Goal: Task Accomplishment & Management: Complete application form

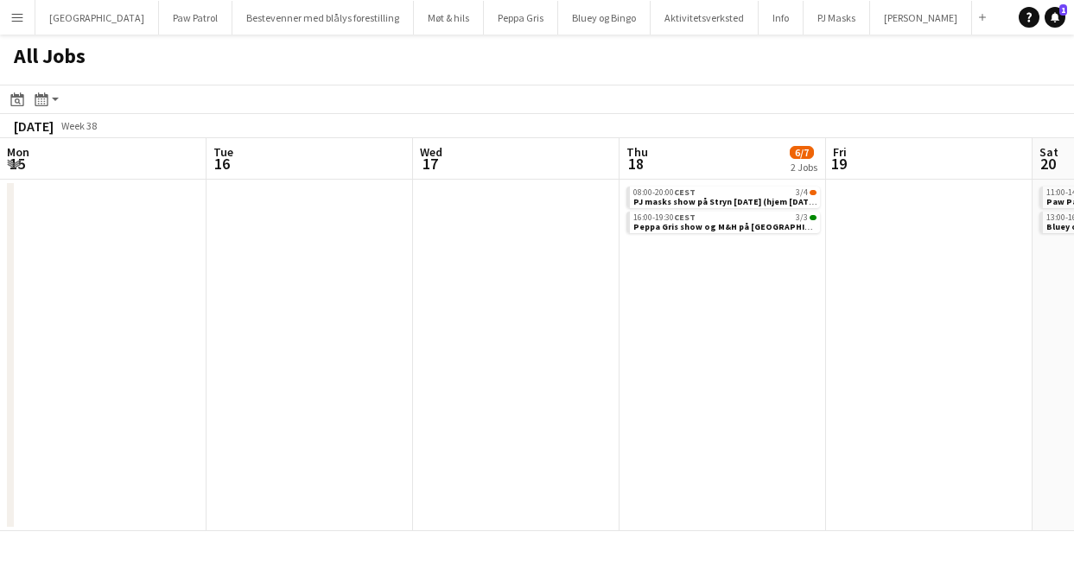
scroll to position [0, 548]
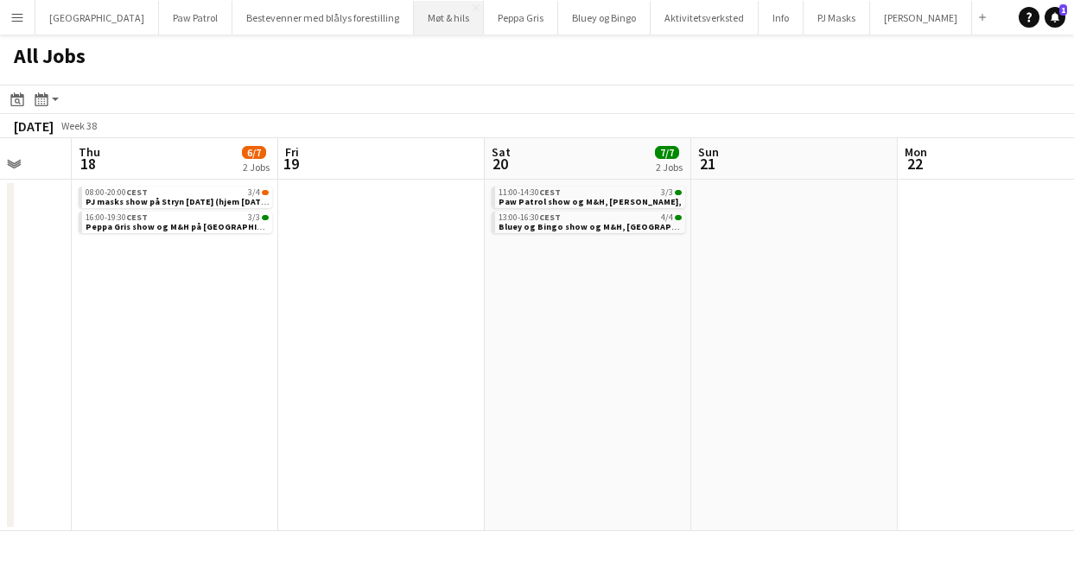
click at [414, 9] on button "Møt & hils Close" at bounding box center [449, 18] width 70 height 34
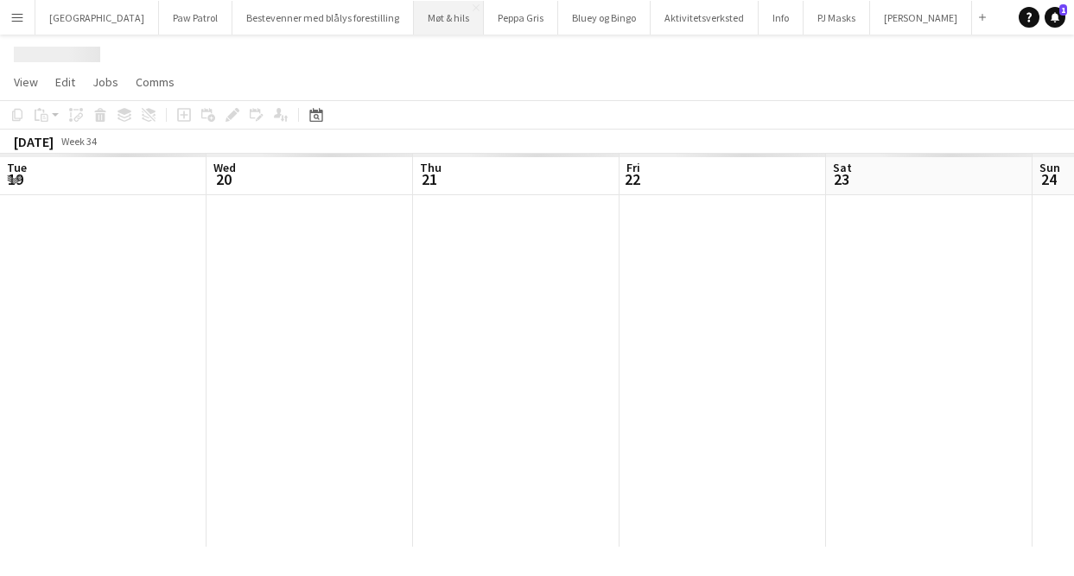
scroll to position [0, 594]
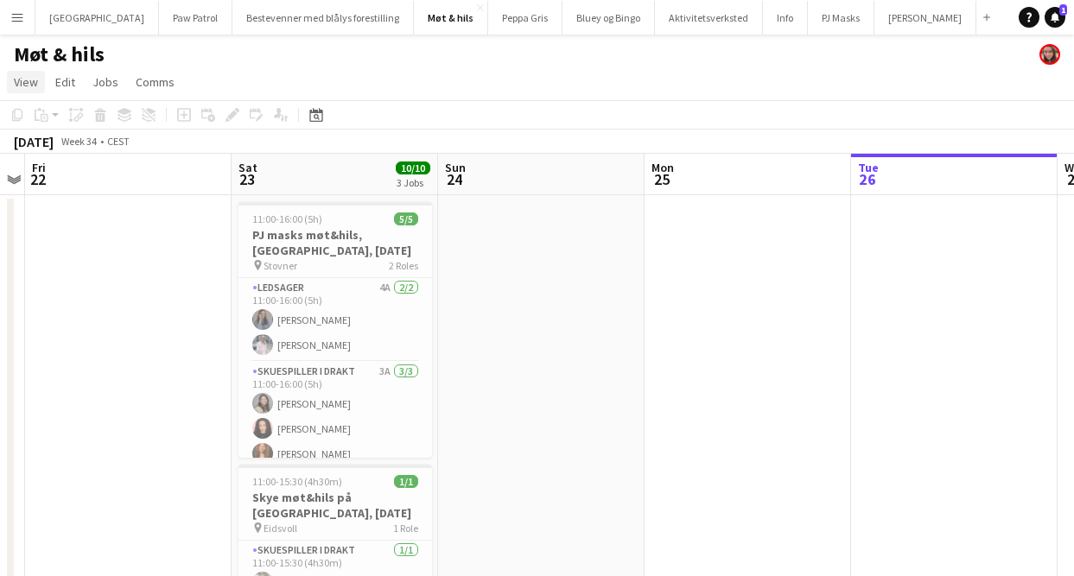
click at [31, 74] on span "View" at bounding box center [26, 82] width 24 height 16
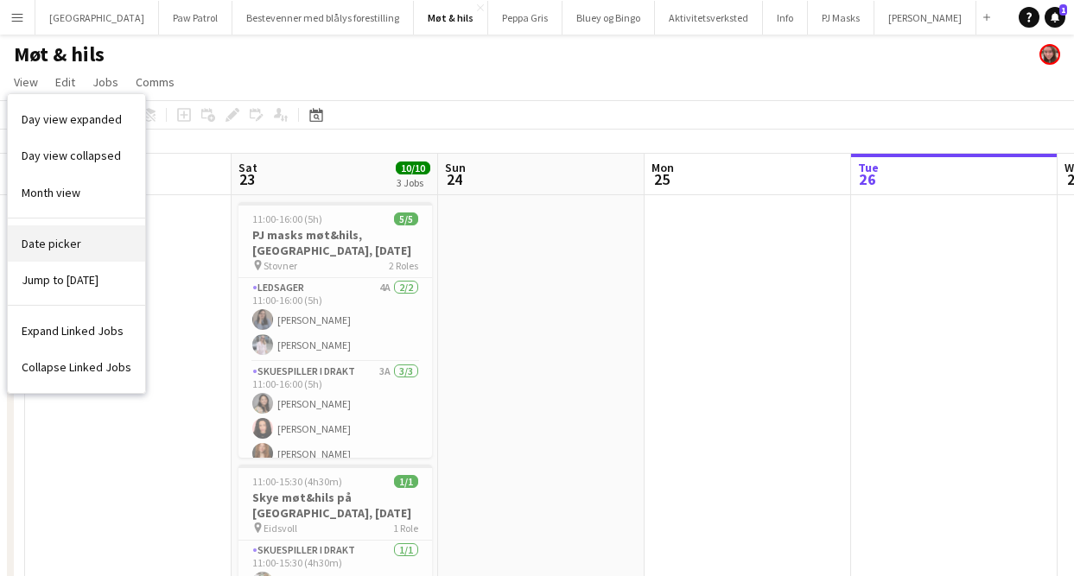
click at [46, 232] on link "Date picker" at bounding box center [76, 243] width 137 height 36
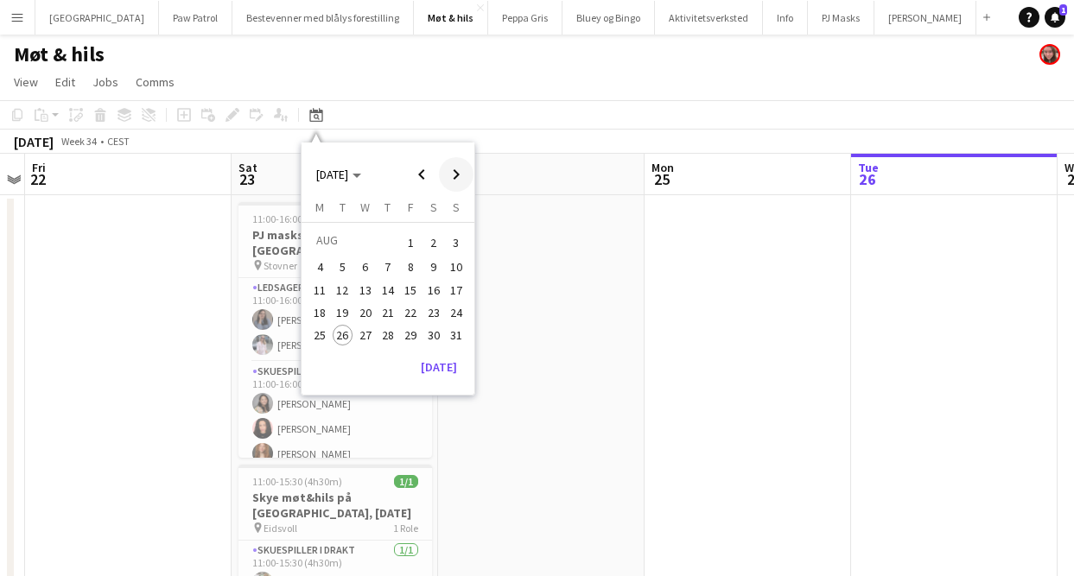
click at [449, 175] on span "Next month" at bounding box center [456, 174] width 35 height 35
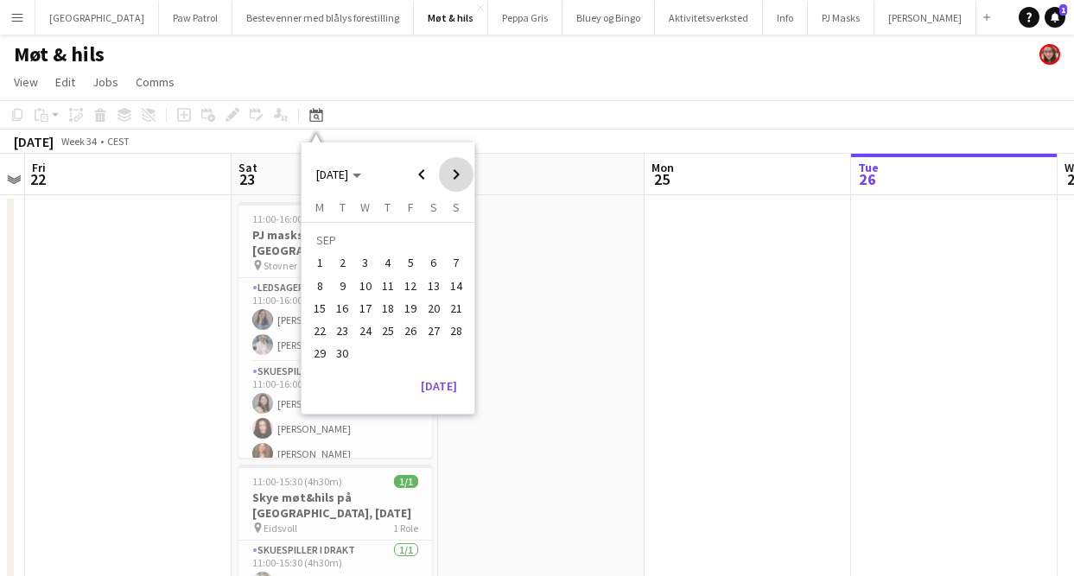
click at [449, 175] on span "Next month" at bounding box center [456, 174] width 35 height 35
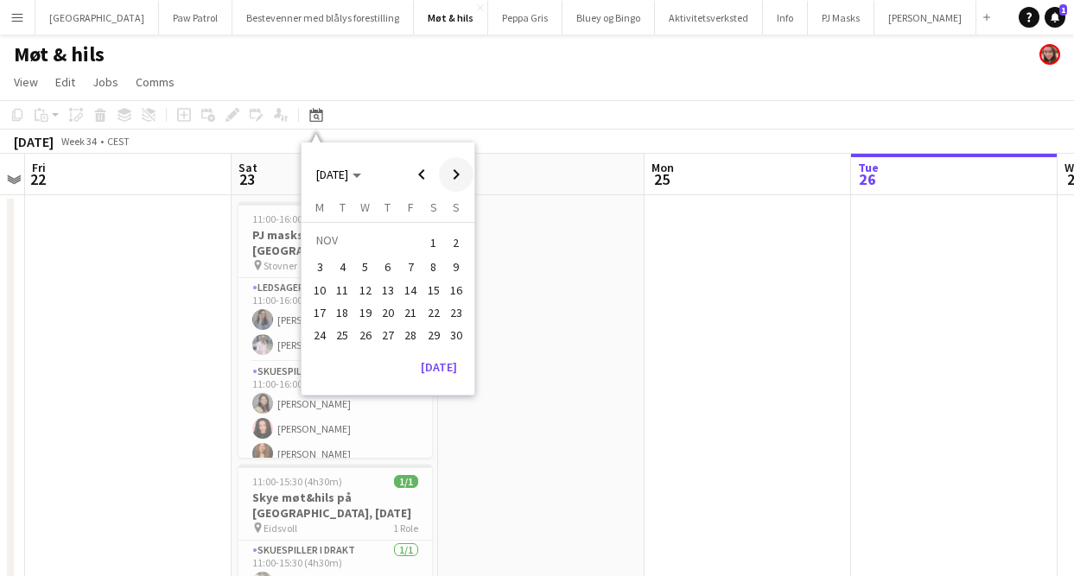
click at [449, 175] on span "Next month" at bounding box center [456, 174] width 35 height 35
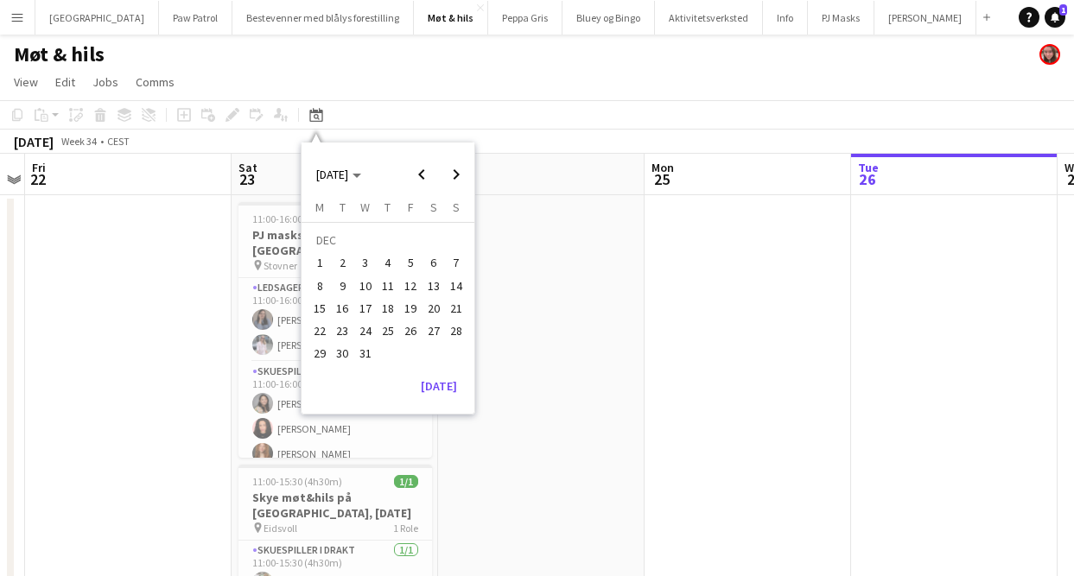
click at [459, 286] on span "14" at bounding box center [456, 286] width 21 height 21
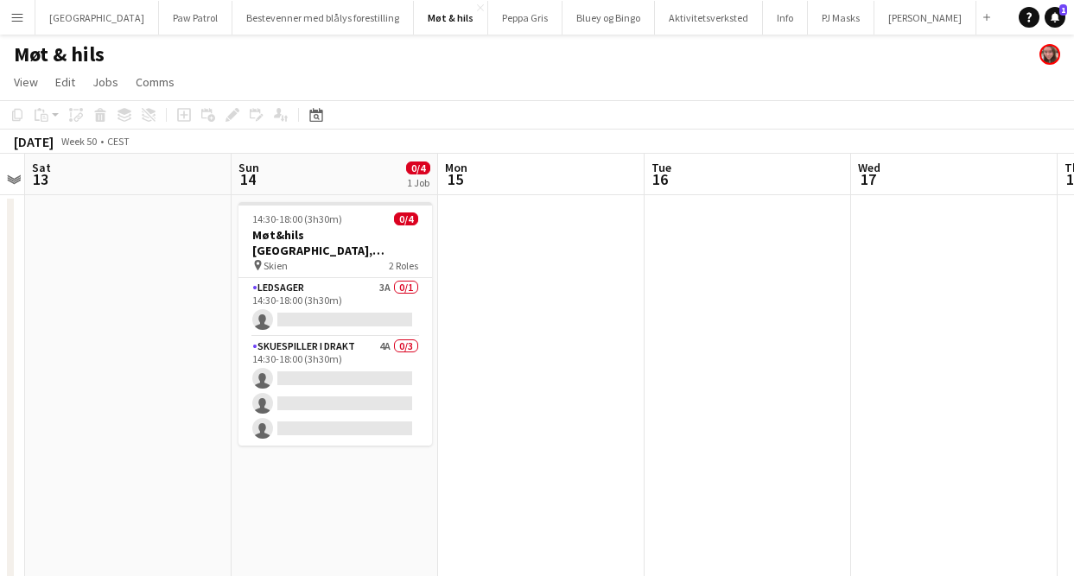
click at [316, 490] on app-date-cell "14:30-18:00 (3h30m) 0/4 Møt&hils Vennebyen, Skien, søndag 14. desember pin Skie…" at bounding box center [335, 541] width 206 height 692
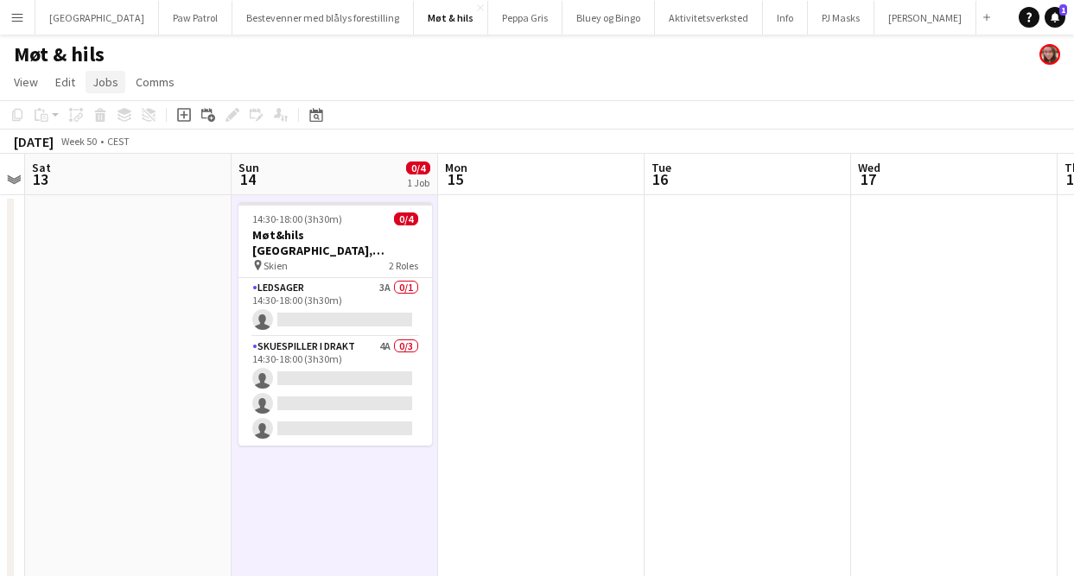
click at [114, 89] on span "Jobs" at bounding box center [105, 82] width 26 height 16
click at [138, 120] on span "New Job" at bounding box center [122, 119] width 45 height 16
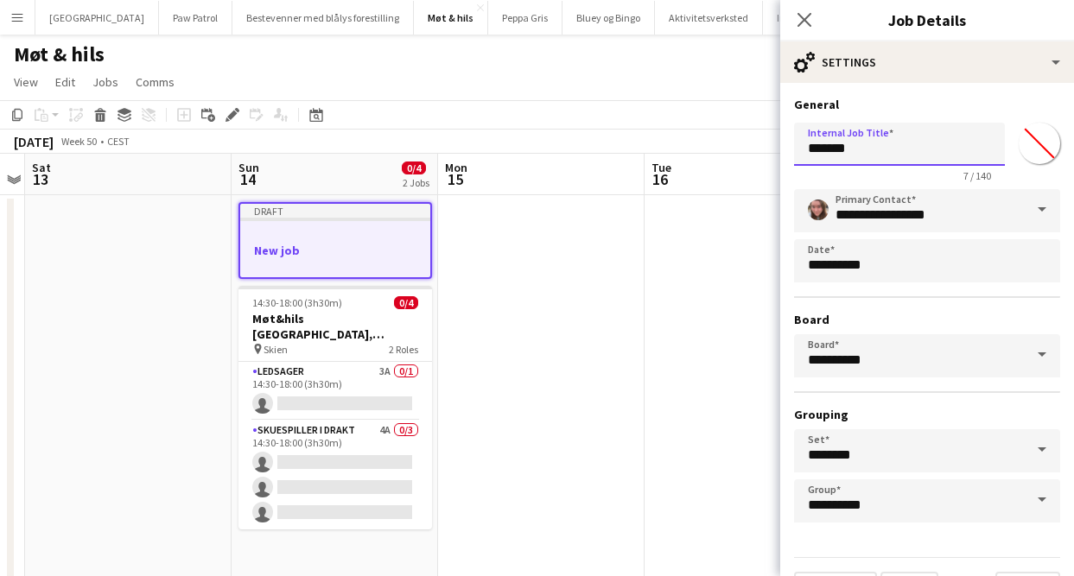
drag, startPoint x: 872, startPoint y: 156, endPoint x: 719, endPoint y: 131, distance: 155.8
click at [719, 131] on body "Menu Boards Boards Boards All jobs Status Workforce Workforce My Workforce Recr…" at bounding box center [537, 443] width 1074 height 887
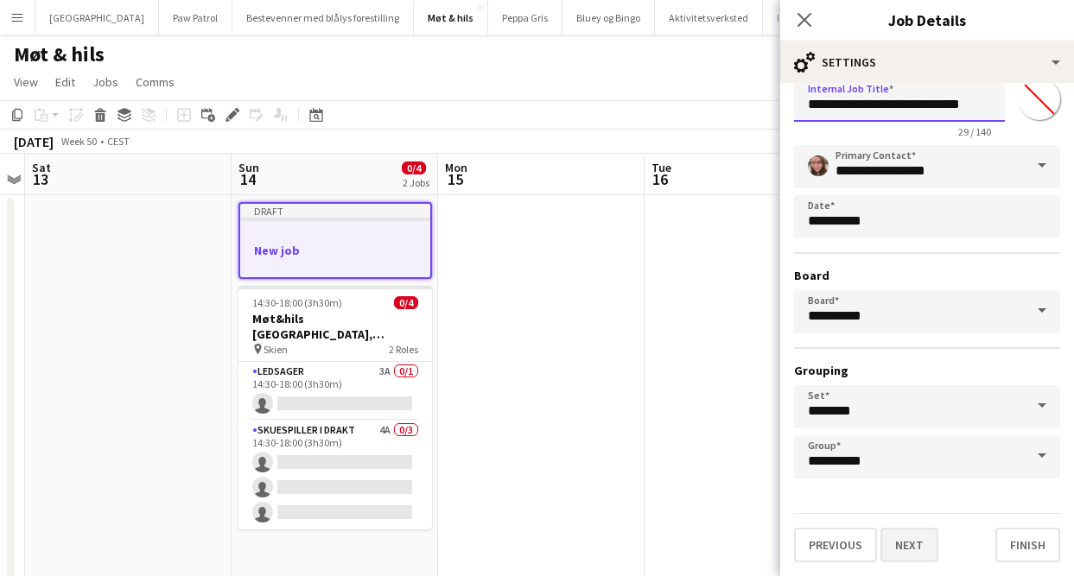
type input "**********"
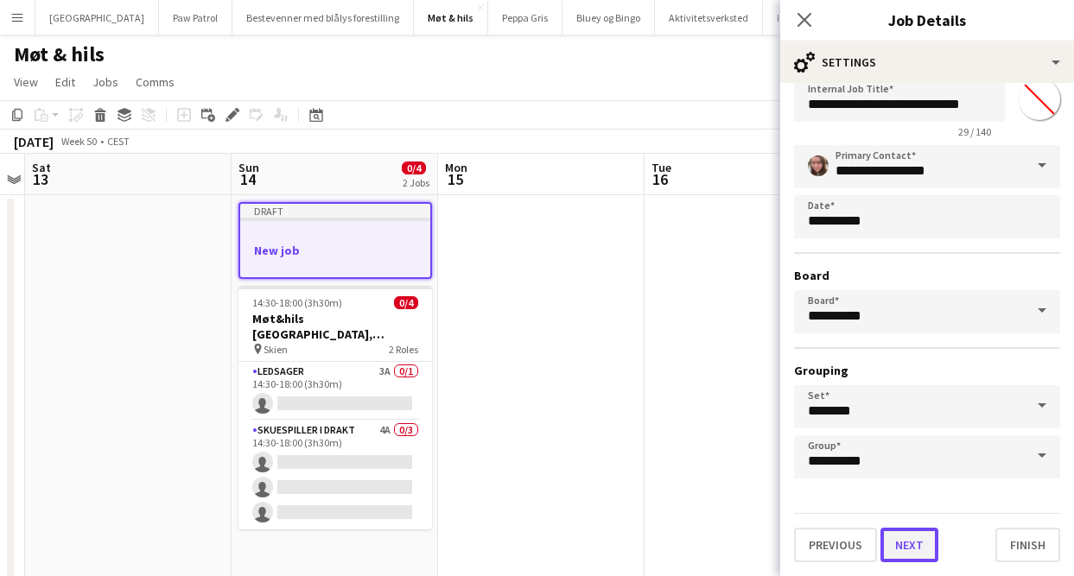
click at [916, 549] on button "Next" at bounding box center [909, 545] width 58 height 35
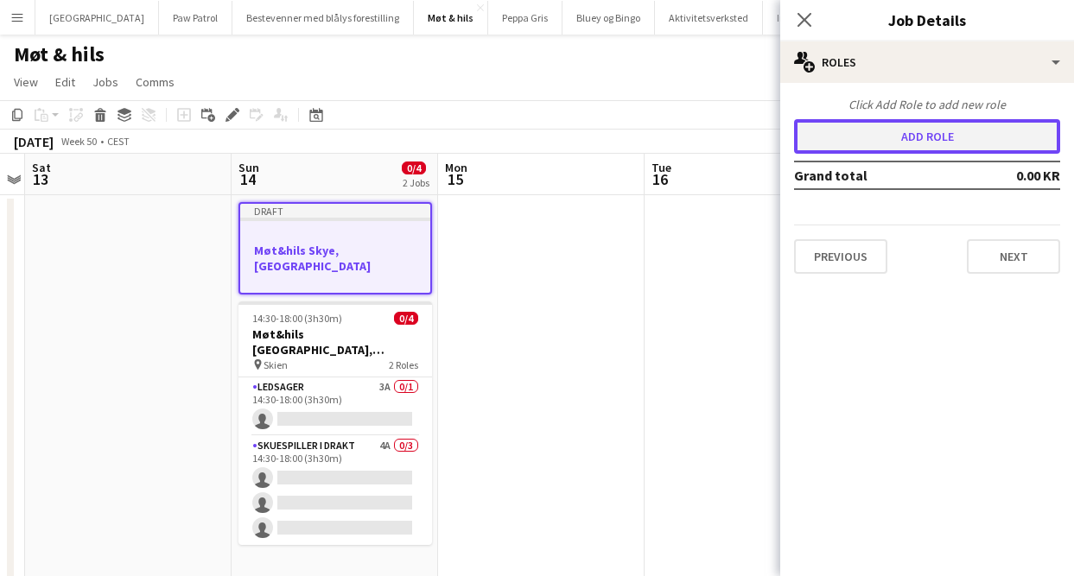
click at [909, 136] on button "Add role" at bounding box center [927, 136] width 266 height 35
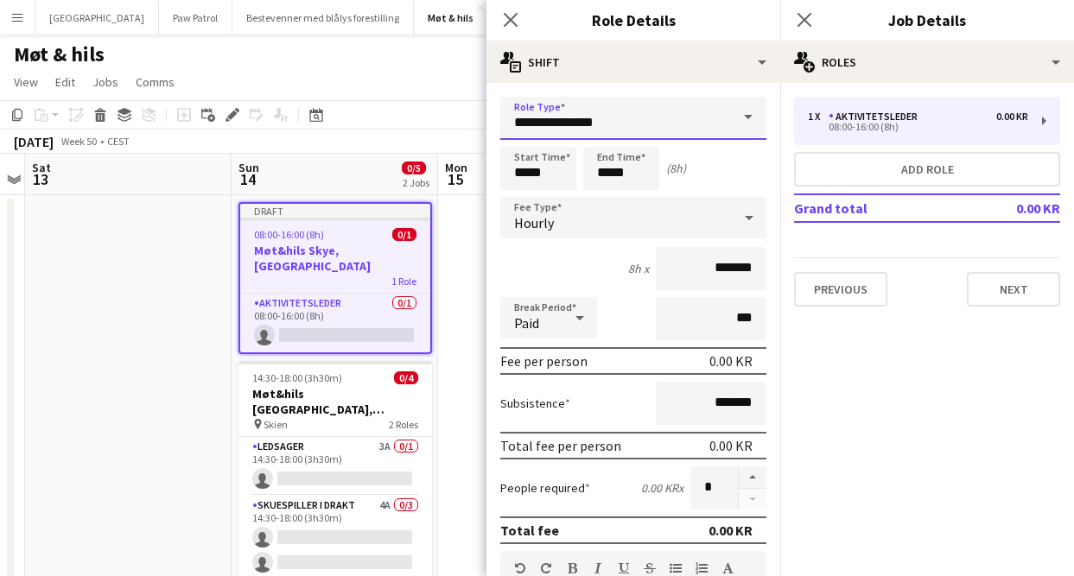
click at [675, 107] on input "**********" at bounding box center [633, 118] width 266 height 43
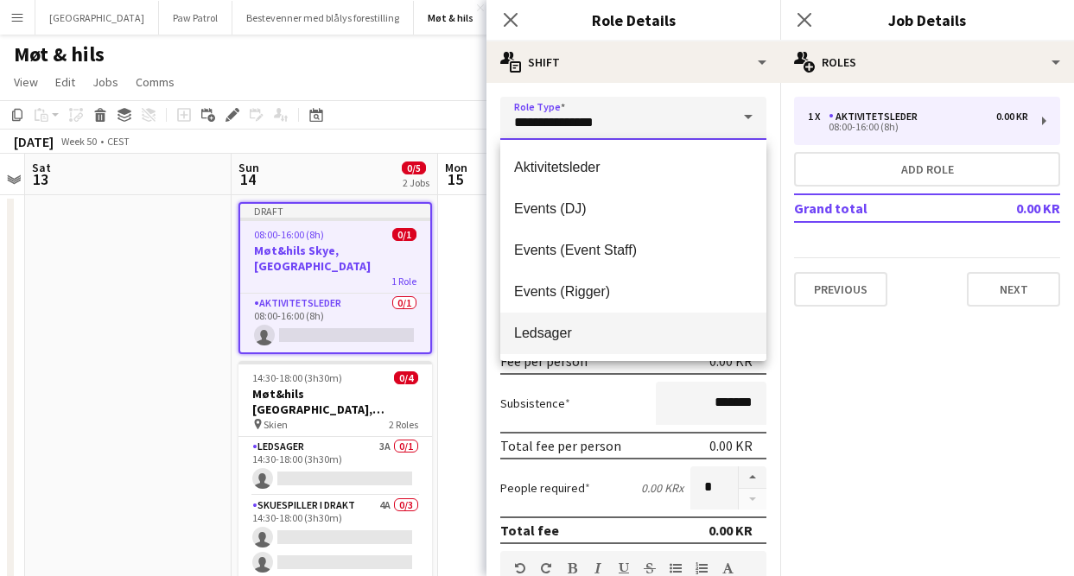
scroll to position [83, 0]
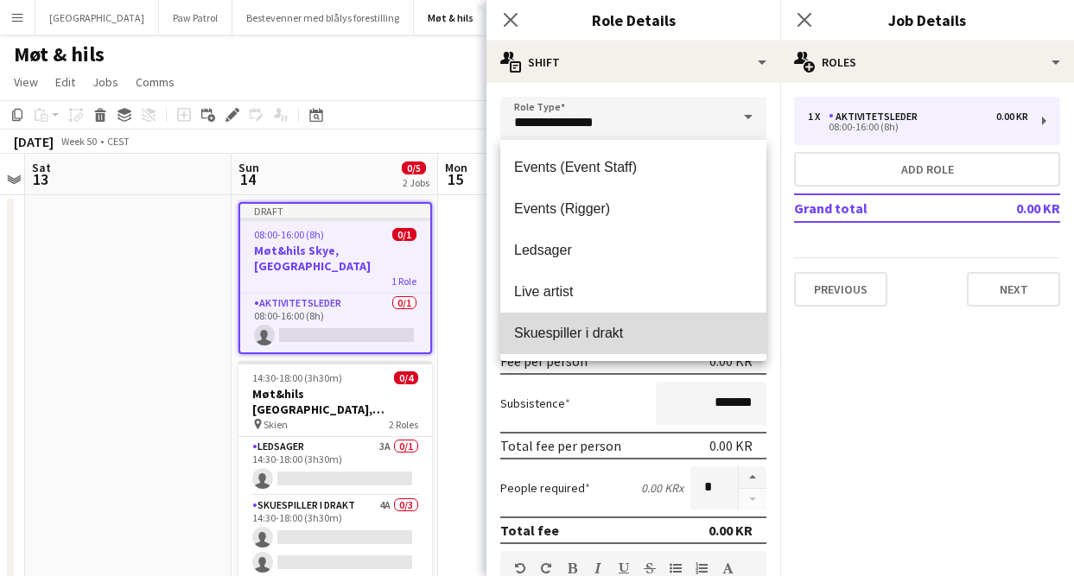
click at [626, 344] on mat-option "Skuespiller i drakt" at bounding box center [633, 333] width 266 height 41
type input "**********"
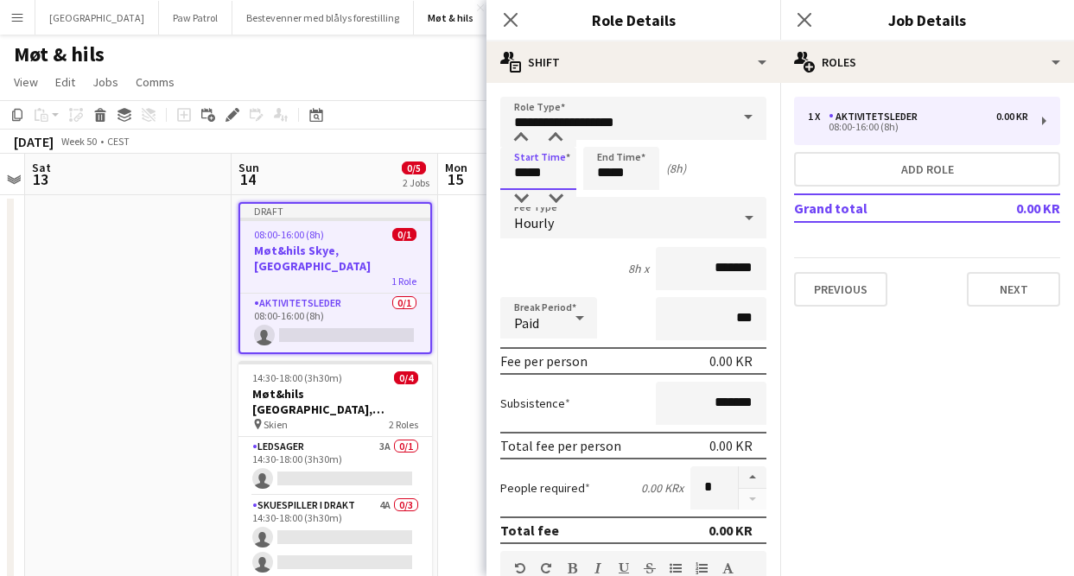
drag, startPoint x: 549, startPoint y: 176, endPoint x: 429, endPoint y: 158, distance: 121.4
click at [429, 158] on body "Menu Boards Boards Boards All jobs Status Workforce Workforce My Workforce Recr…" at bounding box center [537, 443] width 1074 height 887
type input "*****"
click at [556, 255] on div "5h x *******" at bounding box center [633, 268] width 266 height 43
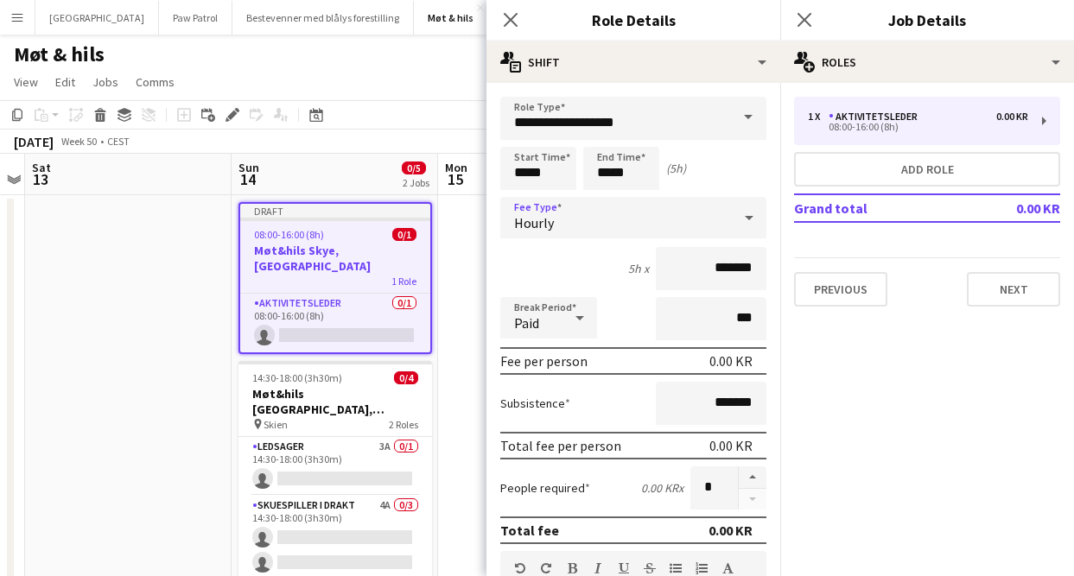
click at [556, 232] on div "Hourly" at bounding box center [616, 217] width 232 height 41
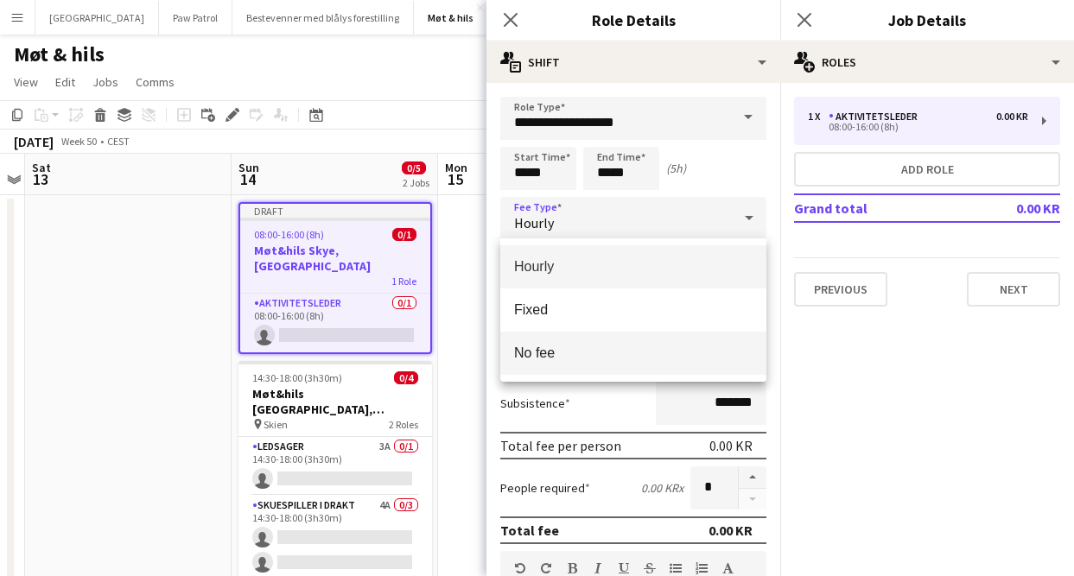
click at [566, 339] on mat-option "No fee" at bounding box center [633, 353] width 266 height 43
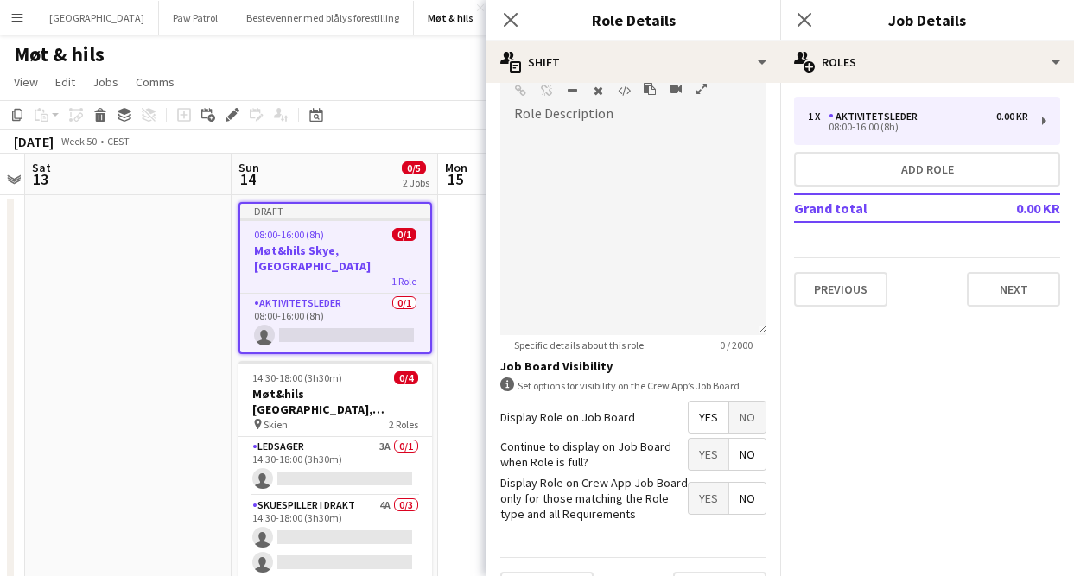
scroll to position [387, 0]
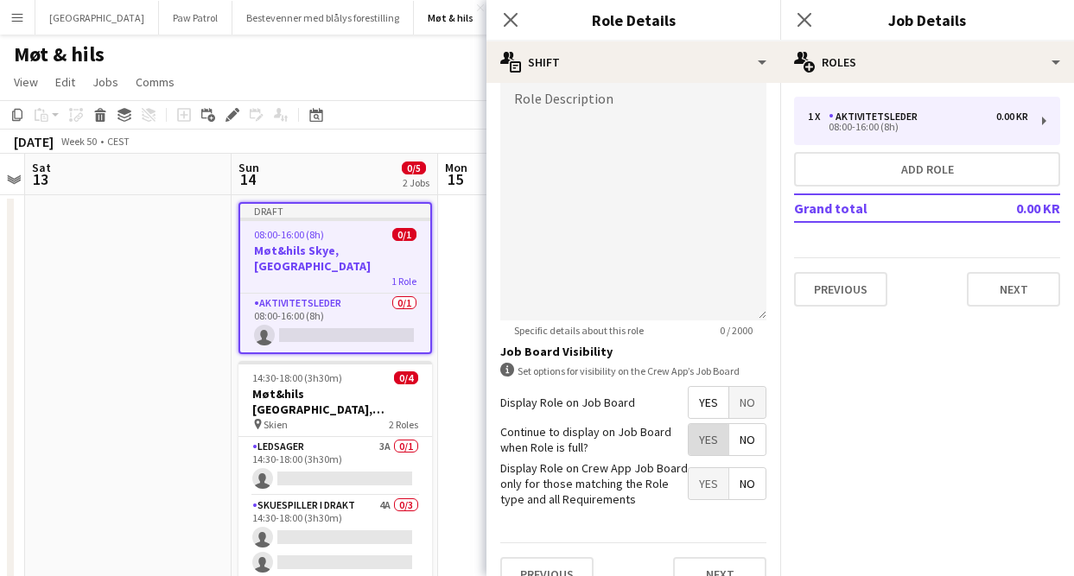
click at [695, 446] on span "Yes" at bounding box center [708, 439] width 40 height 31
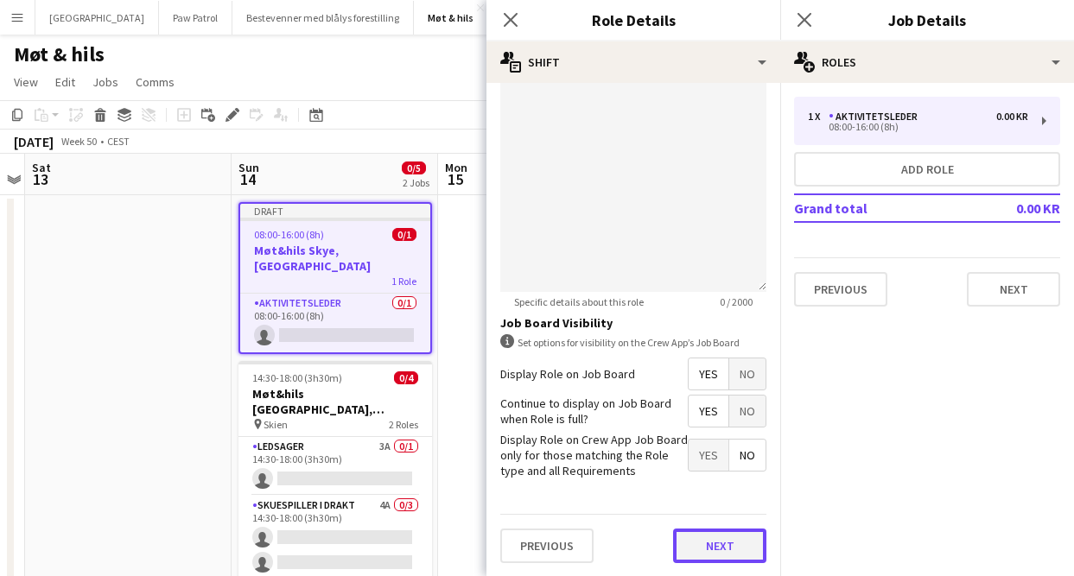
click at [706, 550] on button "Next" at bounding box center [719, 546] width 93 height 35
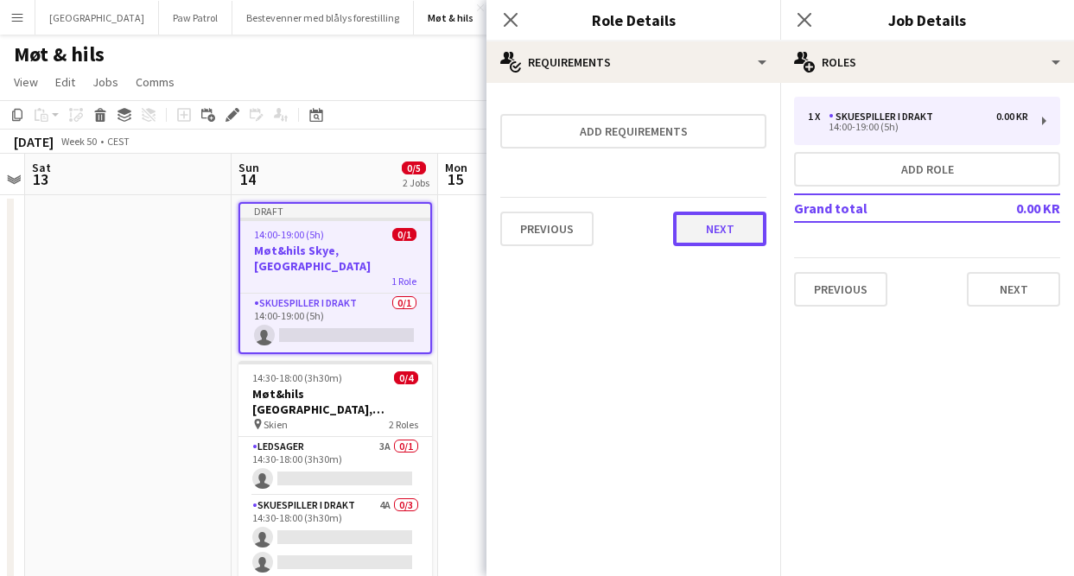
click at [719, 216] on button "Next" at bounding box center [719, 229] width 93 height 35
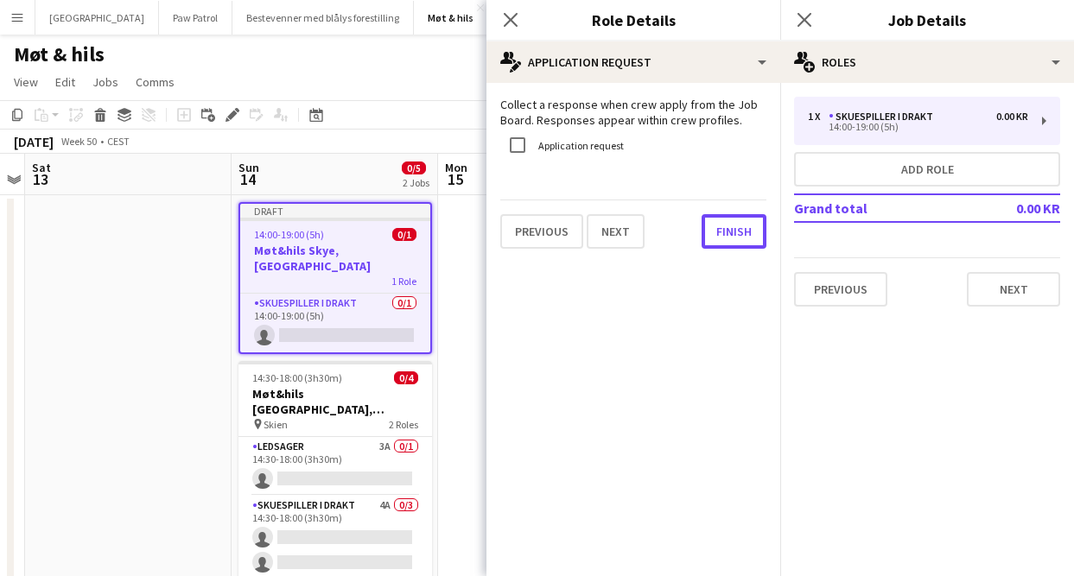
click at [719, 216] on button "Finish" at bounding box center [733, 231] width 65 height 35
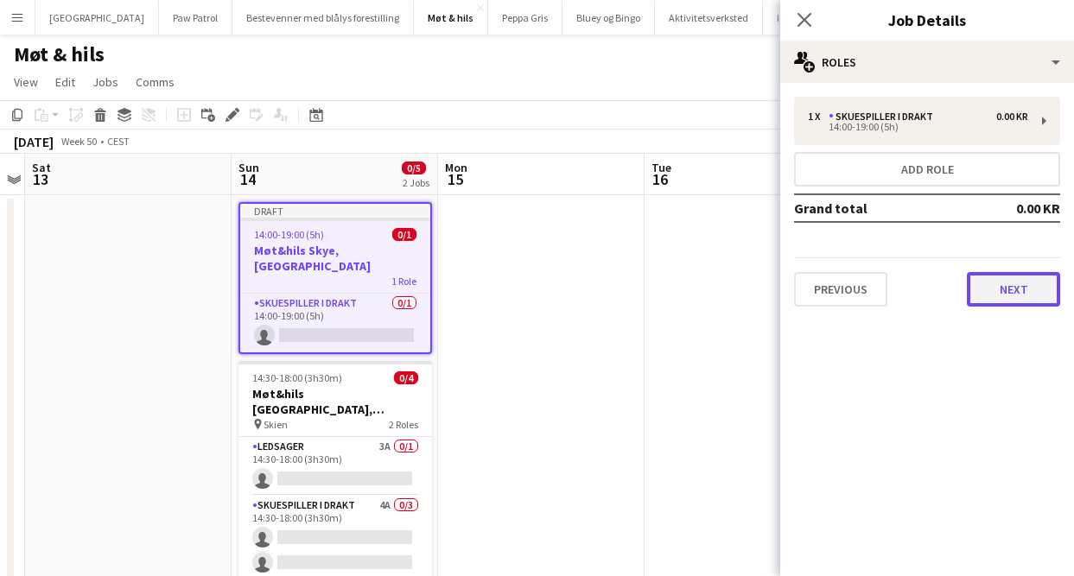
click at [999, 299] on button "Next" at bounding box center [1013, 289] width 93 height 35
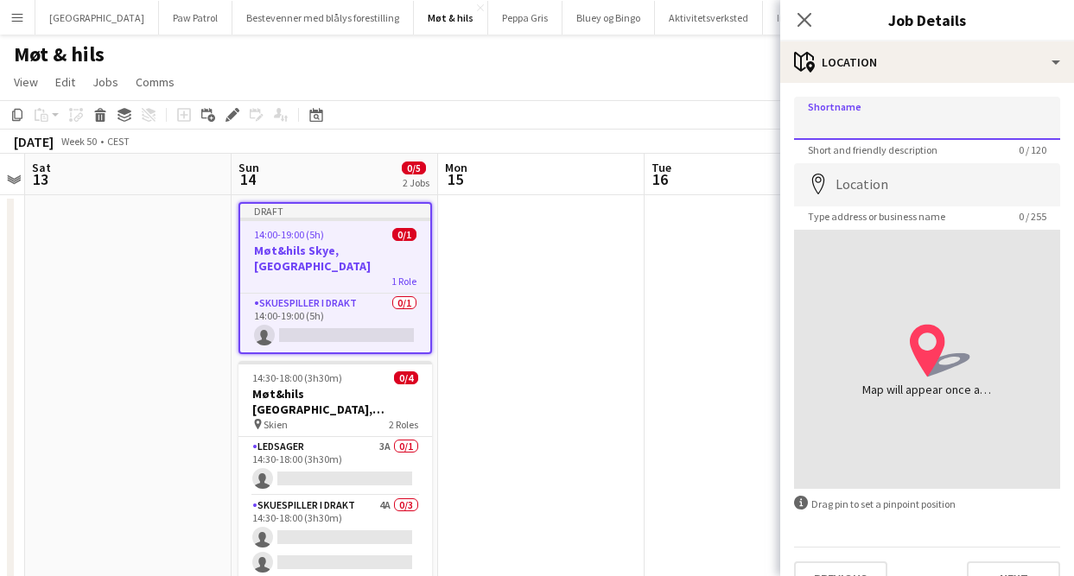
click at [869, 116] on input "Shortname" at bounding box center [927, 118] width 266 height 43
type input "**********"
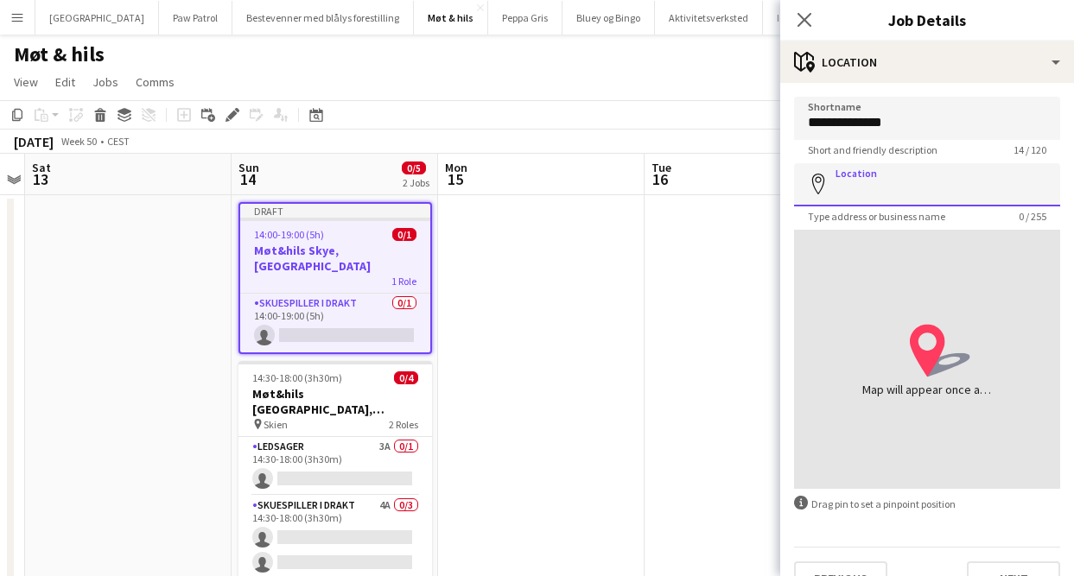
click at [933, 187] on input "Location" at bounding box center [927, 184] width 266 height 43
type input "**********"
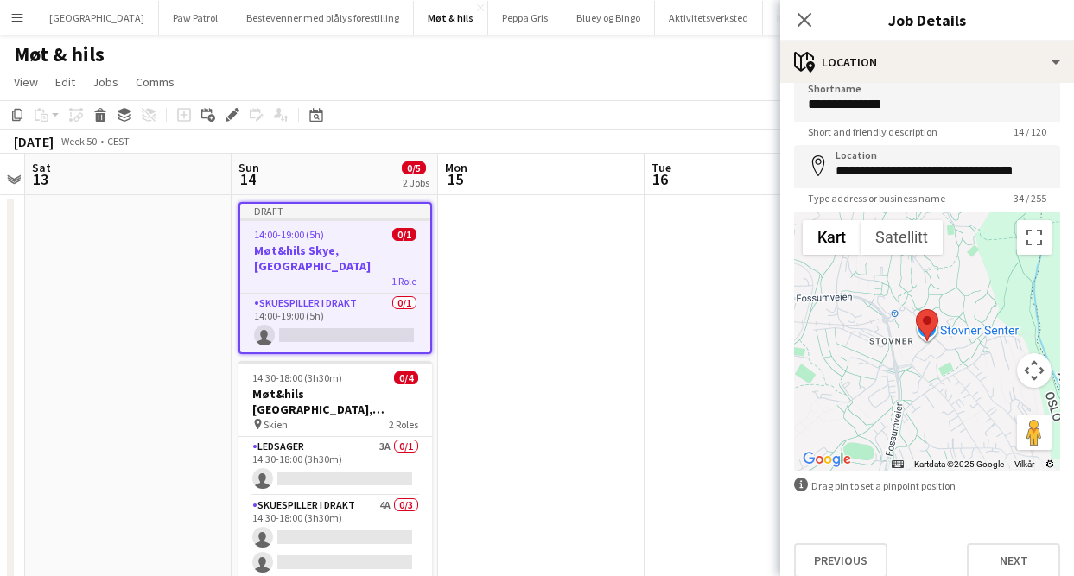
scroll to position [34, 0]
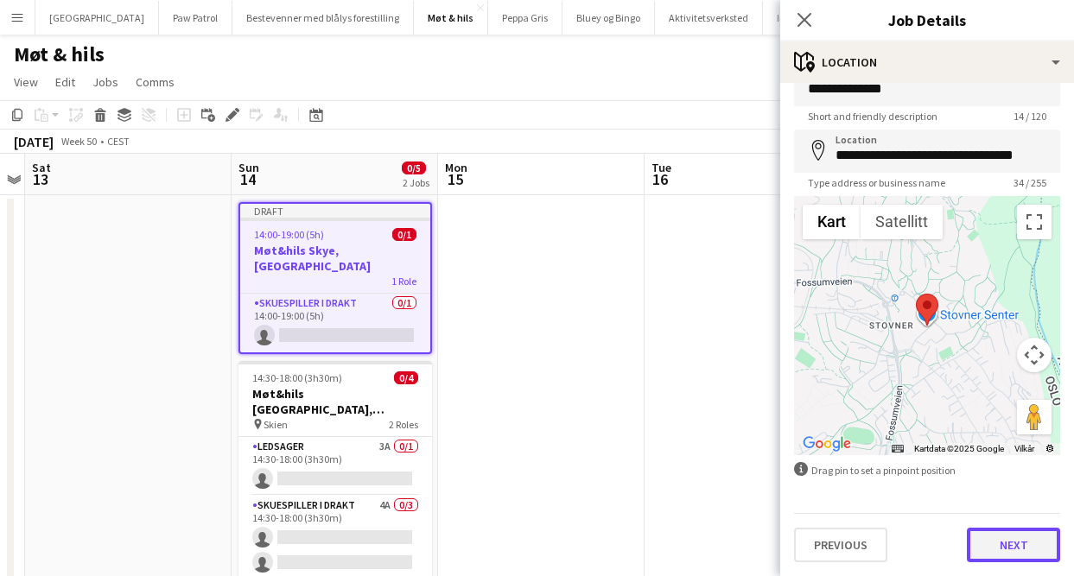
click at [997, 543] on button "Next" at bounding box center [1013, 545] width 93 height 35
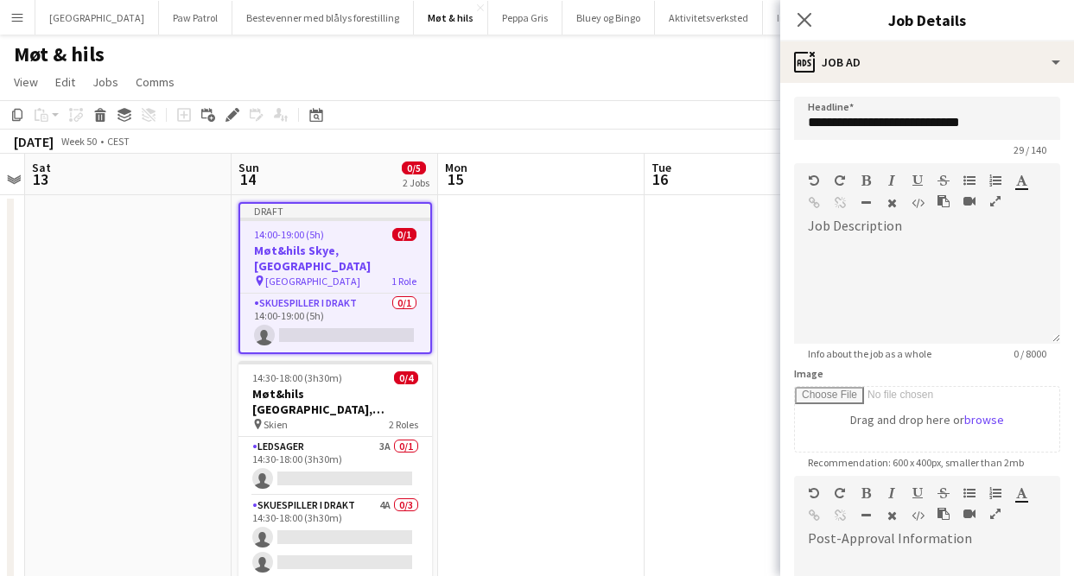
scroll to position [0, 0]
click at [915, 245] on div at bounding box center [927, 292] width 266 height 104
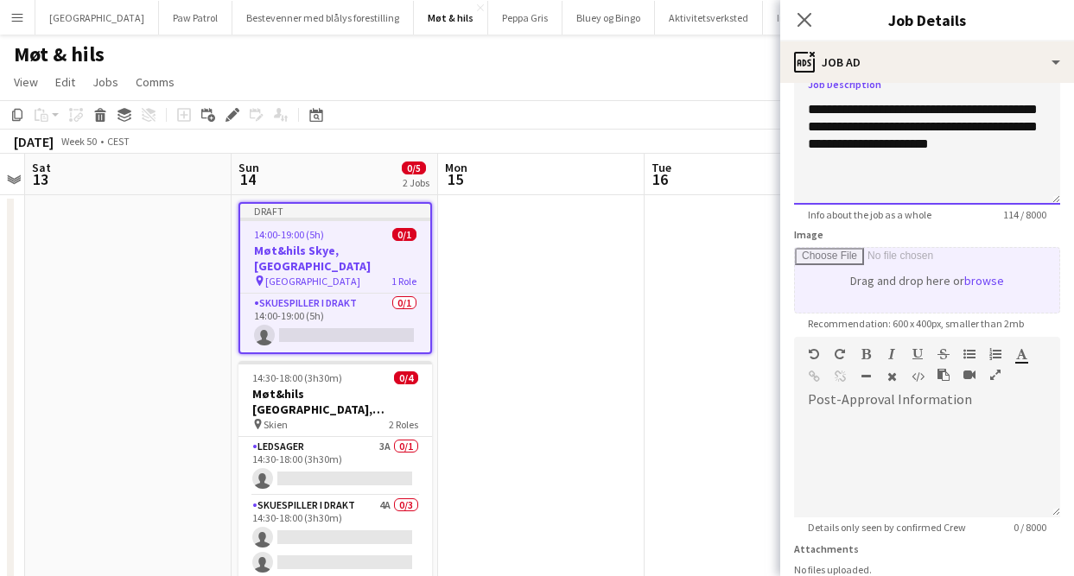
scroll to position [277, 0]
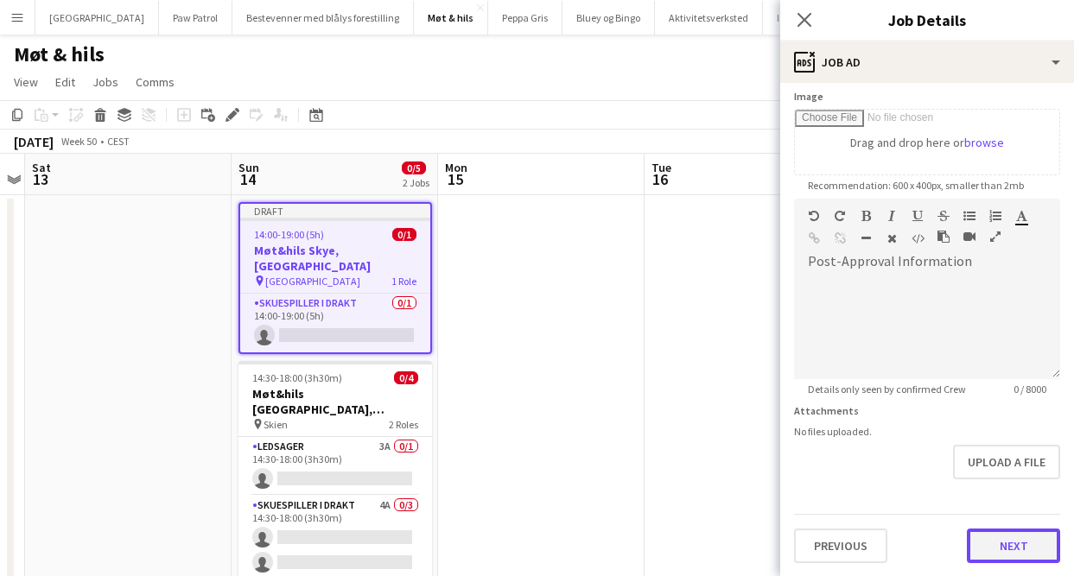
click at [986, 548] on button "Next" at bounding box center [1013, 546] width 93 height 35
type input "*******"
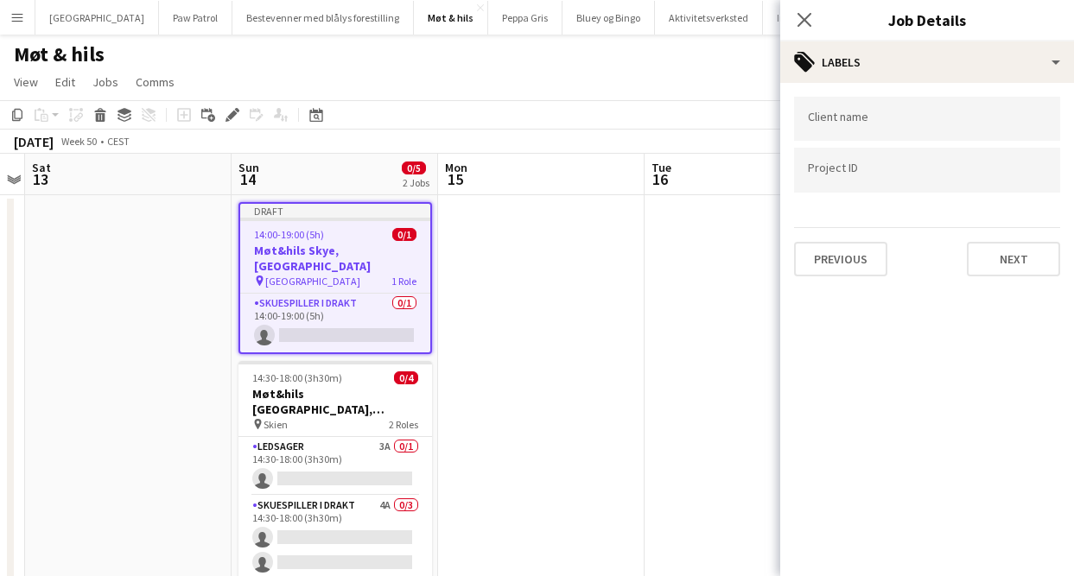
scroll to position [0, 0]
click at [1002, 257] on button "Next" at bounding box center [1013, 259] width 93 height 35
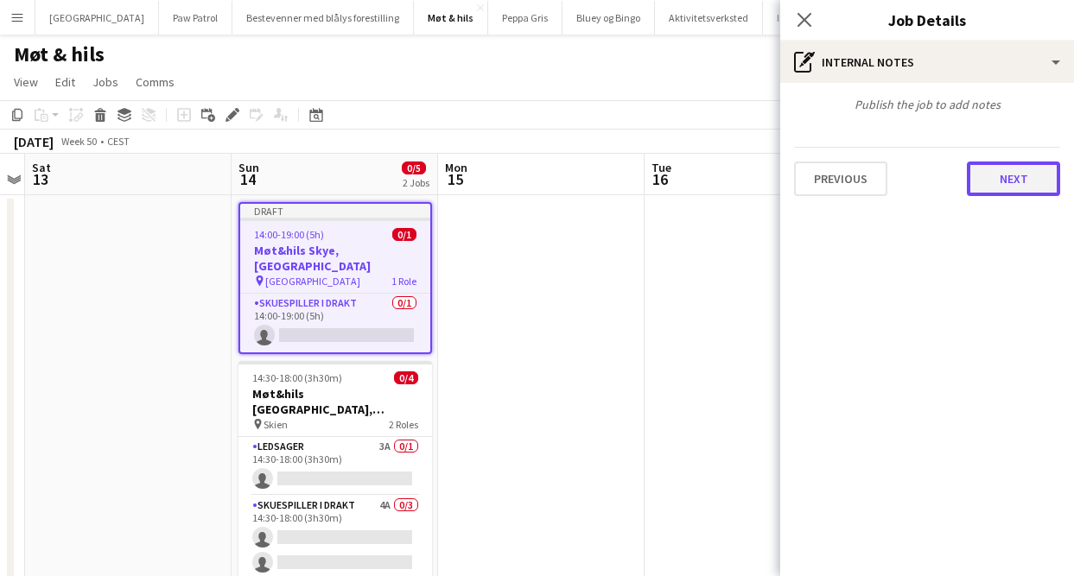
click at [1004, 188] on button "Next" at bounding box center [1013, 179] width 93 height 35
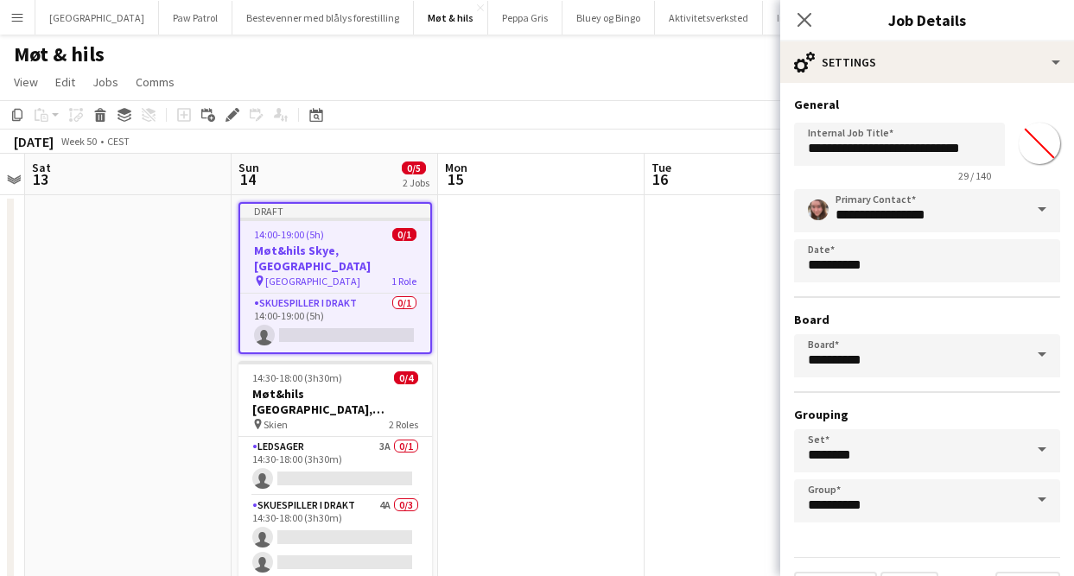
scroll to position [44, 0]
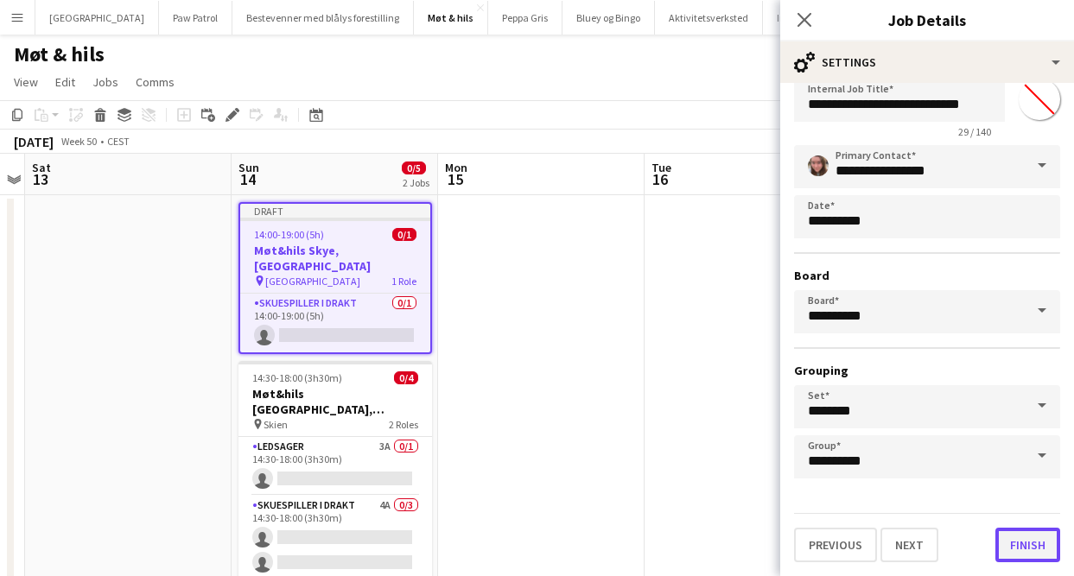
click at [1022, 554] on button "Finish" at bounding box center [1027, 545] width 65 height 35
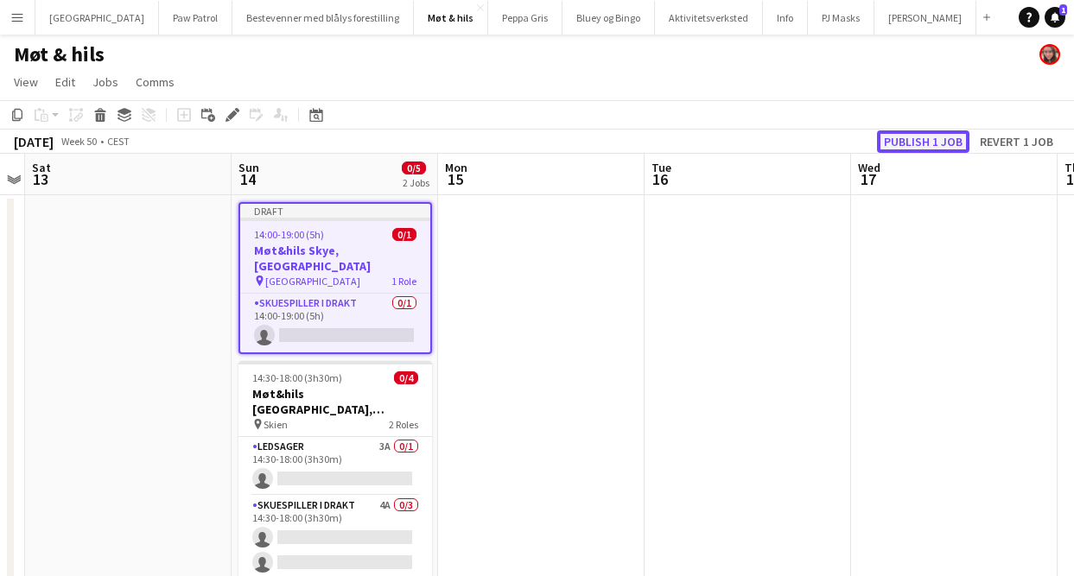
click at [906, 142] on button "Publish 1 job" at bounding box center [923, 141] width 92 height 22
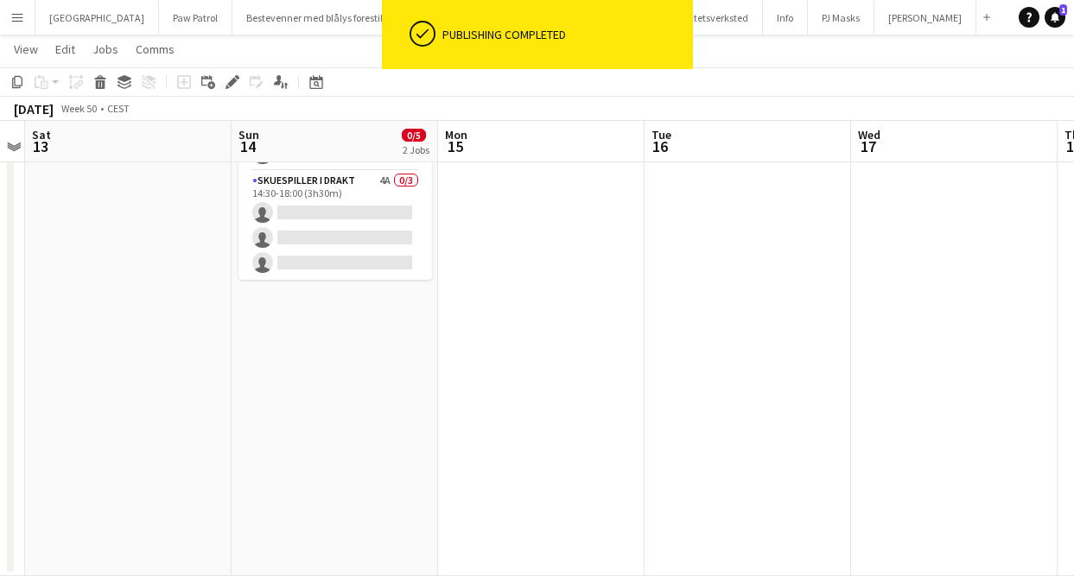
scroll to position [0, 0]
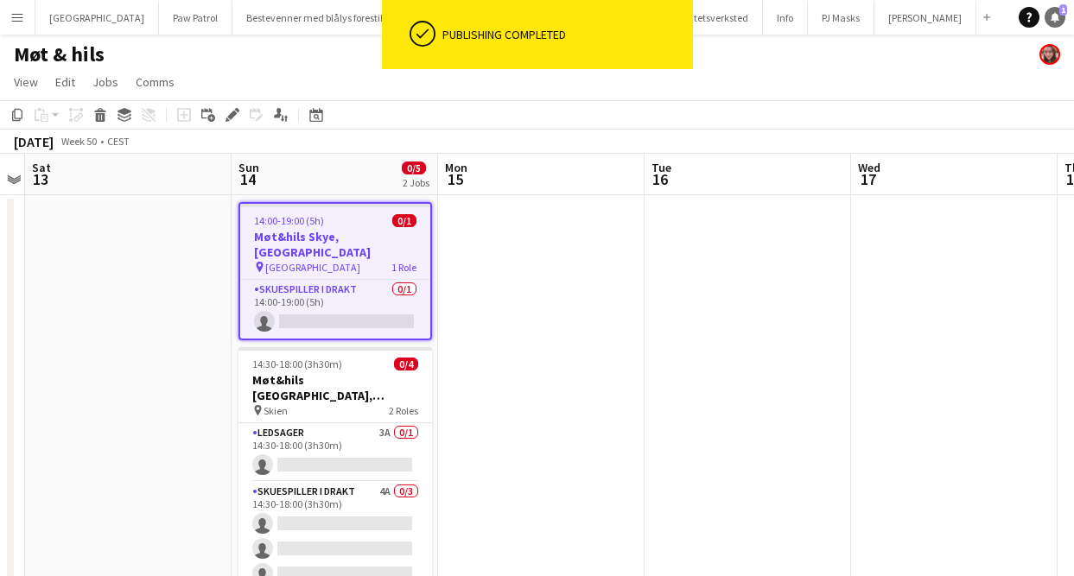
click at [1054, 16] on icon at bounding box center [1054, 16] width 9 height 9
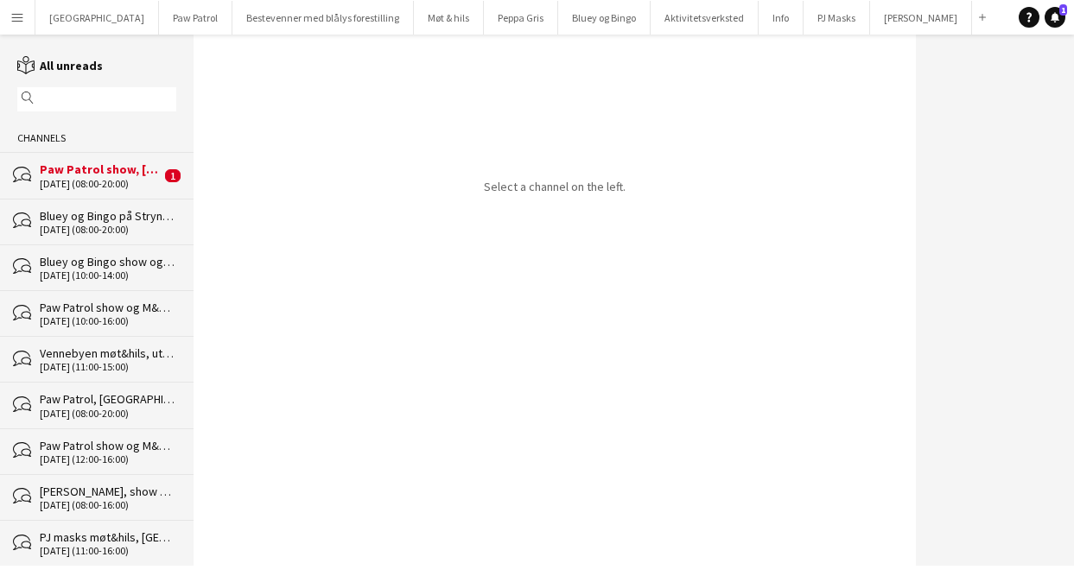
click at [111, 176] on div "Paw Patrol show, [GEOGRAPHIC_DATA], [DATE]" at bounding box center [100, 170] width 121 height 16
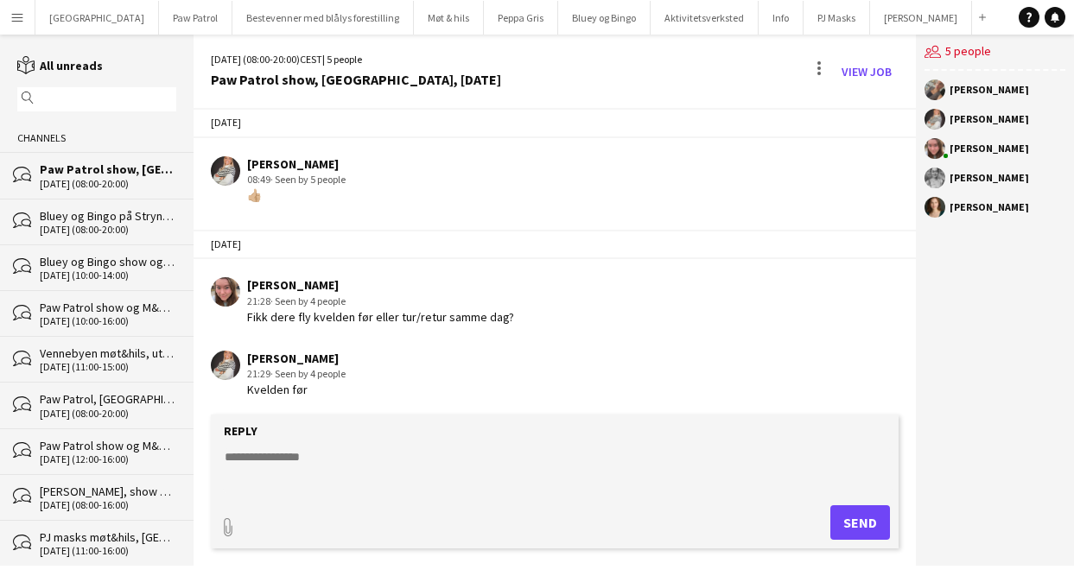
scroll to position [1594, 0]
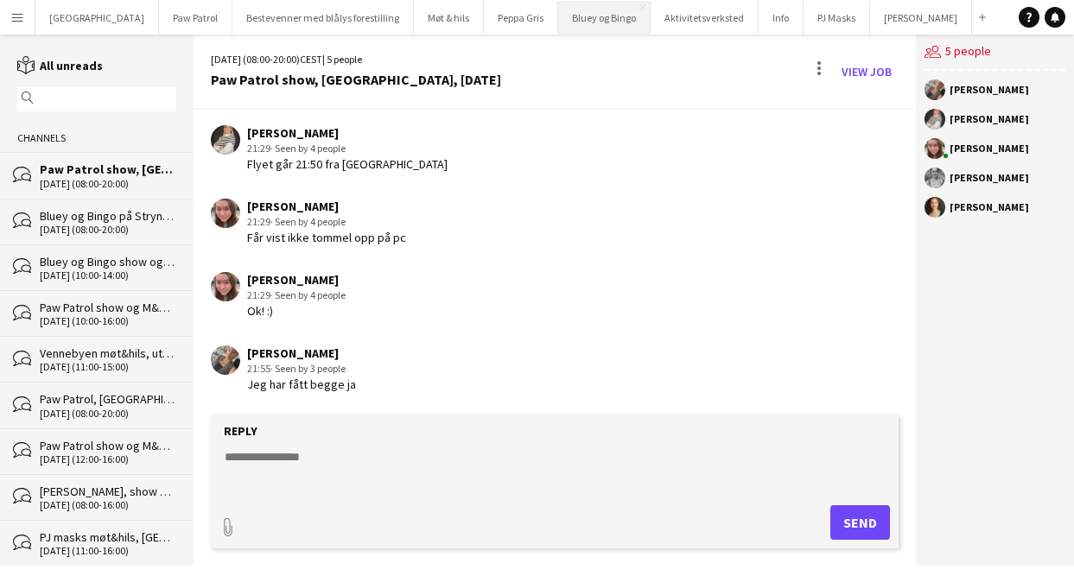
click at [558, 24] on button "Bluey og Bingo Close" at bounding box center [604, 18] width 92 height 34
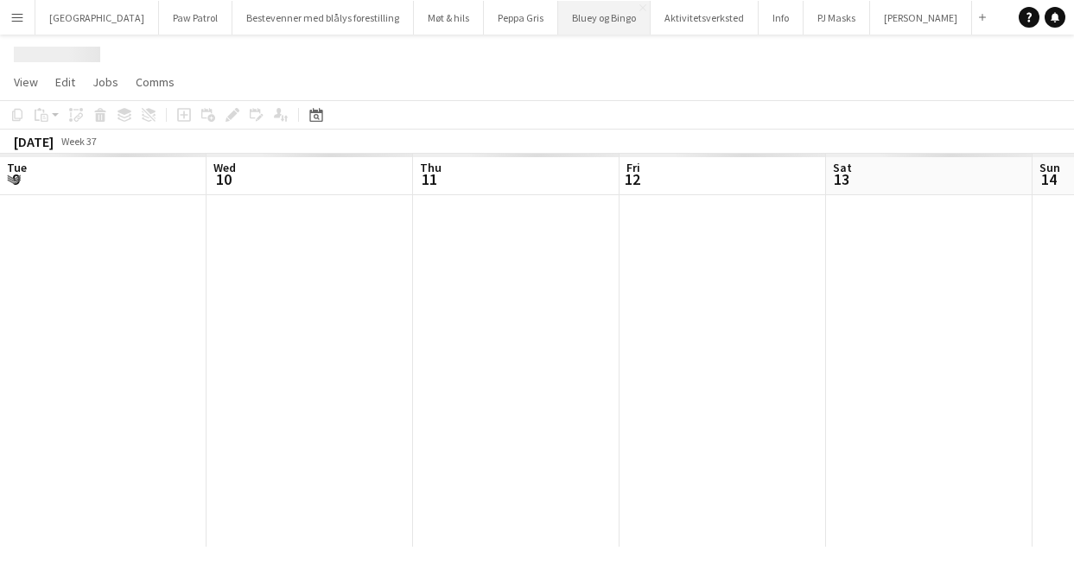
scroll to position [0, 594]
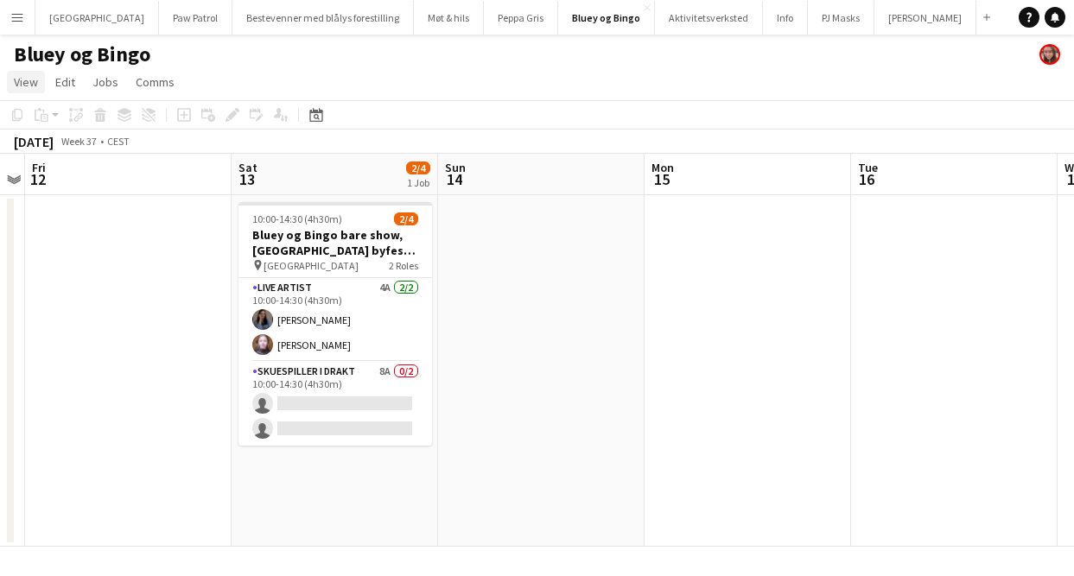
click at [27, 82] on span "View" at bounding box center [26, 82] width 24 height 16
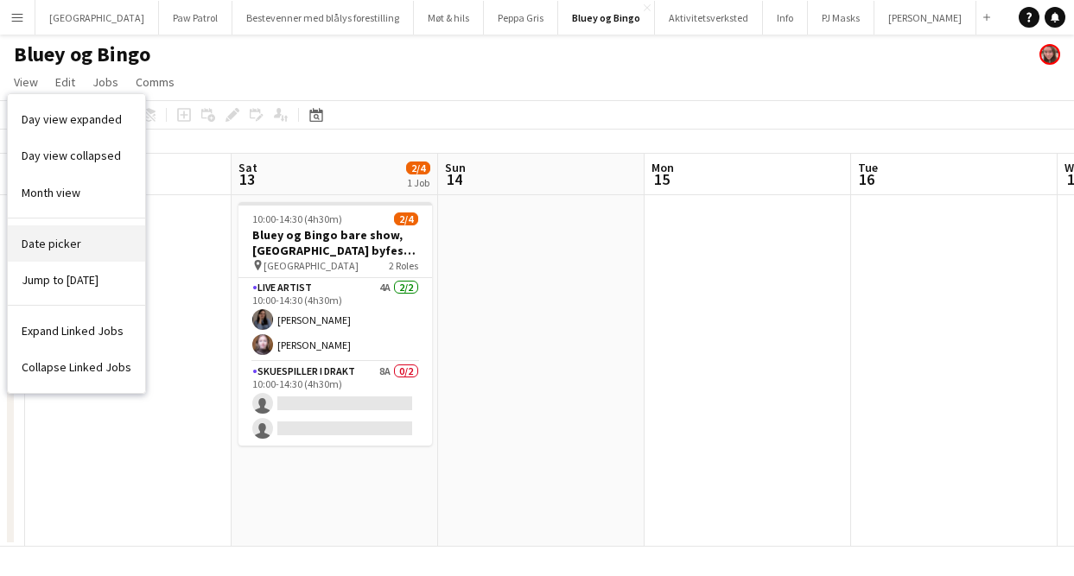
click at [51, 257] on link "Date picker" at bounding box center [76, 243] width 137 height 36
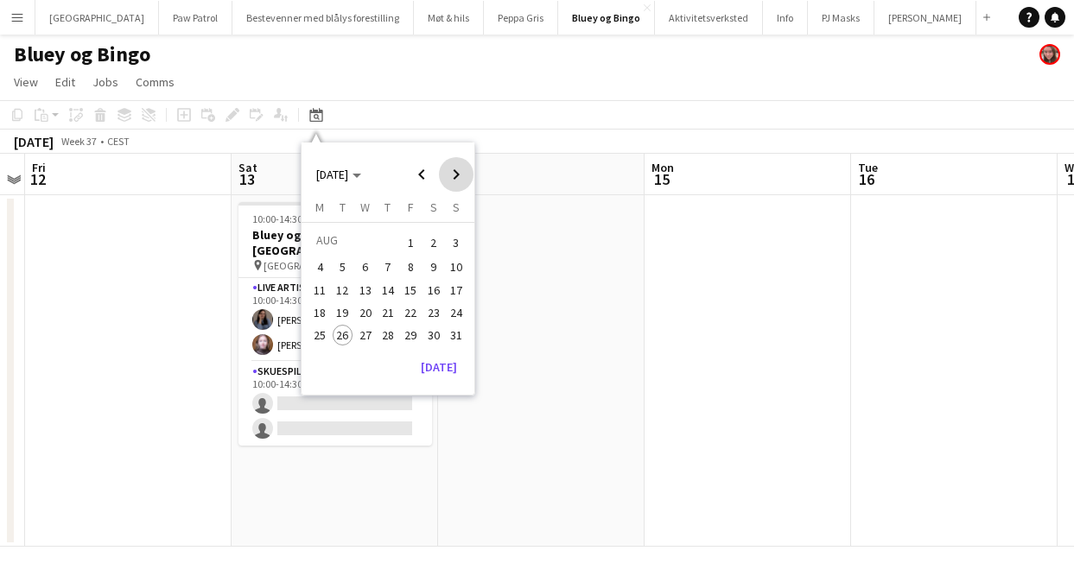
click at [463, 173] on span "Next month" at bounding box center [456, 174] width 35 height 35
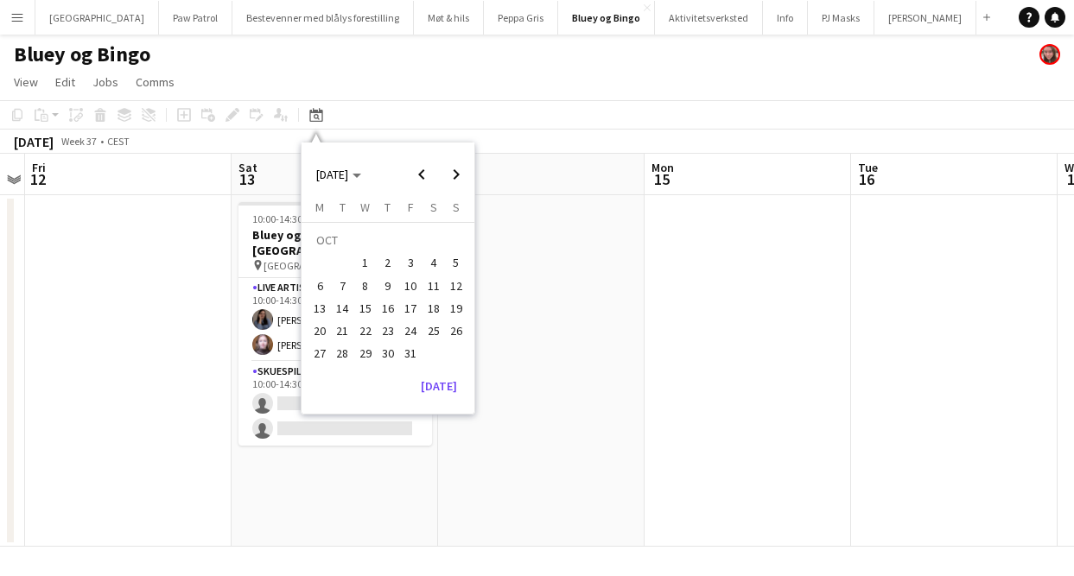
click at [453, 327] on span "26" at bounding box center [456, 330] width 21 height 21
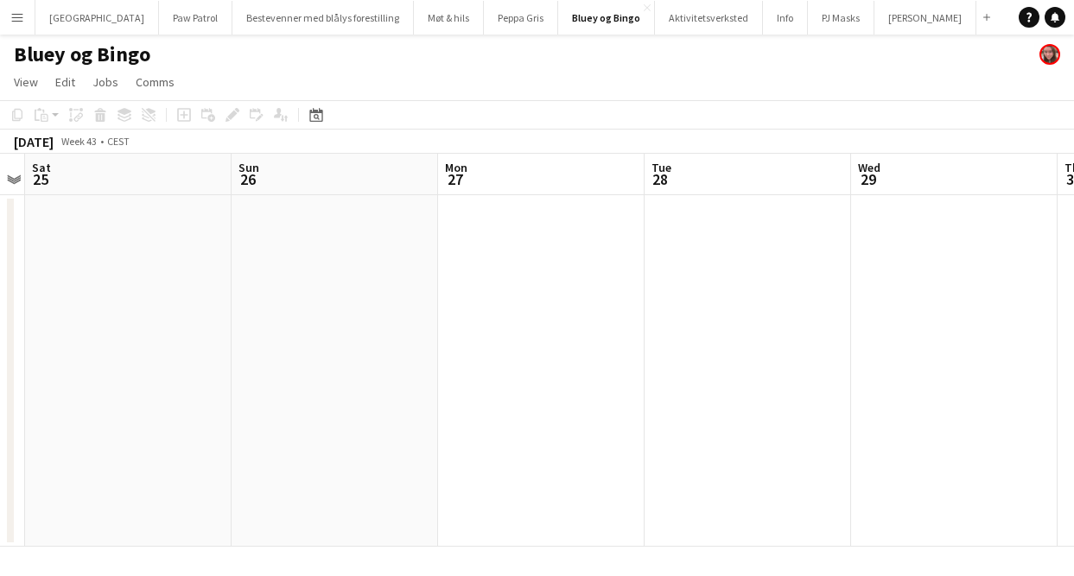
click at [326, 235] on app-date-cell at bounding box center [335, 371] width 206 height 352
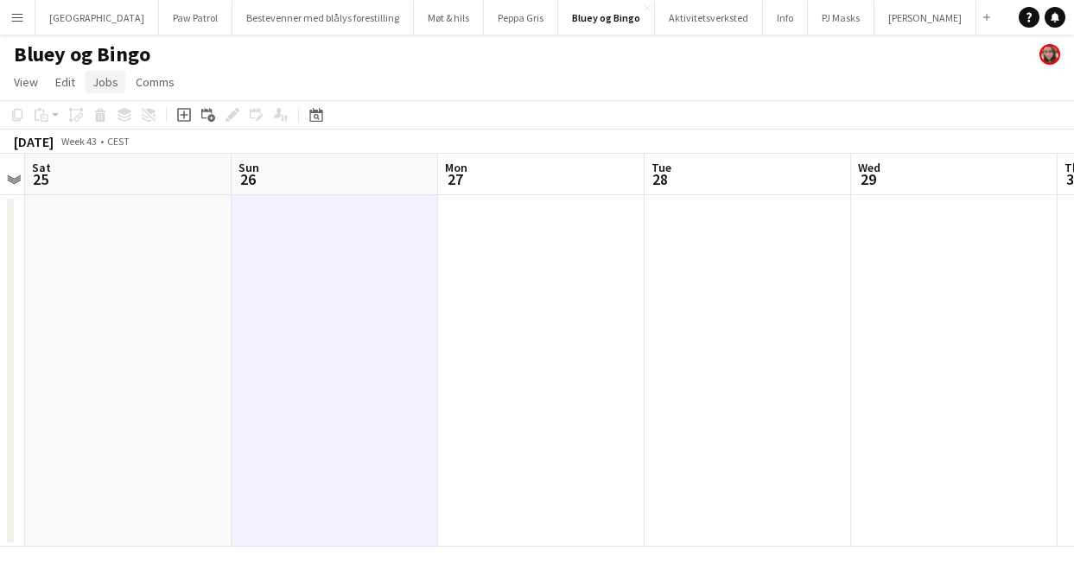
click at [106, 86] on span "Jobs" at bounding box center [105, 82] width 26 height 16
click at [116, 114] on span "New Job" at bounding box center [122, 119] width 45 height 16
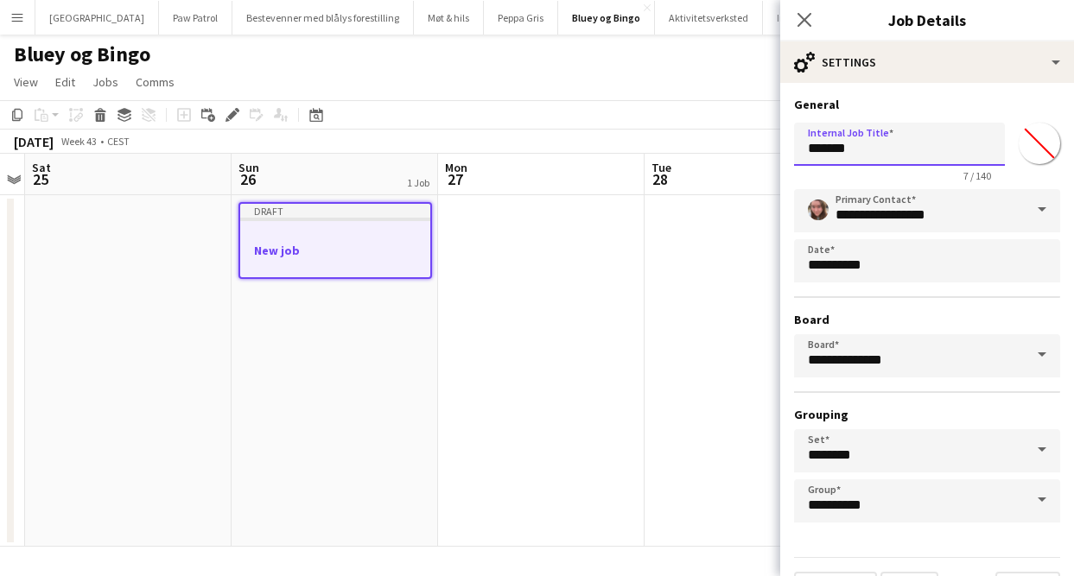
drag, startPoint x: 882, startPoint y: 151, endPoint x: 730, endPoint y: 138, distance: 152.6
click at [731, 138] on body "Menu Boards Boards Boards All jobs Status Workforce Workforce My Workforce Recr…" at bounding box center [537, 288] width 1074 height 576
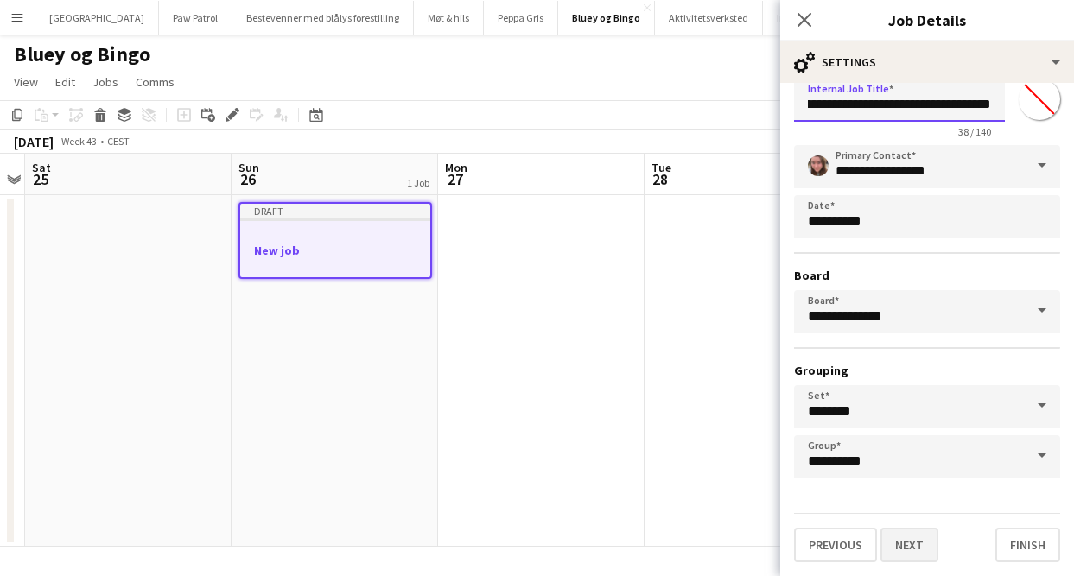
type input "**********"
click at [919, 539] on button "Next" at bounding box center [909, 545] width 58 height 35
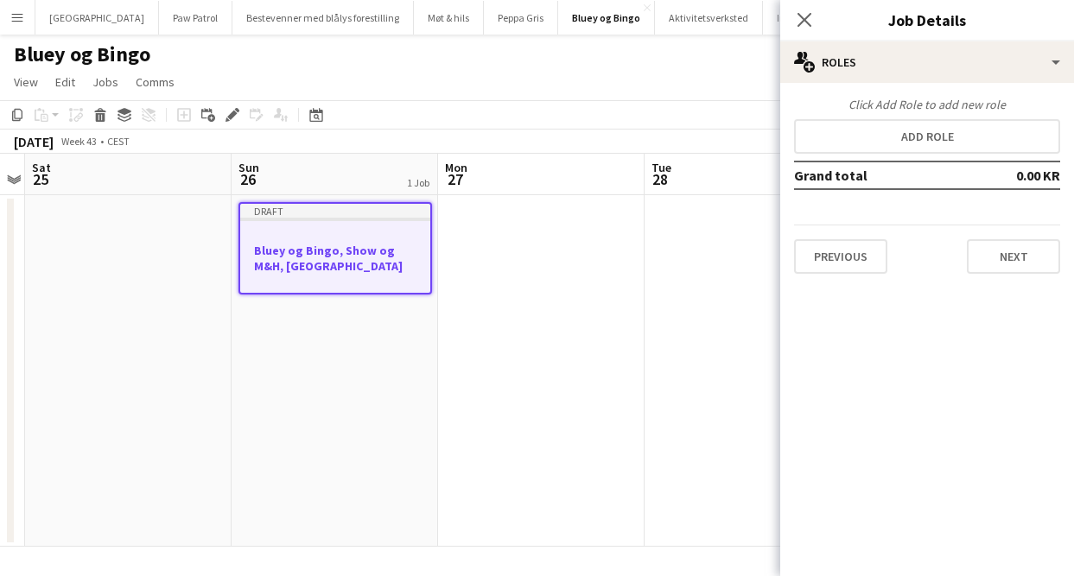
scroll to position [0, 0]
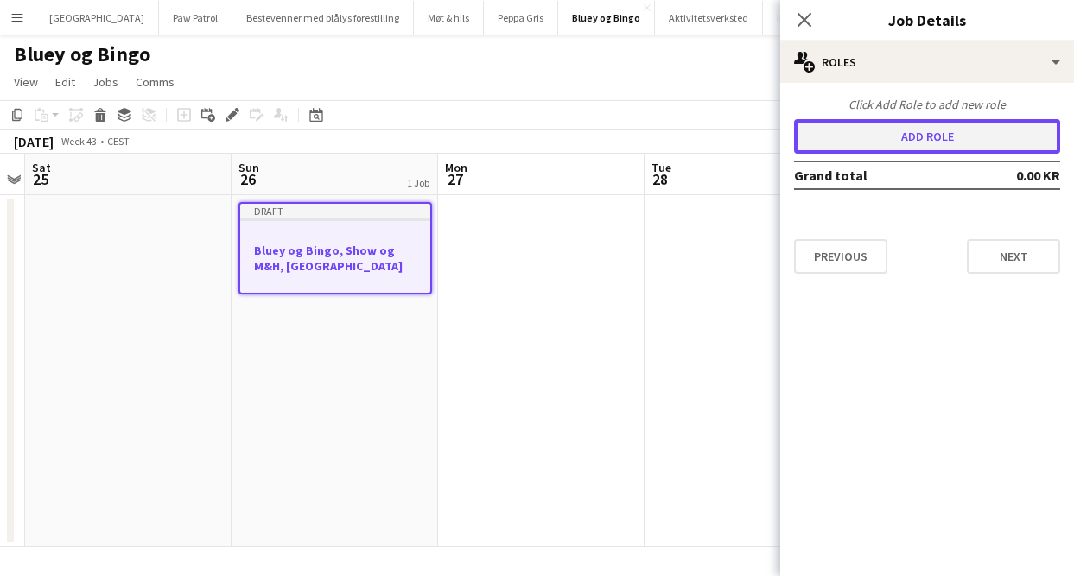
click at [871, 134] on button "Add role" at bounding box center [927, 136] width 266 height 35
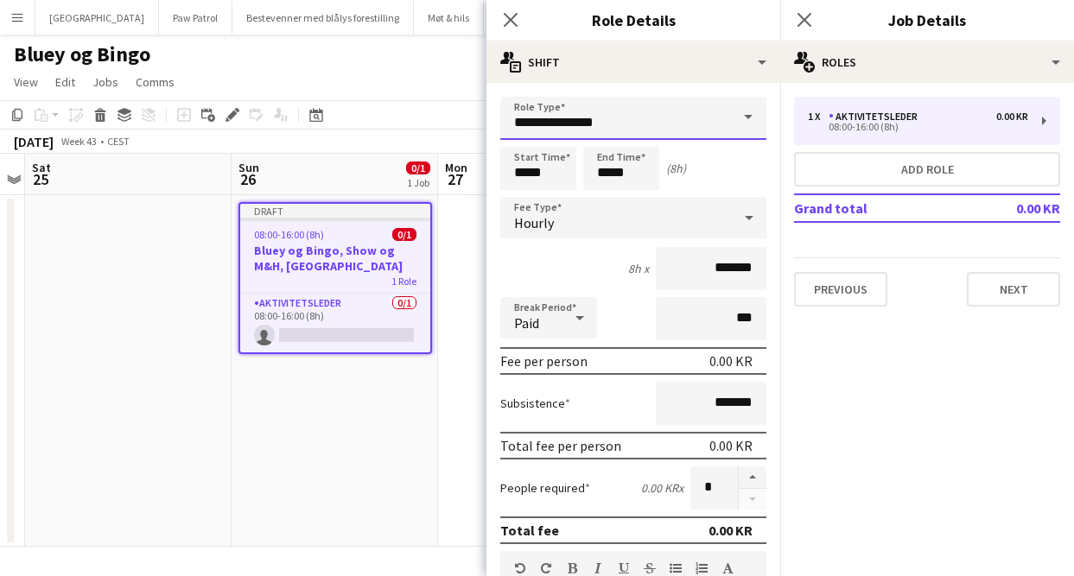
click at [684, 122] on input "**********" at bounding box center [633, 118] width 266 height 43
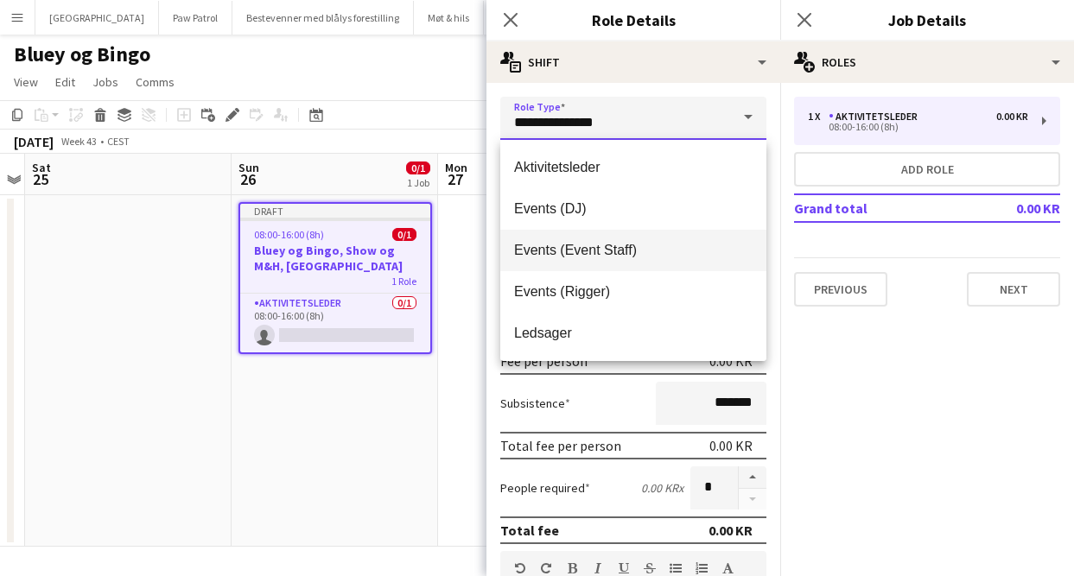
scroll to position [83, 0]
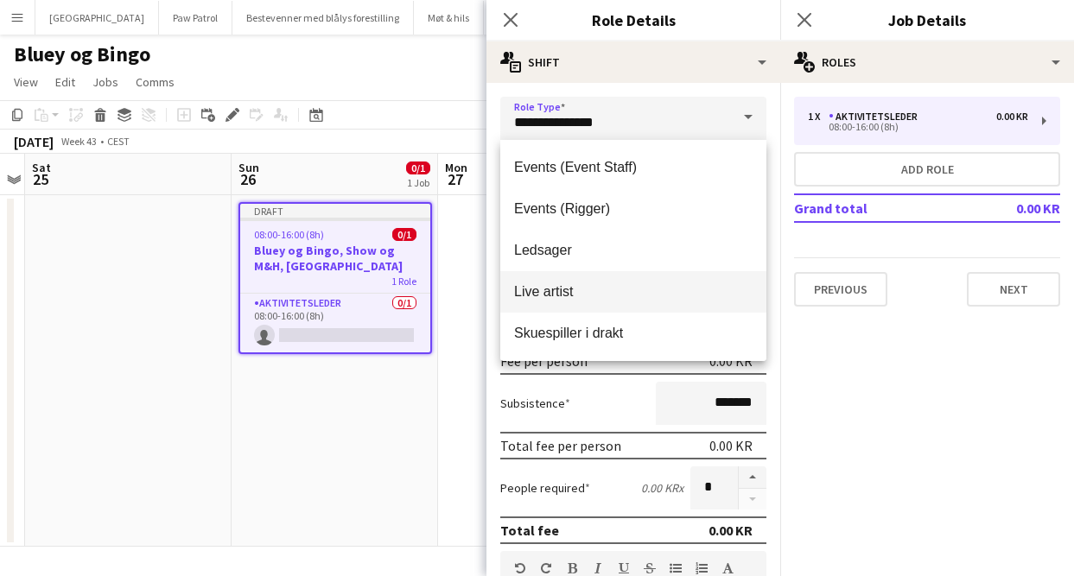
click at [594, 291] on span "Live artist" at bounding box center [633, 291] width 238 height 16
type input "**********"
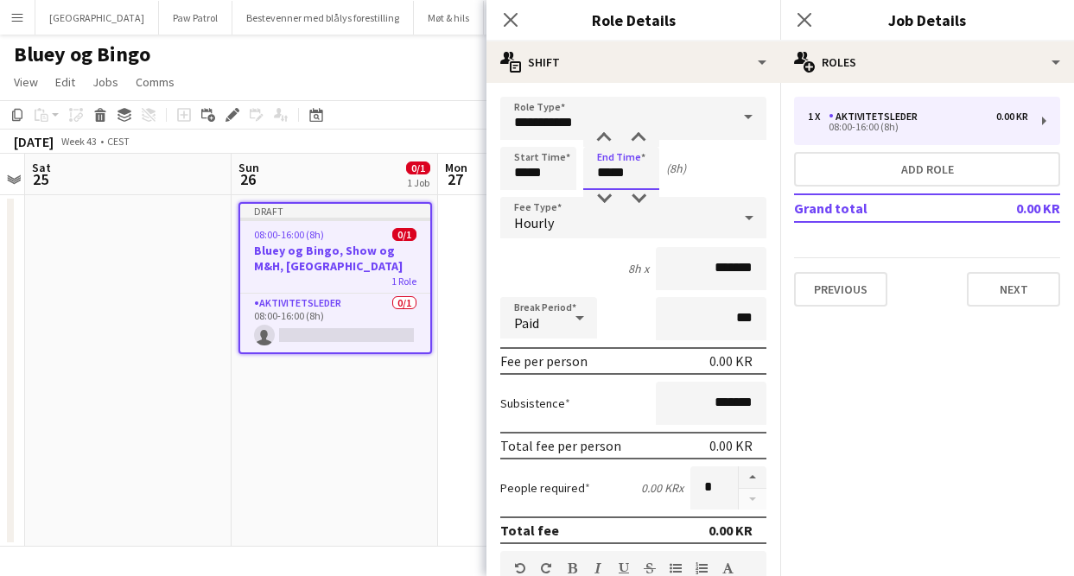
drag, startPoint x: 634, startPoint y: 175, endPoint x: 558, endPoint y: 163, distance: 77.0
click at [558, 163] on div "Start Time ***** End Time ***** (8h)" at bounding box center [633, 168] width 266 height 43
type input "*****"
click at [563, 176] on input "*****" at bounding box center [538, 168] width 76 height 43
drag, startPoint x: 563, startPoint y: 176, endPoint x: 473, endPoint y: 170, distance: 90.0
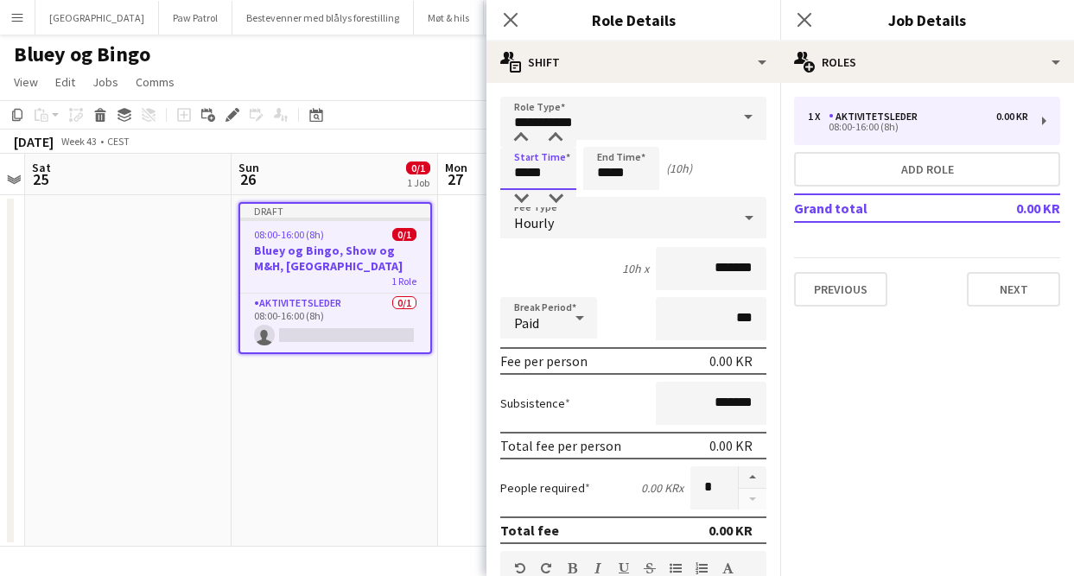
click at [476, 172] on body "Menu Boards Boards Boards All jobs Status Workforce Workforce My Workforce Recr…" at bounding box center [537, 288] width 1074 height 576
type input "*****"
click at [522, 281] on div "8h x *******" at bounding box center [633, 268] width 266 height 43
click at [542, 232] on div "Hourly" at bounding box center [616, 217] width 232 height 41
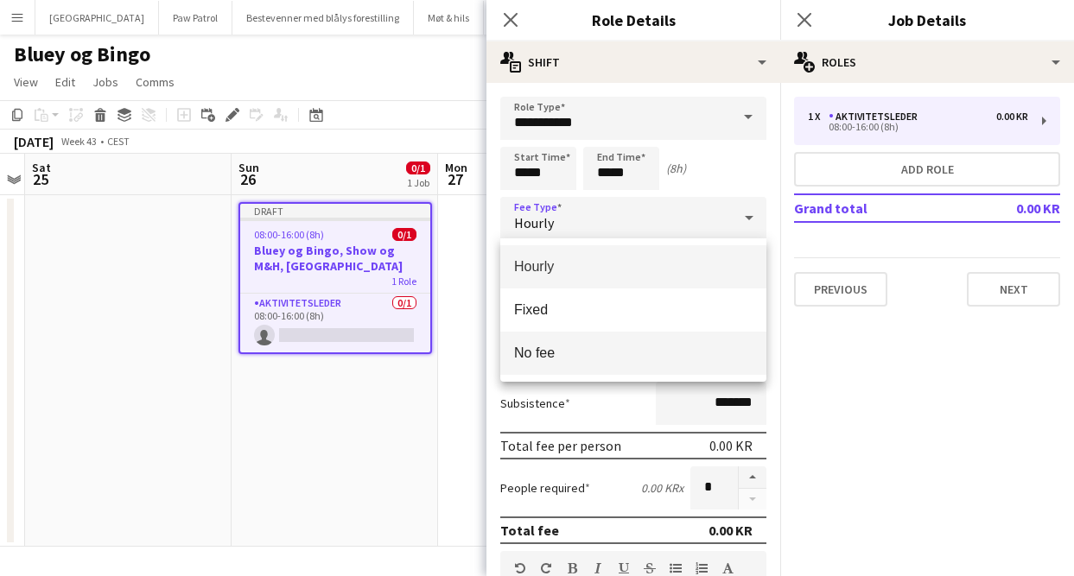
click at [561, 360] on span "No fee" at bounding box center [633, 353] width 238 height 16
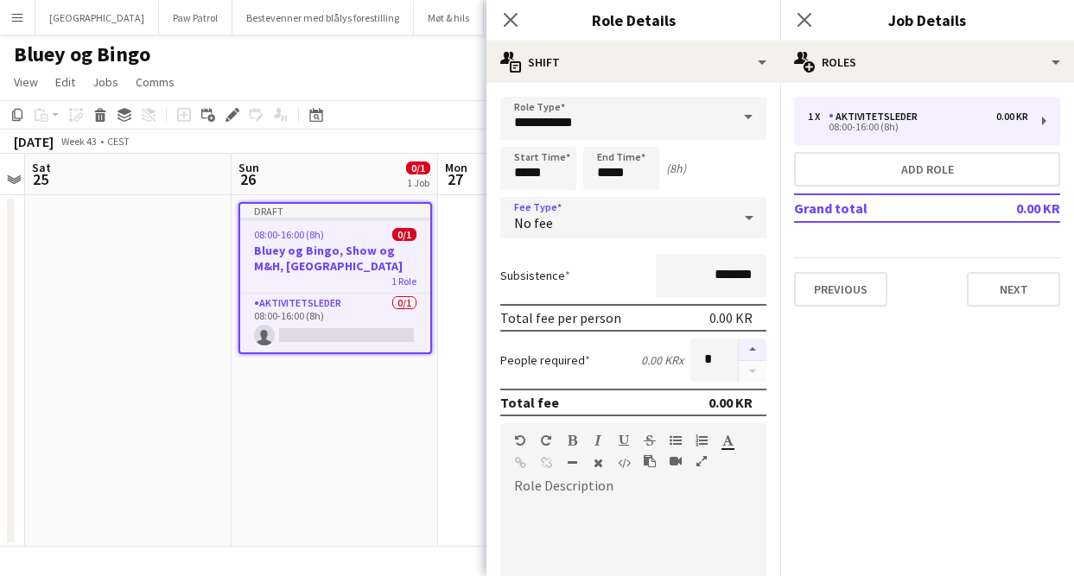
click at [756, 352] on button "button" at bounding box center [753, 350] width 28 height 22
type input "*"
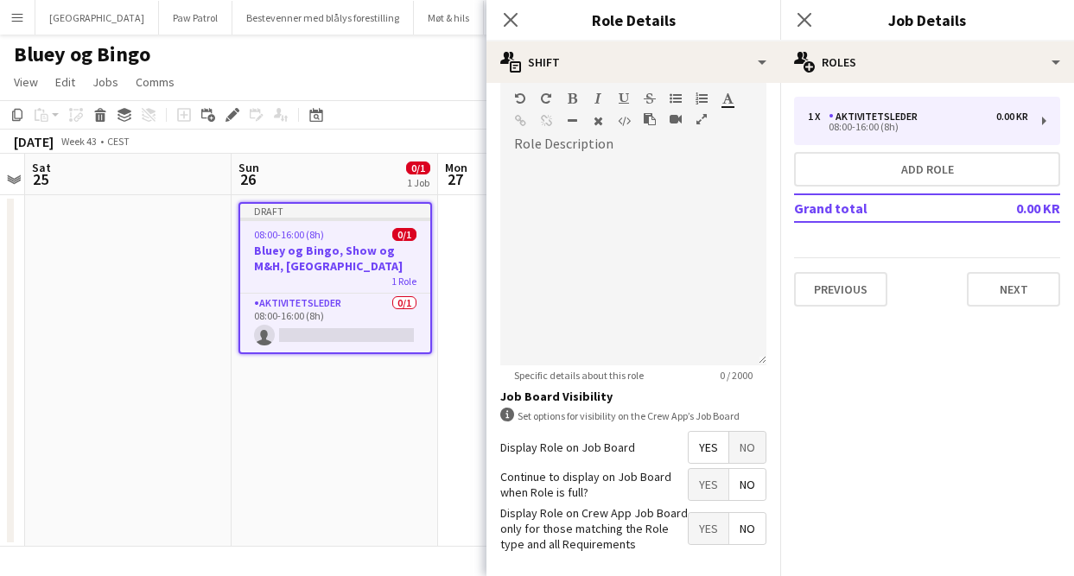
scroll to position [415, 0]
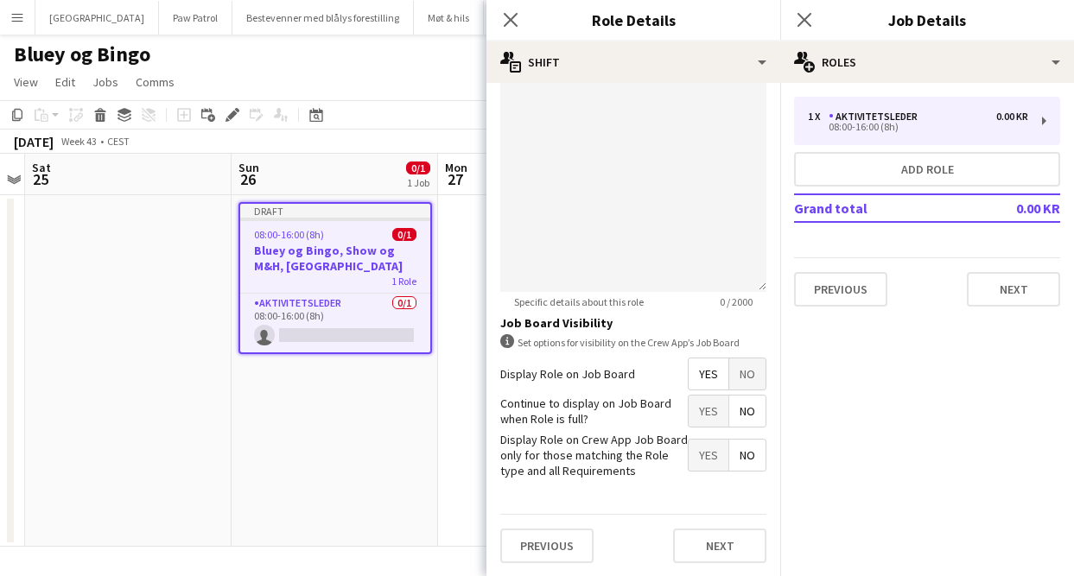
click at [695, 409] on span "Yes" at bounding box center [708, 411] width 40 height 31
click at [711, 557] on button "Next" at bounding box center [719, 546] width 93 height 35
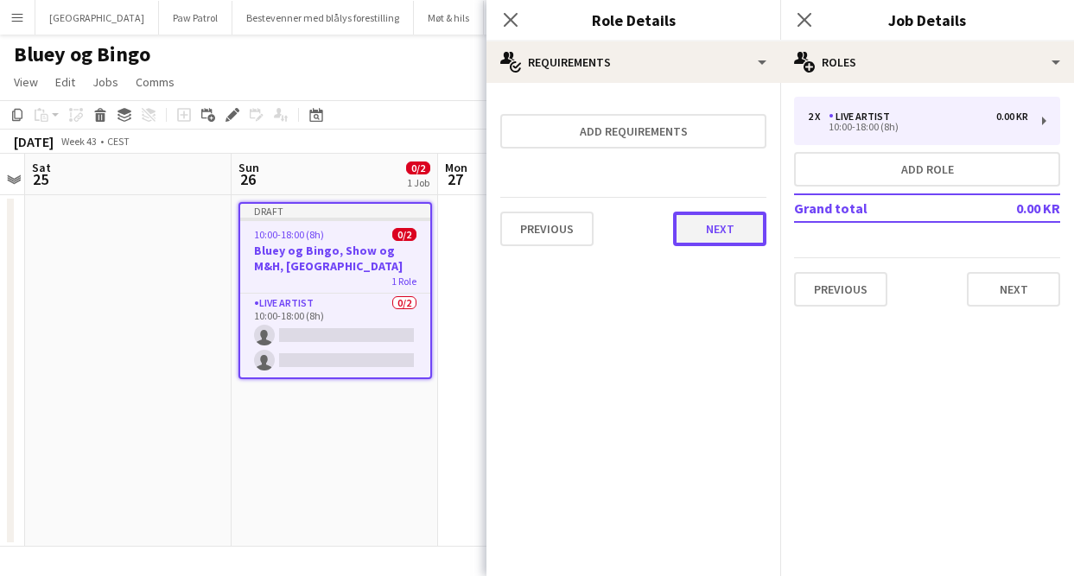
click at [714, 232] on button "Next" at bounding box center [719, 229] width 93 height 35
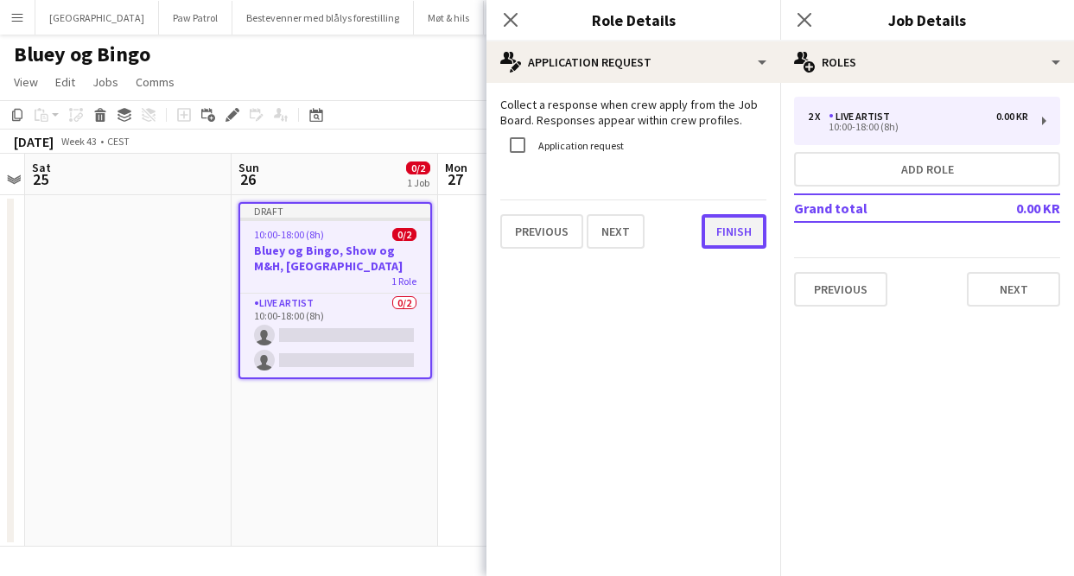
click at [719, 232] on button "Finish" at bounding box center [733, 231] width 65 height 35
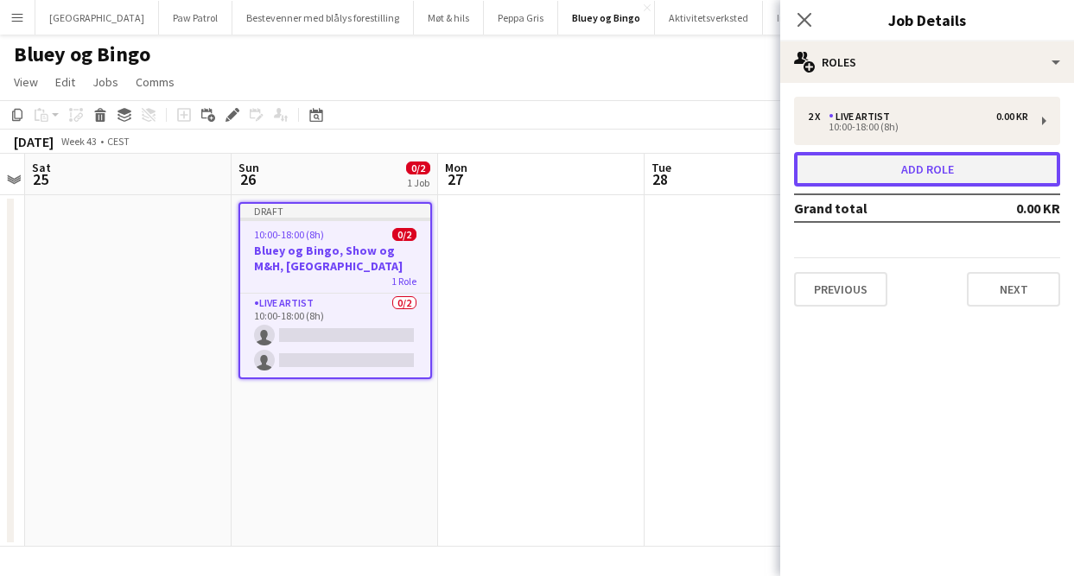
click at [863, 176] on button "Add role" at bounding box center [927, 169] width 266 height 35
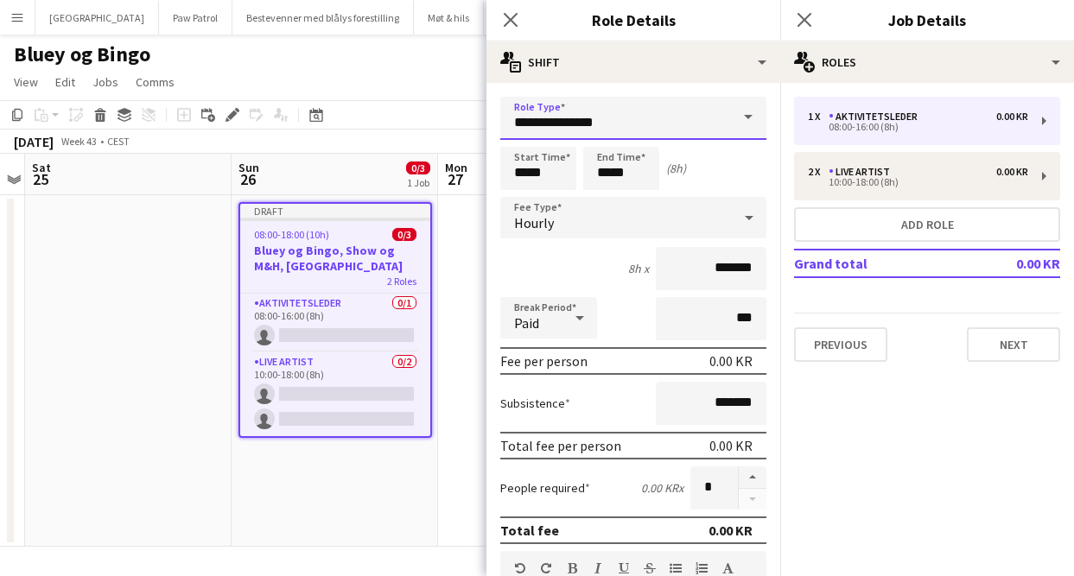
click at [638, 124] on input "**********" at bounding box center [633, 118] width 266 height 43
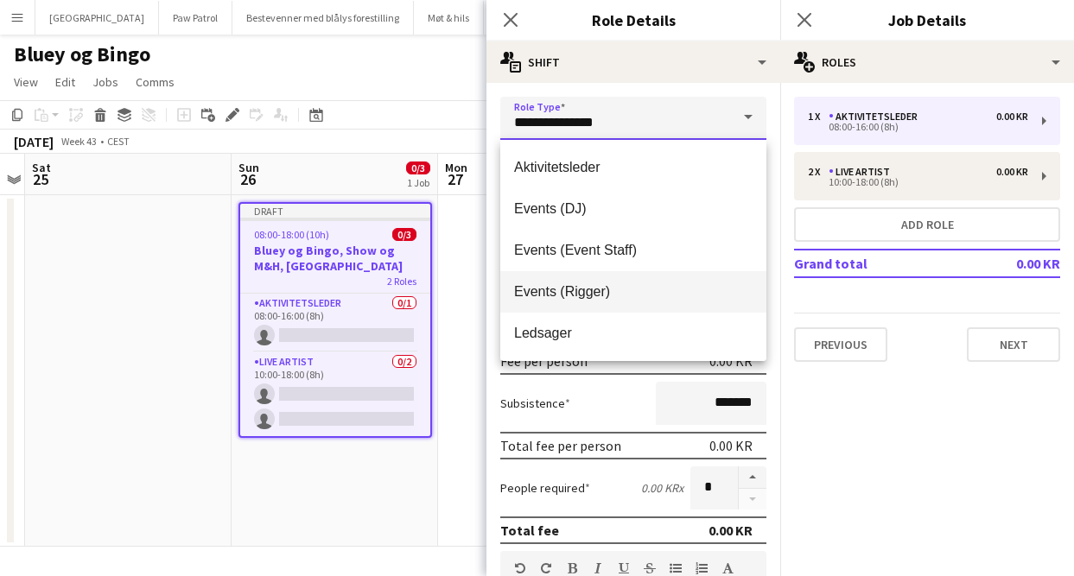
scroll to position [83, 0]
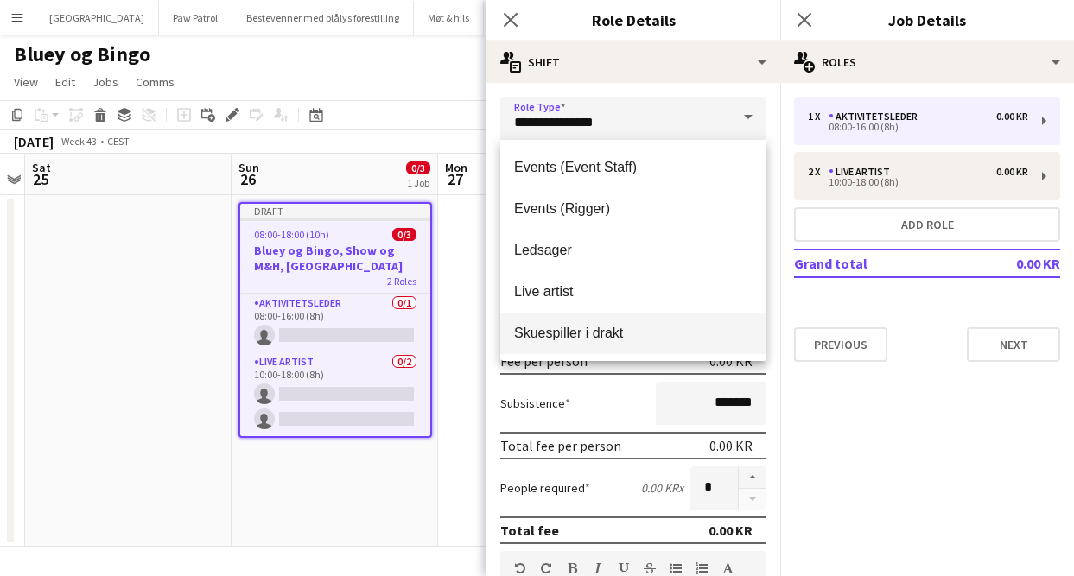
click at [603, 337] on span "Skuespiller i drakt" at bounding box center [633, 333] width 238 height 16
type input "**********"
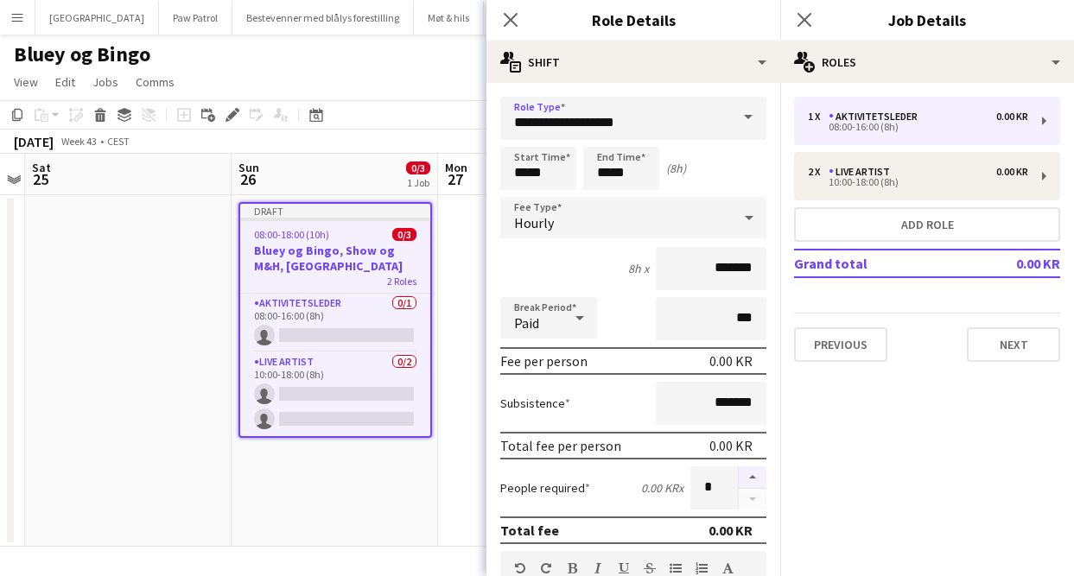
click at [754, 484] on button "button" at bounding box center [753, 477] width 28 height 22
type input "*"
drag, startPoint x: 555, startPoint y: 179, endPoint x: 354, endPoint y: 165, distance: 201.7
click at [358, 168] on body "Menu Boards Boards Boards All jobs Status Workforce Workforce My Workforce Recr…" at bounding box center [537, 288] width 1074 height 576
type input "*****"
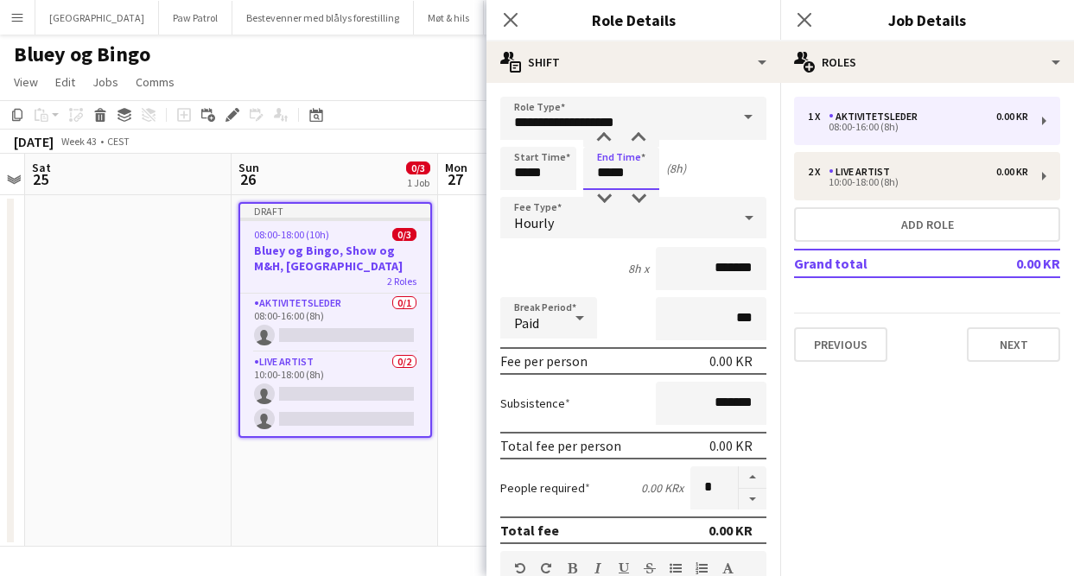
type input "*****"
click at [536, 247] on div "8h x *******" at bounding box center [633, 268] width 266 height 43
click at [555, 215] on div "Hourly" at bounding box center [616, 217] width 232 height 41
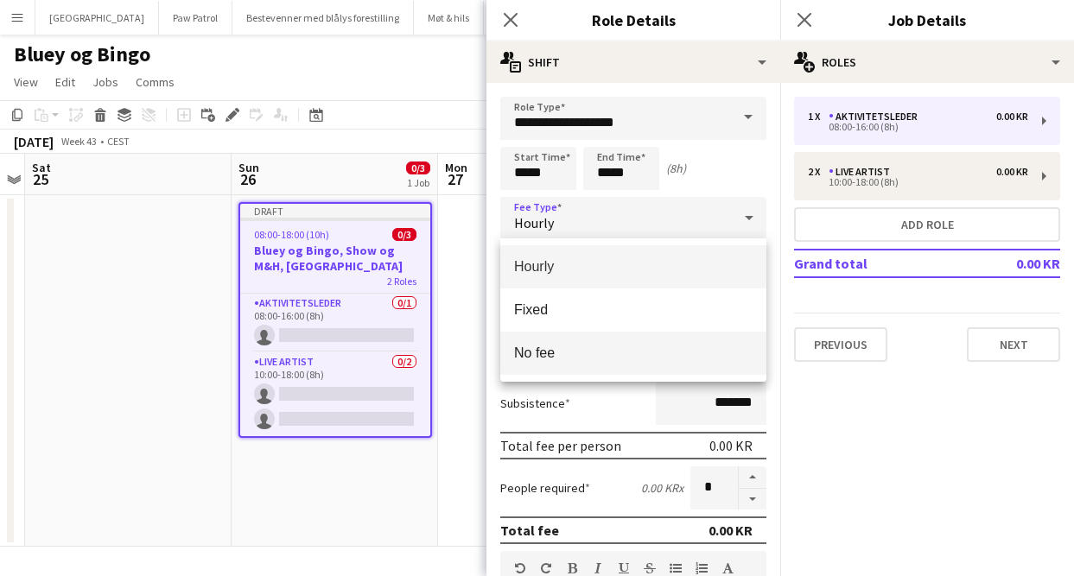
click at [579, 364] on mat-option "No fee" at bounding box center [633, 353] width 266 height 43
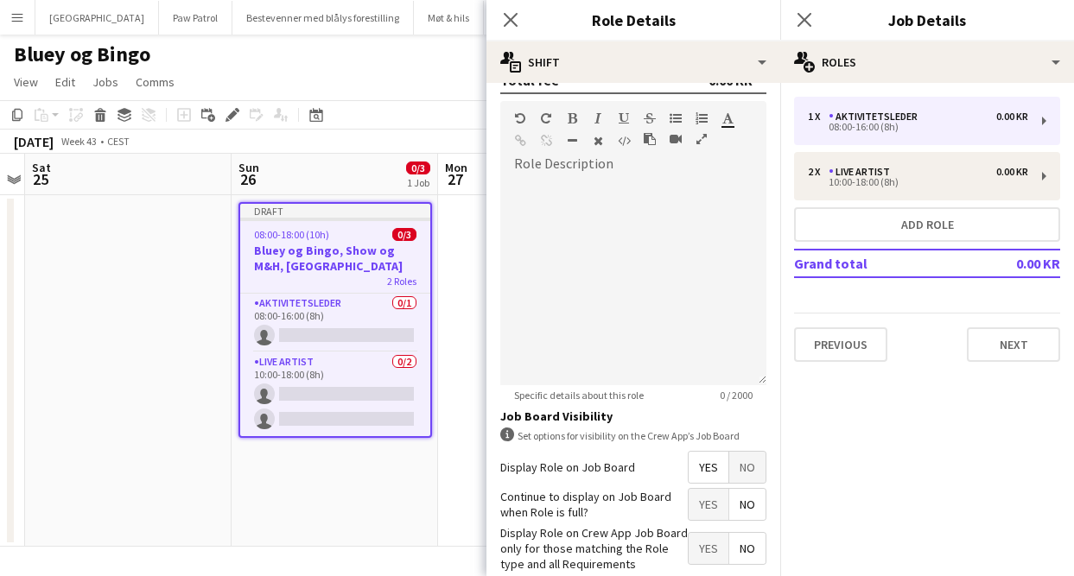
scroll to position [415, 0]
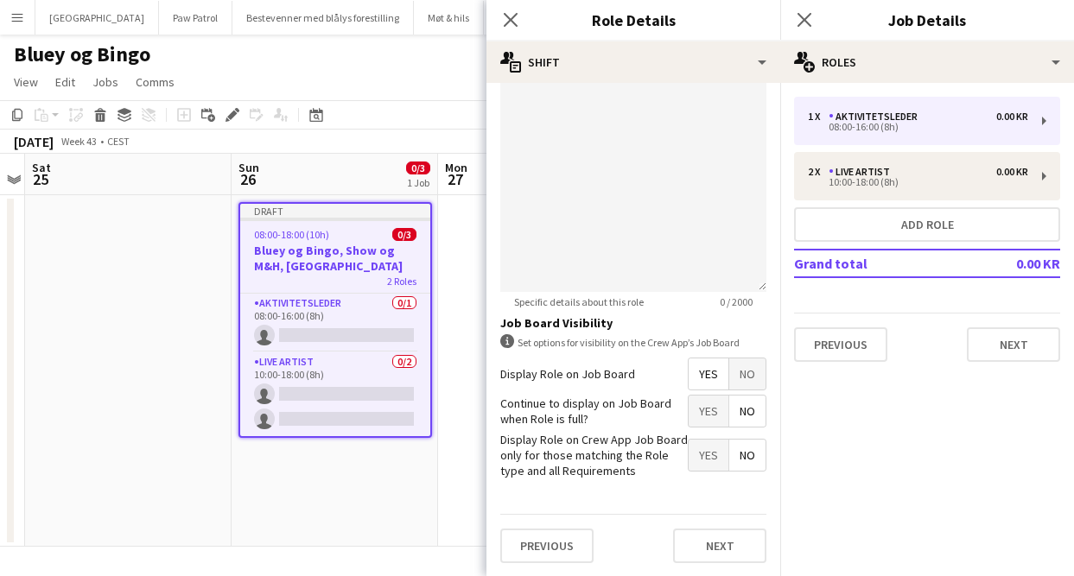
click at [695, 415] on span "Yes" at bounding box center [708, 411] width 40 height 31
click at [717, 540] on button "Next" at bounding box center [719, 546] width 93 height 35
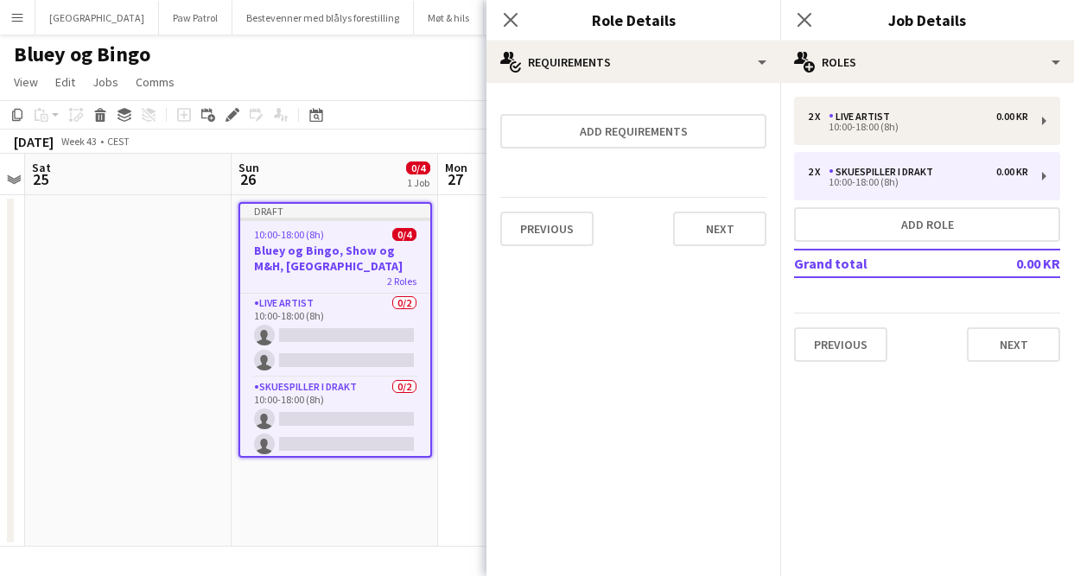
scroll to position [0, 0]
click at [712, 224] on button "Next" at bounding box center [719, 229] width 93 height 35
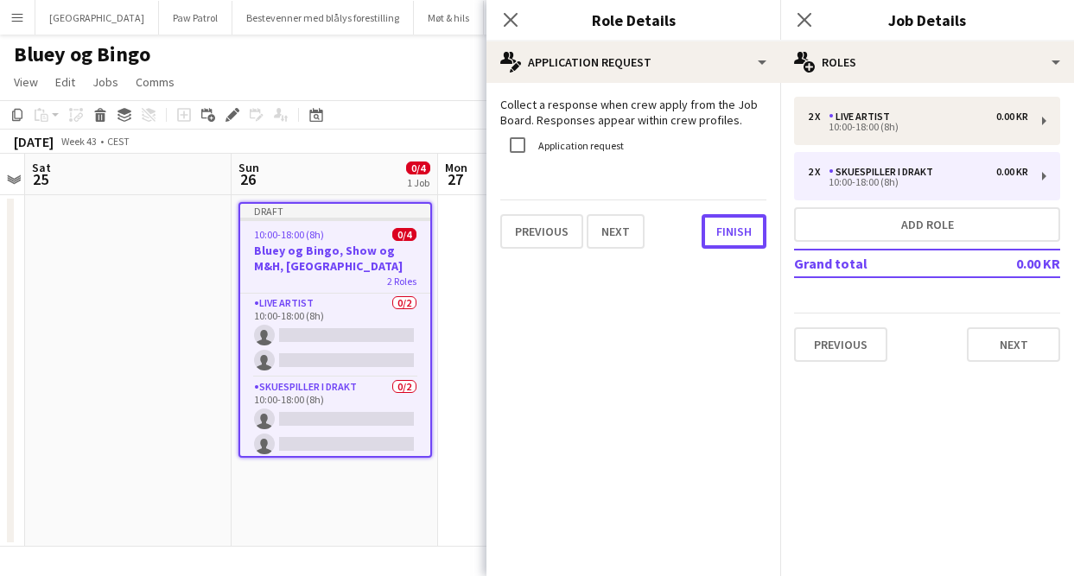
click at [712, 224] on button "Finish" at bounding box center [733, 231] width 65 height 35
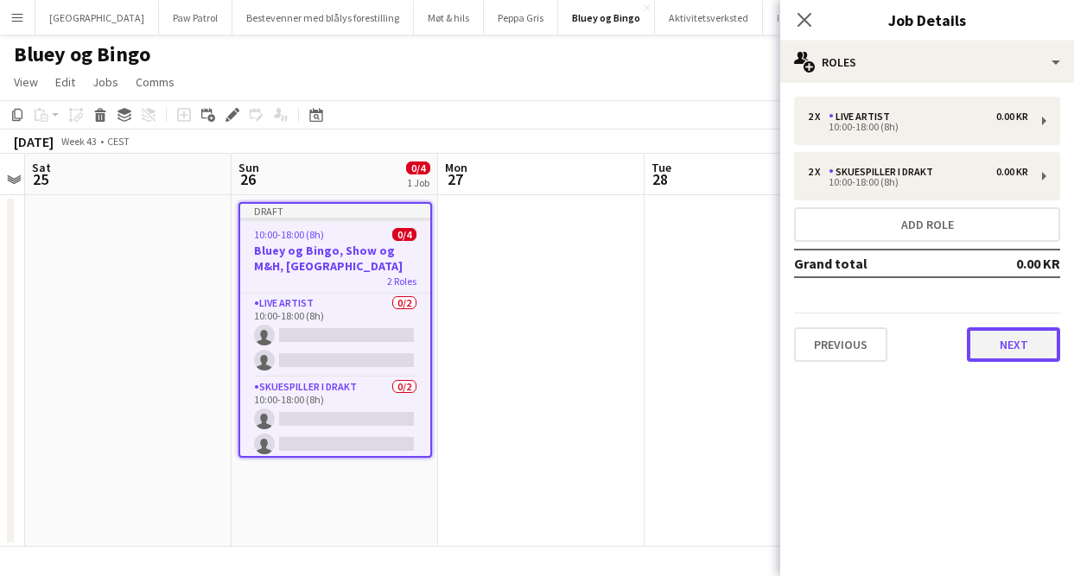
click at [990, 344] on button "Next" at bounding box center [1013, 344] width 93 height 35
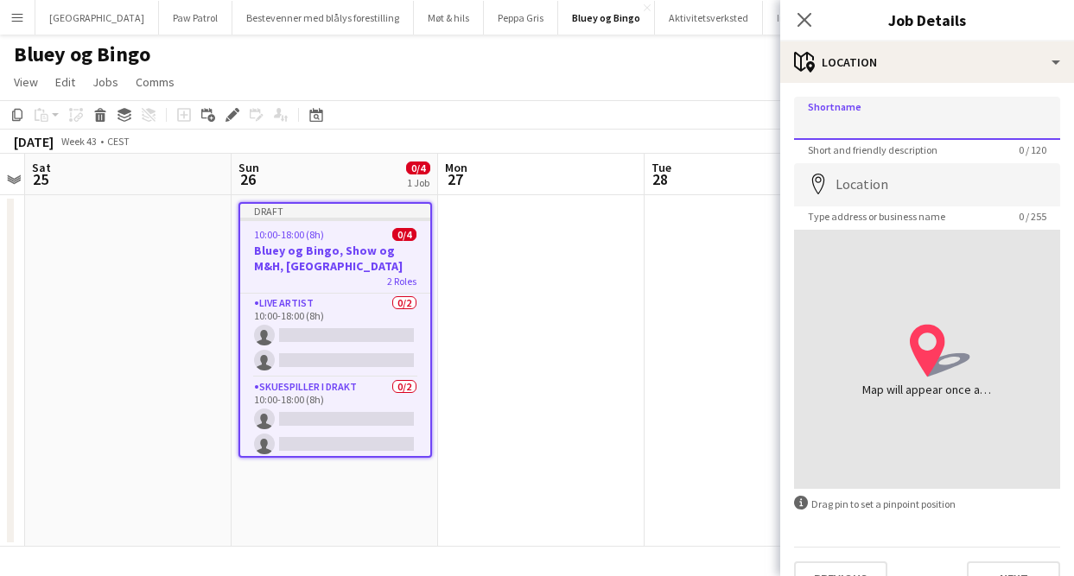
click at [893, 118] on input "Shortname" at bounding box center [927, 118] width 266 height 43
type input "**********"
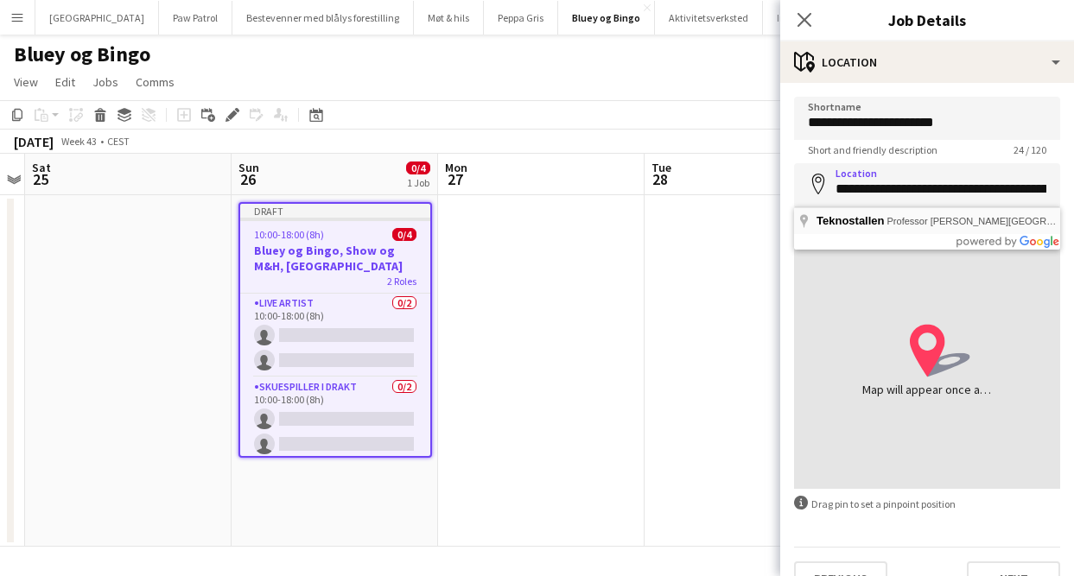
type input "**********"
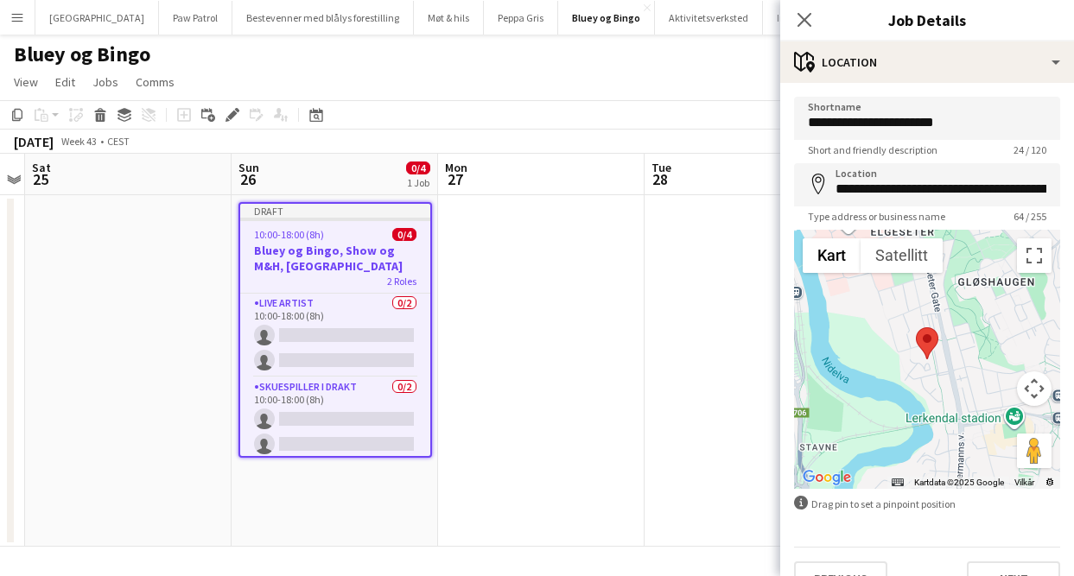
scroll to position [34, 0]
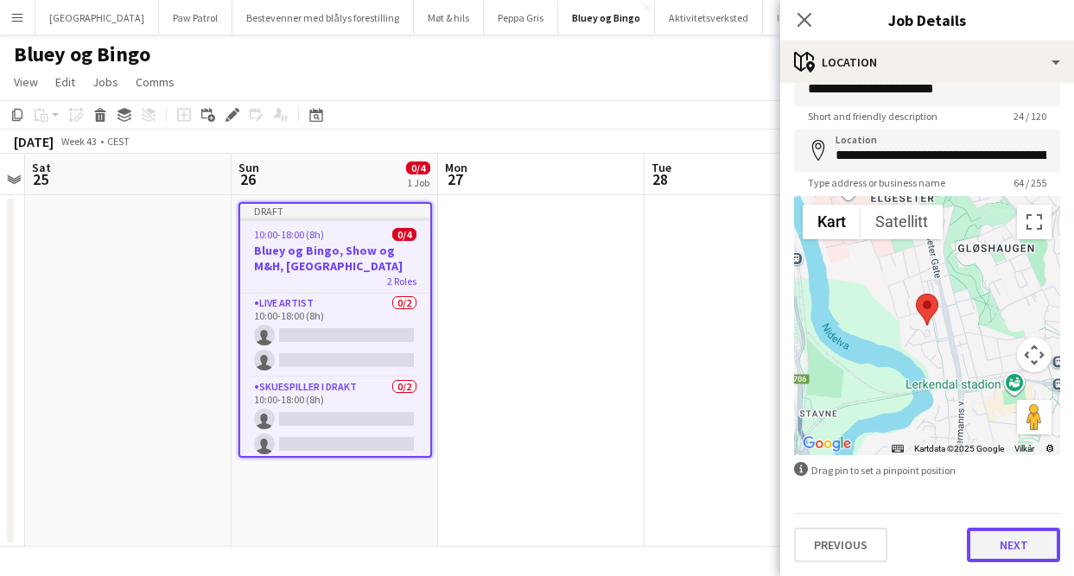
click at [1009, 543] on button "Next" at bounding box center [1013, 545] width 93 height 35
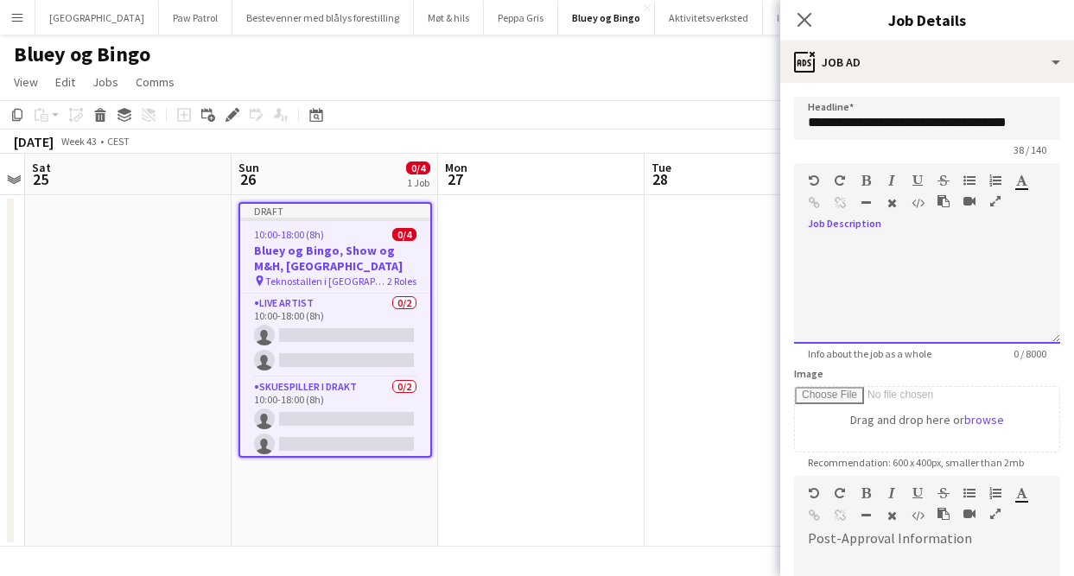
click at [888, 253] on div at bounding box center [927, 292] width 266 height 104
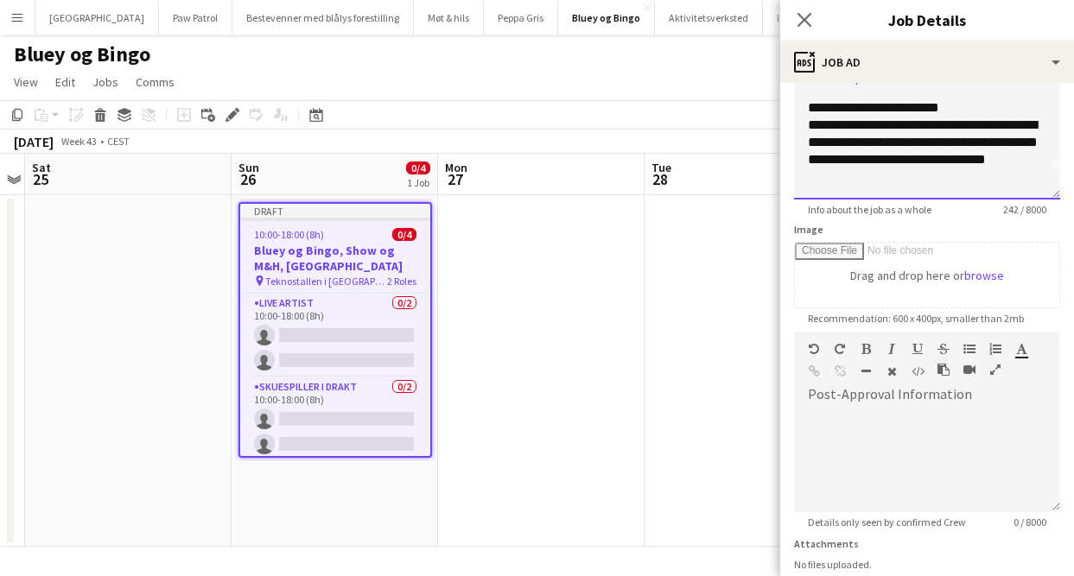
scroll to position [277, 0]
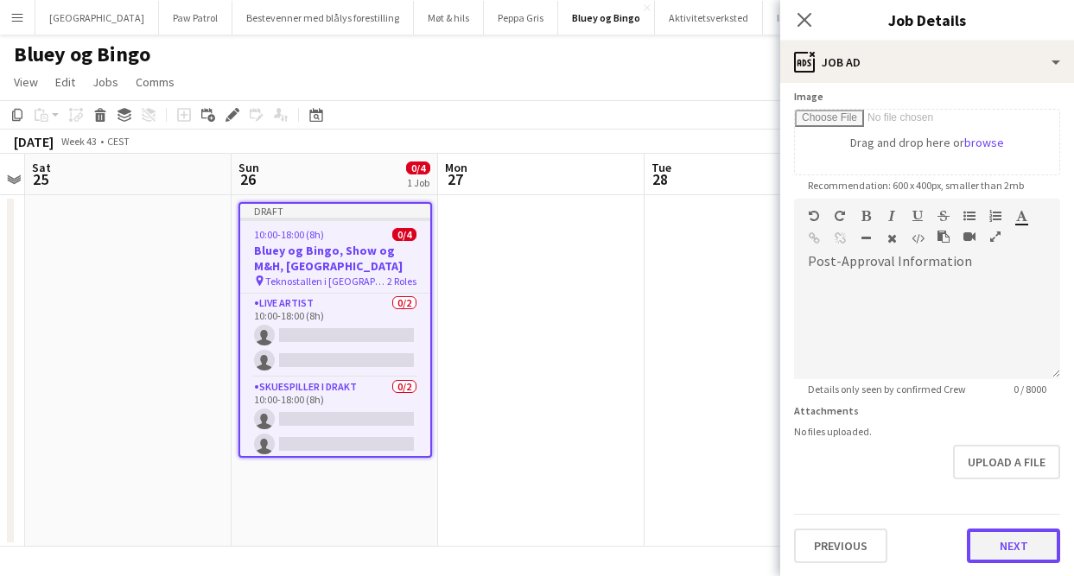
click at [1001, 536] on button "Next" at bounding box center [1013, 546] width 93 height 35
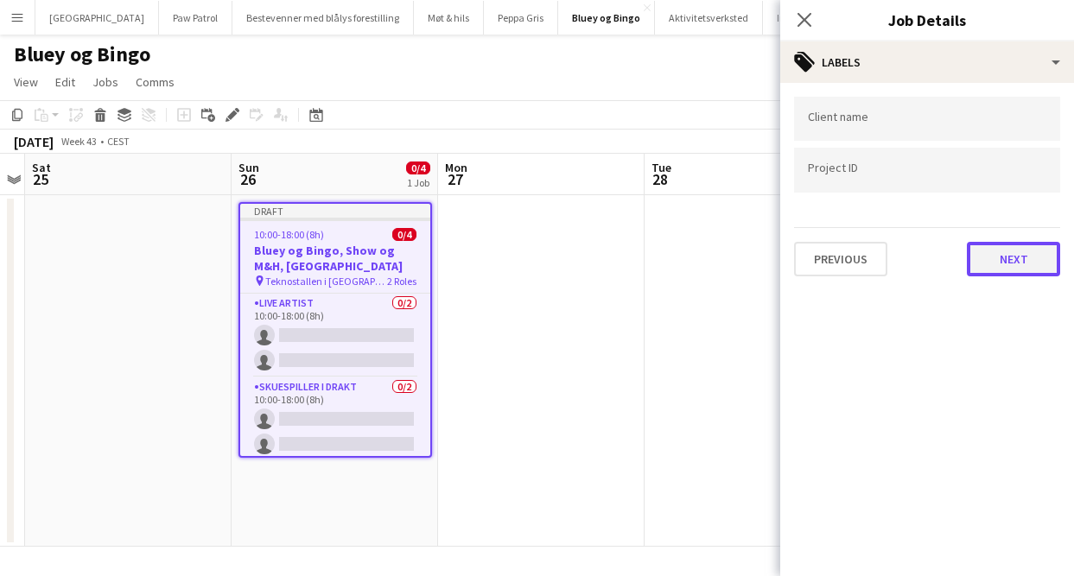
click at [1016, 251] on button "Next" at bounding box center [1013, 259] width 93 height 35
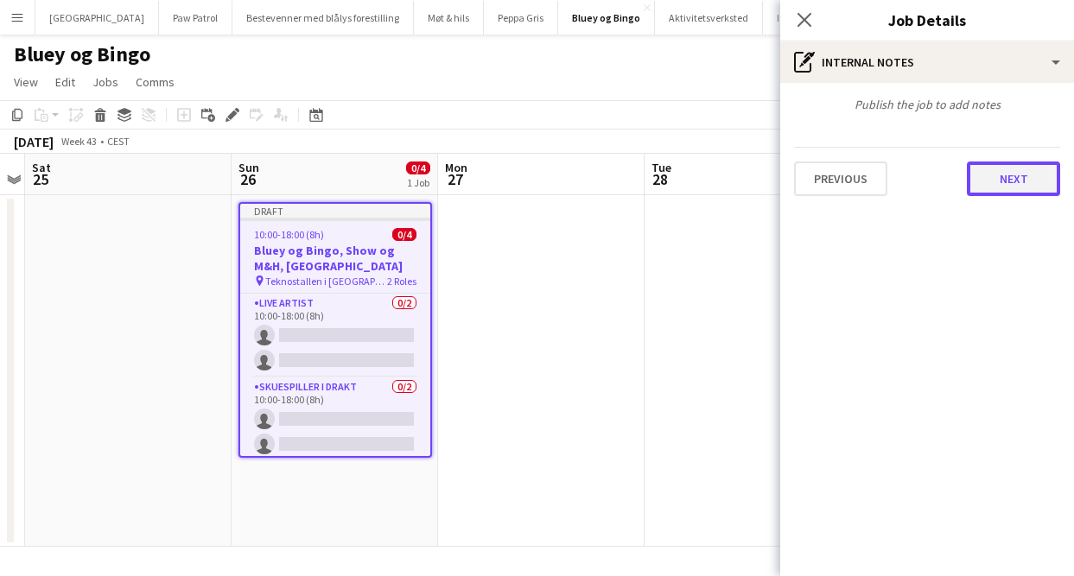
click at [1008, 183] on button "Next" at bounding box center [1013, 179] width 93 height 35
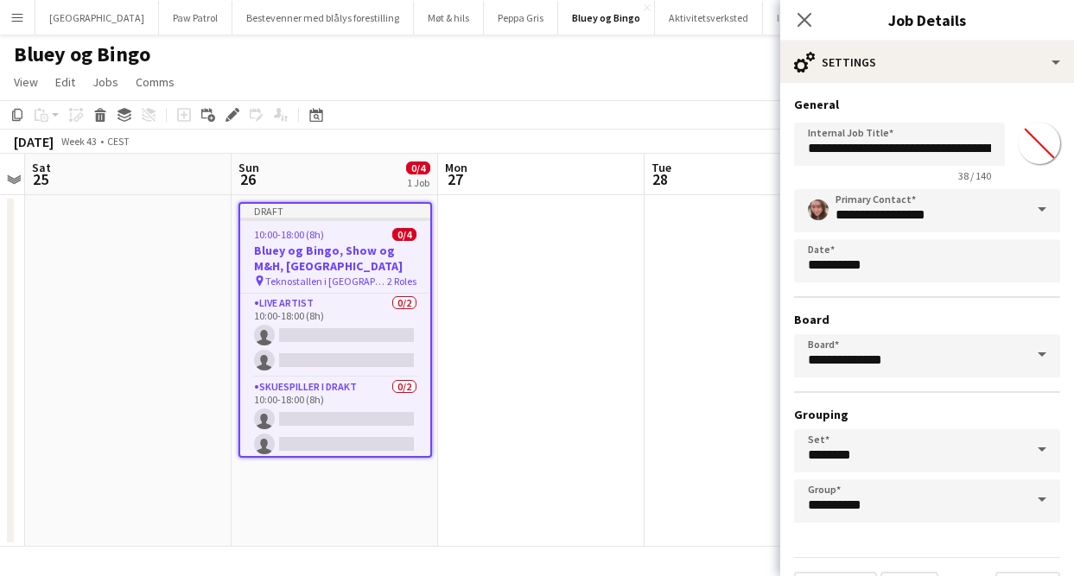
scroll to position [44, 0]
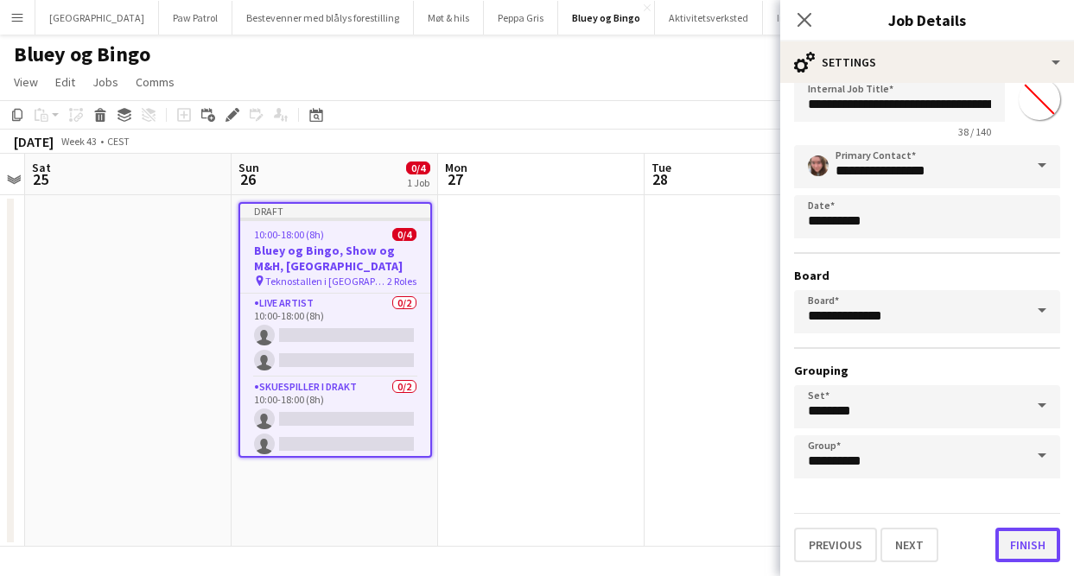
click at [1027, 558] on button "Finish" at bounding box center [1027, 545] width 65 height 35
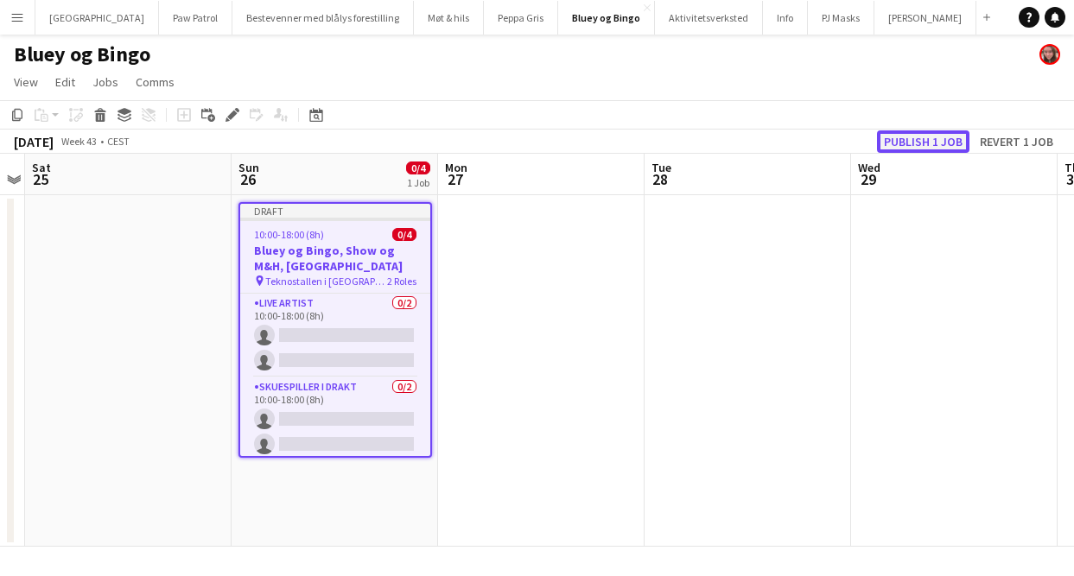
click at [925, 141] on button "Publish 1 job" at bounding box center [923, 141] width 92 height 22
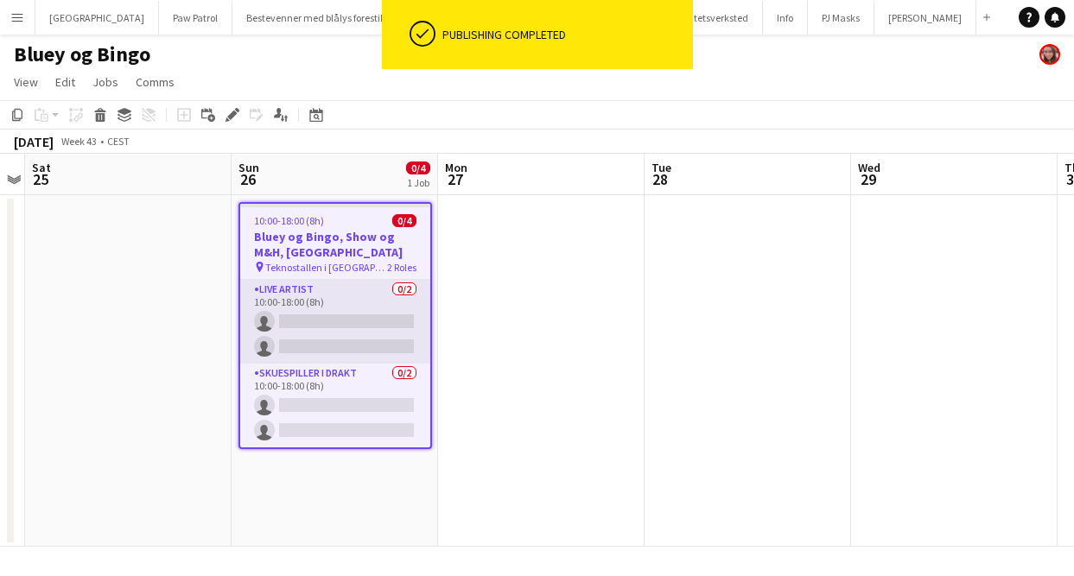
click at [327, 292] on app-card-role "Live artist 0/2 10:00-18:00 (8h) single-neutral-actions single-neutral-actions" at bounding box center [335, 322] width 190 height 84
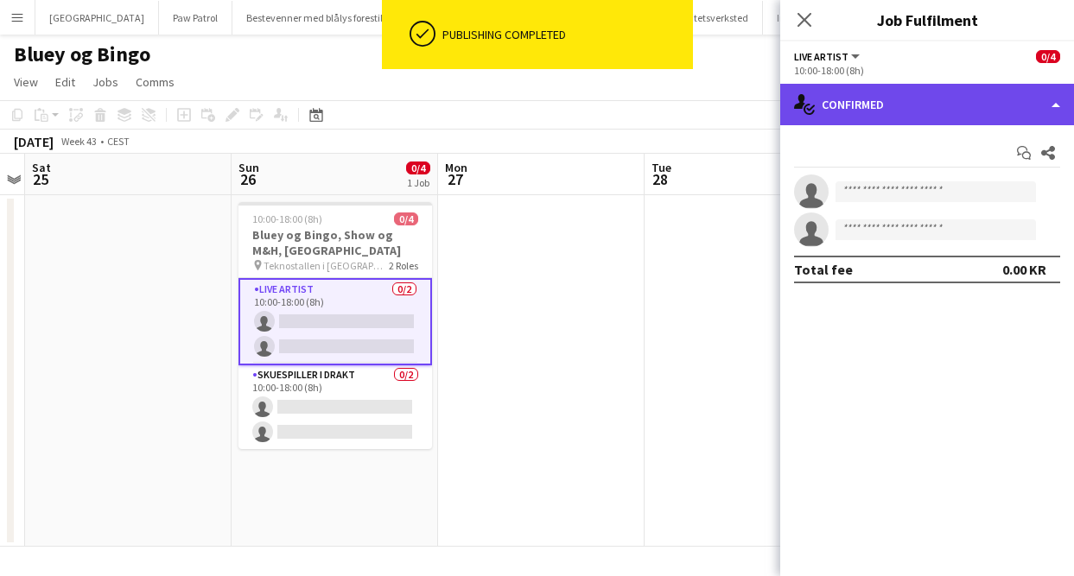
click at [878, 92] on div "single-neutral-actions-check-2 Confirmed" at bounding box center [927, 104] width 294 height 41
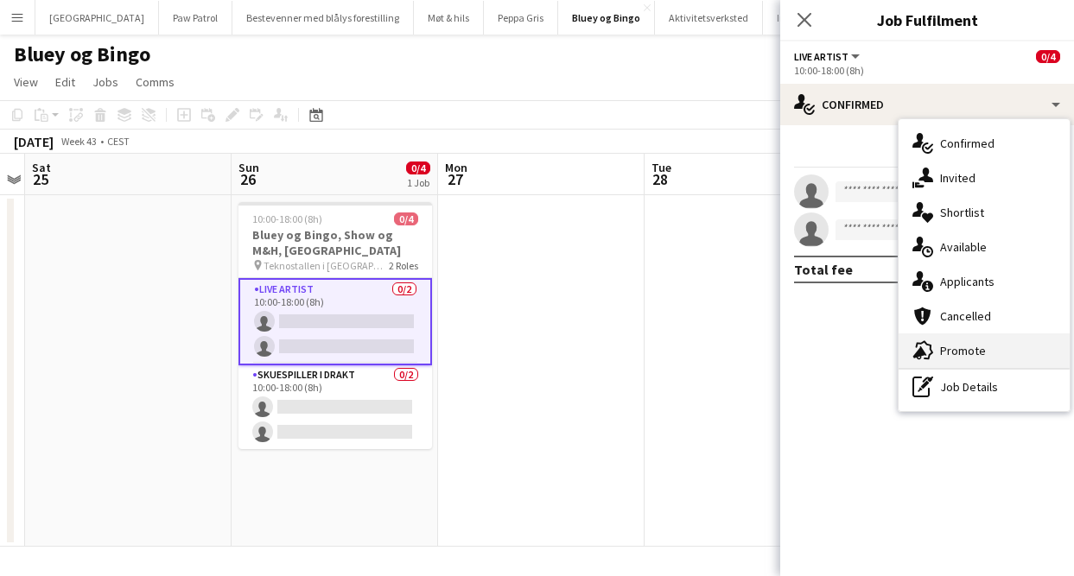
click at [961, 354] on div "advertising-megaphone Promote" at bounding box center [983, 350] width 171 height 35
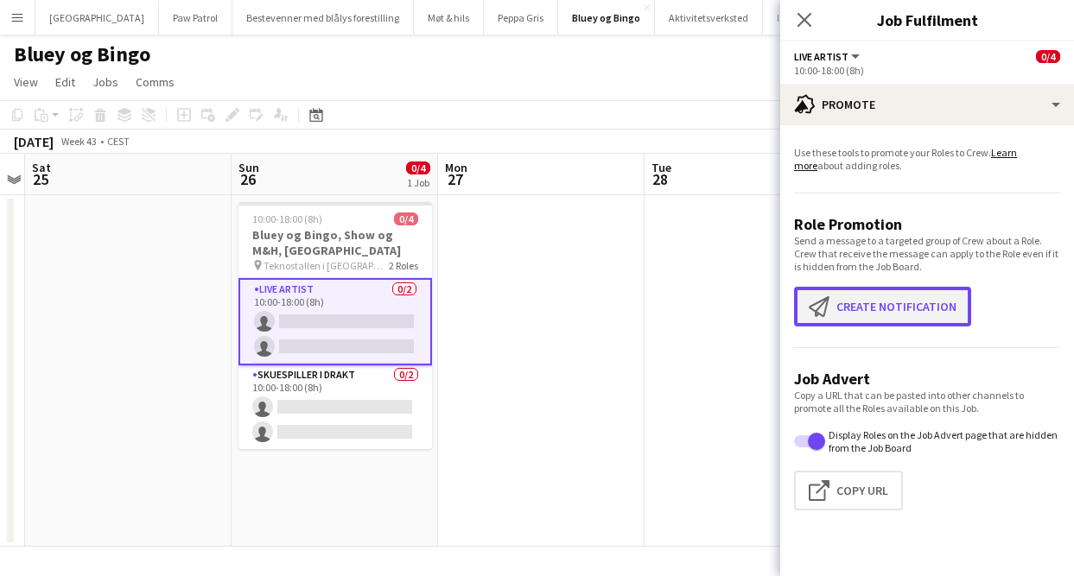
click at [896, 303] on button "Create notification Create notification" at bounding box center [882, 307] width 177 height 40
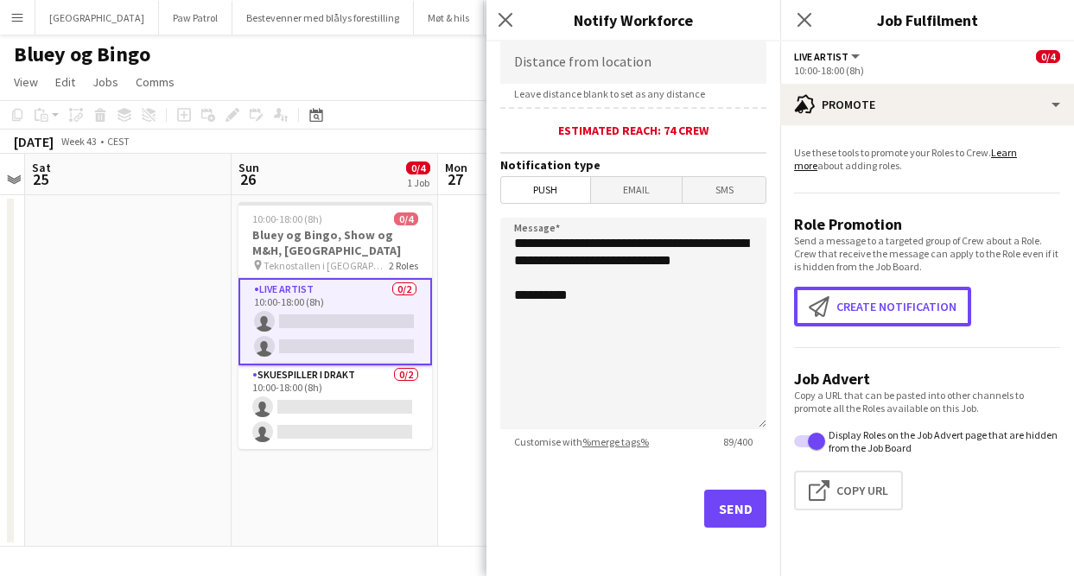
scroll to position [378, 0]
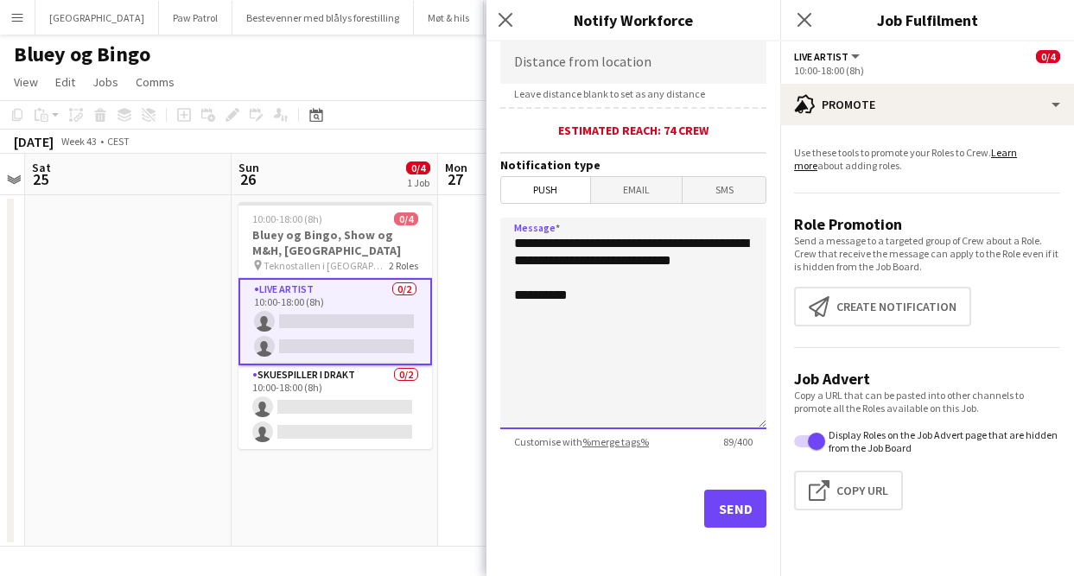
drag, startPoint x: 608, startPoint y: 277, endPoint x: 467, endPoint y: 217, distance: 153.2
click at [468, 217] on body "Menu Boards Boards Boards All jobs Status Workforce Workforce My Workforce Recr…" at bounding box center [537, 288] width 1074 height 576
type textarea "**********"
click at [732, 506] on button "Send" at bounding box center [735, 509] width 62 height 38
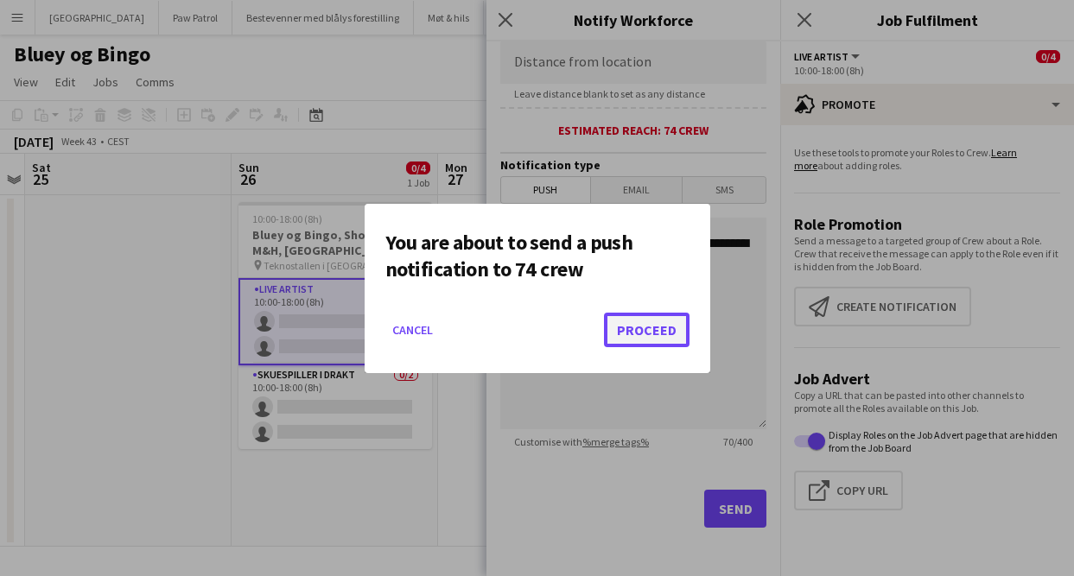
click at [655, 330] on button "Proceed" at bounding box center [647, 330] width 86 height 35
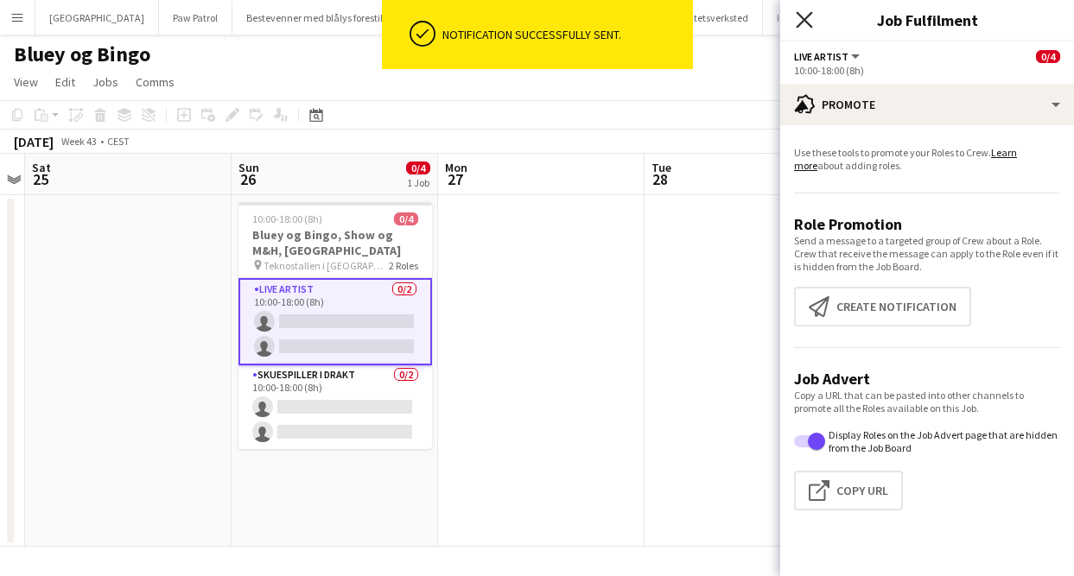
click at [808, 18] on icon "Close pop-in" at bounding box center [804, 19] width 16 height 16
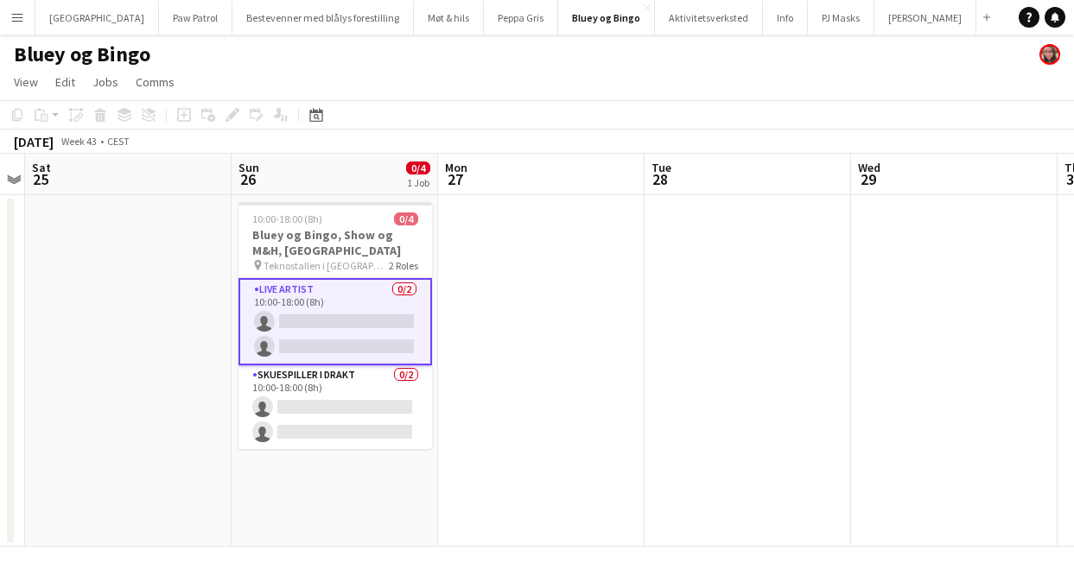
click at [8, 22] on button "Menu" at bounding box center [17, 17] width 35 height 35
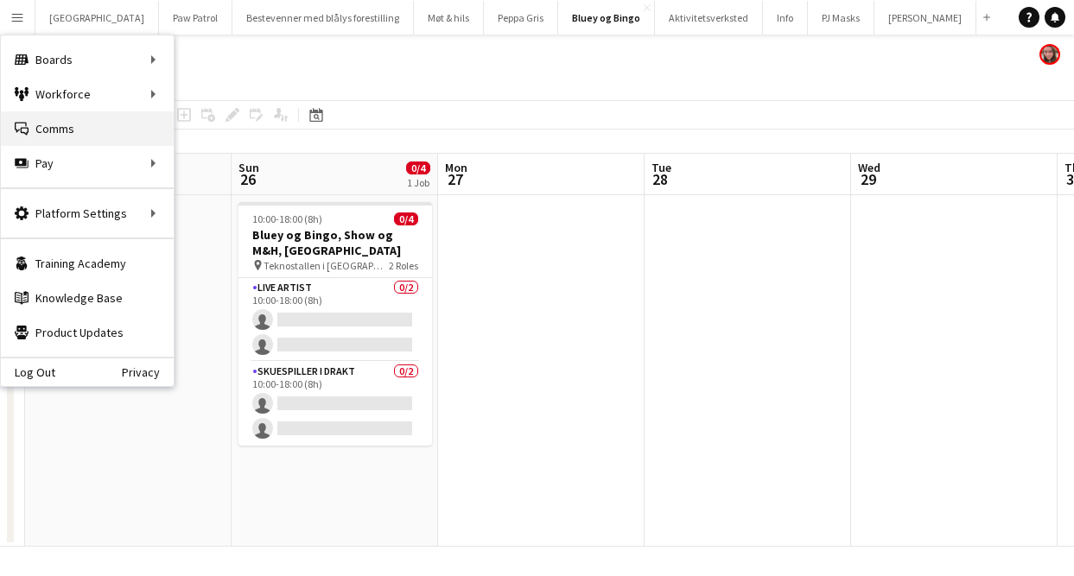
click at [79, 117] on link "Comms Comms" at bounding box center [87, 128] width 173 height 35
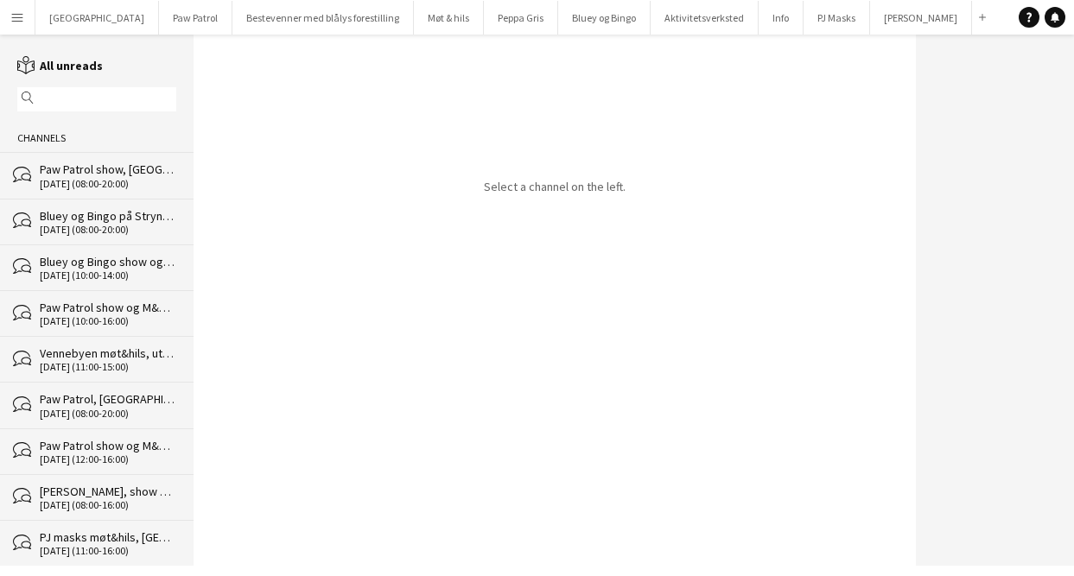
click at [105, 185] on div "[DATE] (08:00-20:00)" at bounding box center [108, 184] width 136 height 12
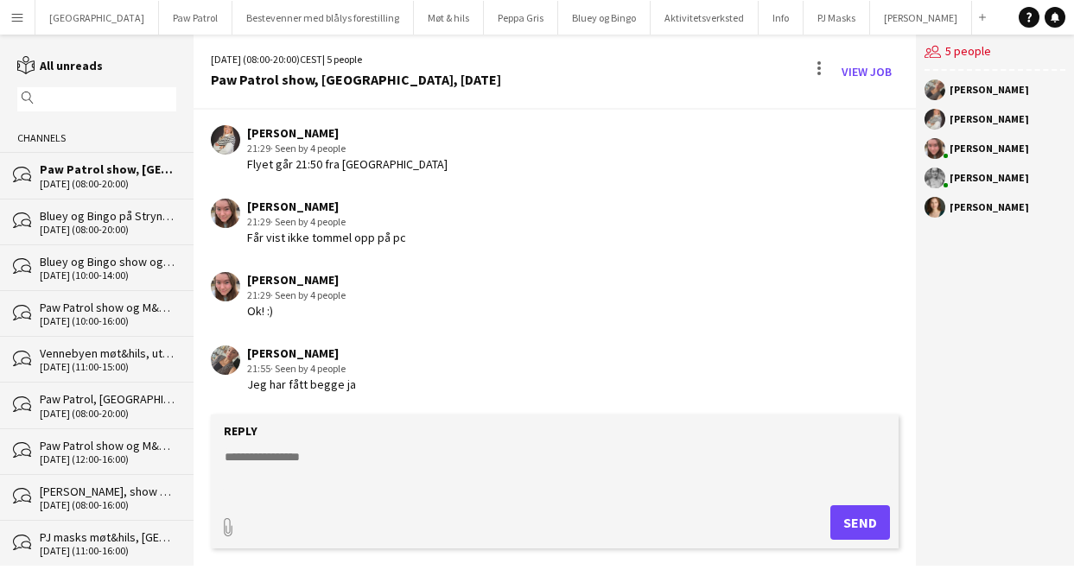
scroll to position [1594, 0]
click at [94, 270] on div "[DATE] (10:00-14:00)" at bounding box center [108, 276] width 136 height 12
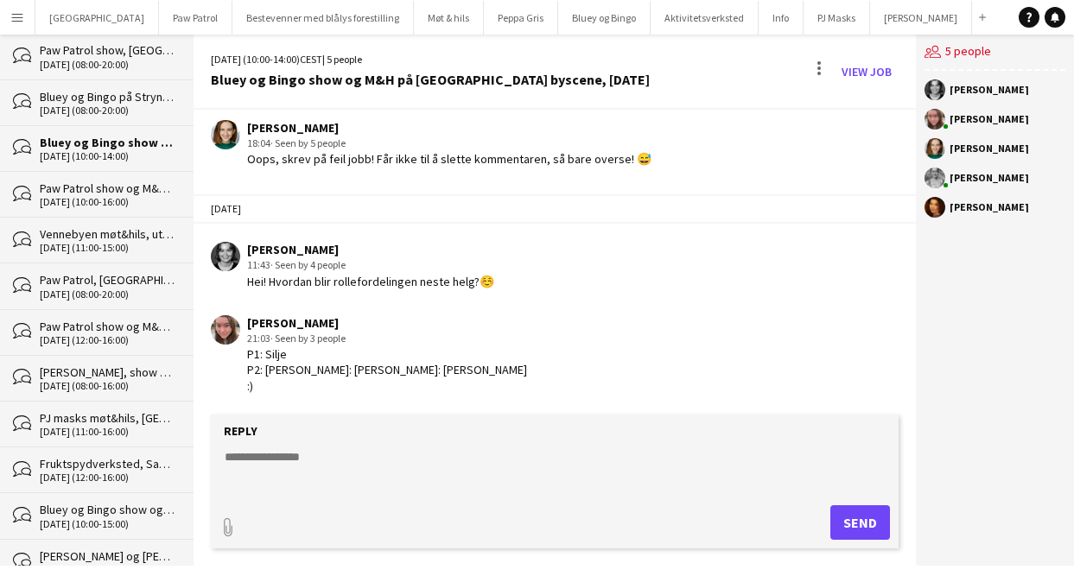
scroll to position [123, 0]
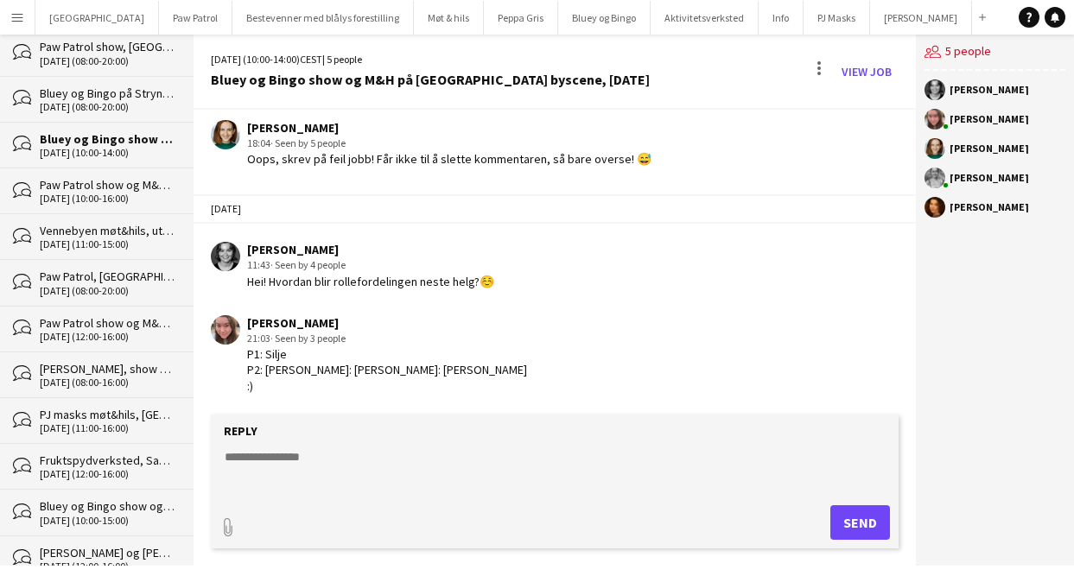
click at [92, 369] on div "[PERSON_NAME], show og M&H i Sogndal, avreise fredag kveld" at bounding box center [108, 369] width 136 height 16
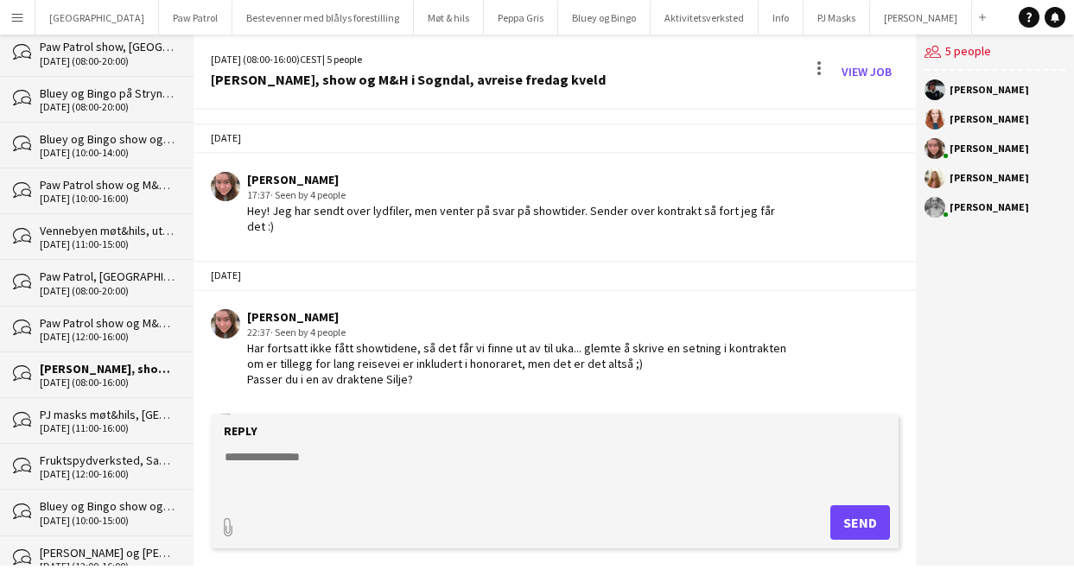
scroll to position [1155, 0]
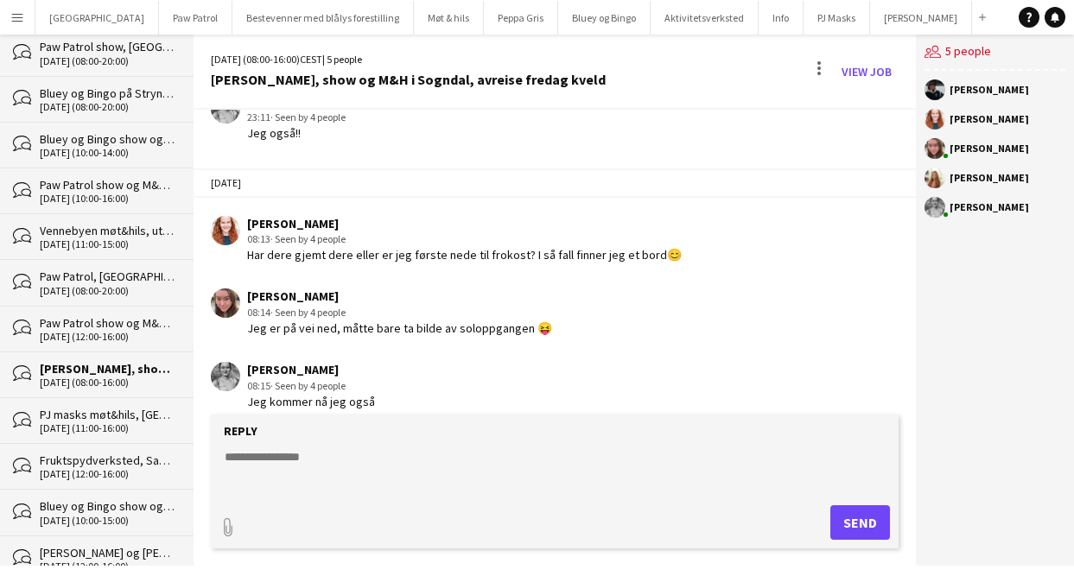
click at [19, 17] on app-icon "Menu" at bounding box center [17, 17] width 14 height 14
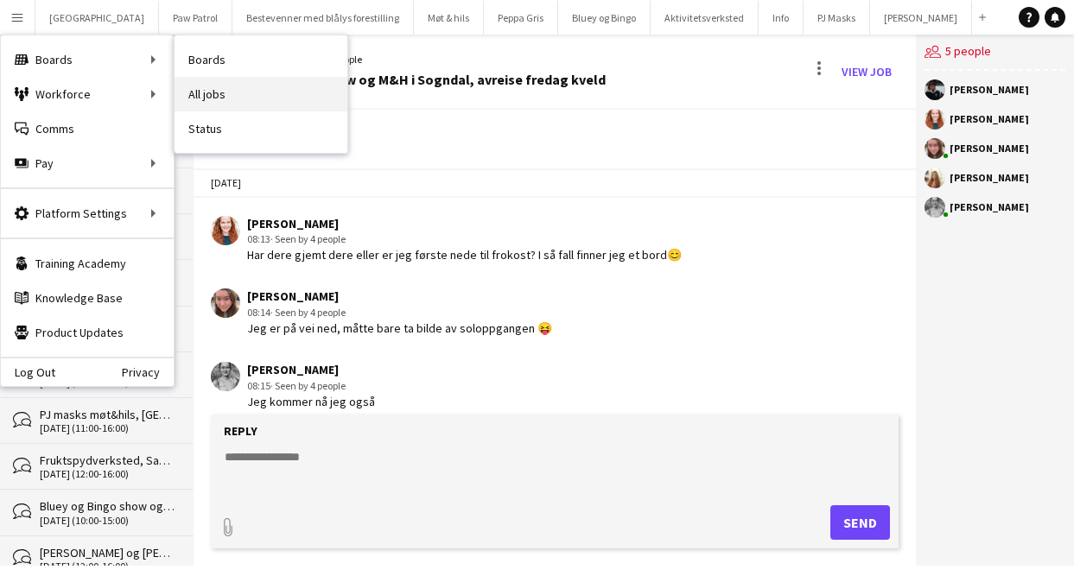
click at [193, 85] on link "All jobs" at bounding box center [260, 94] width 173 height 35
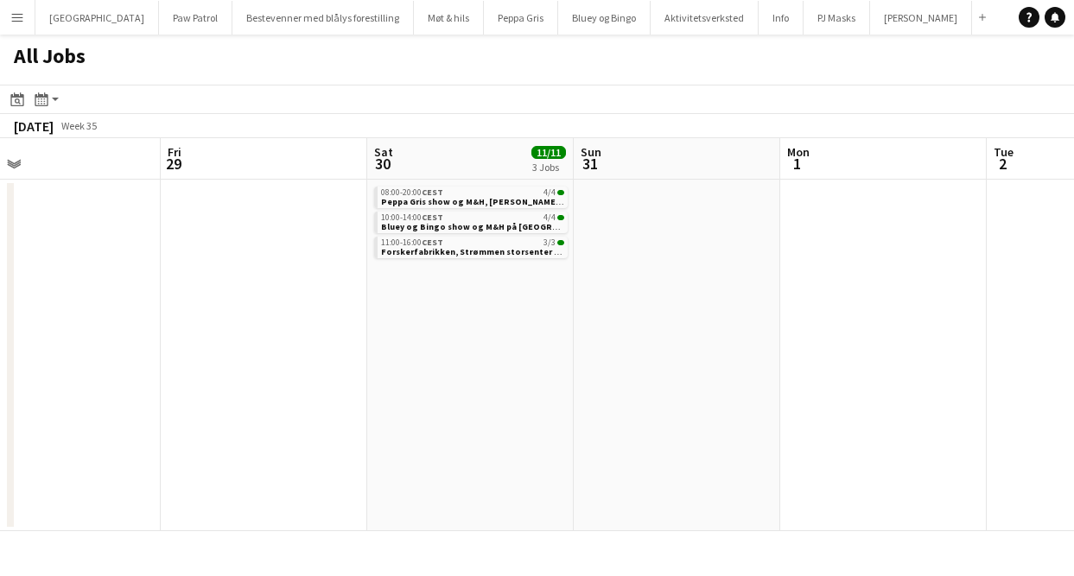
scroll to position [0, 738]
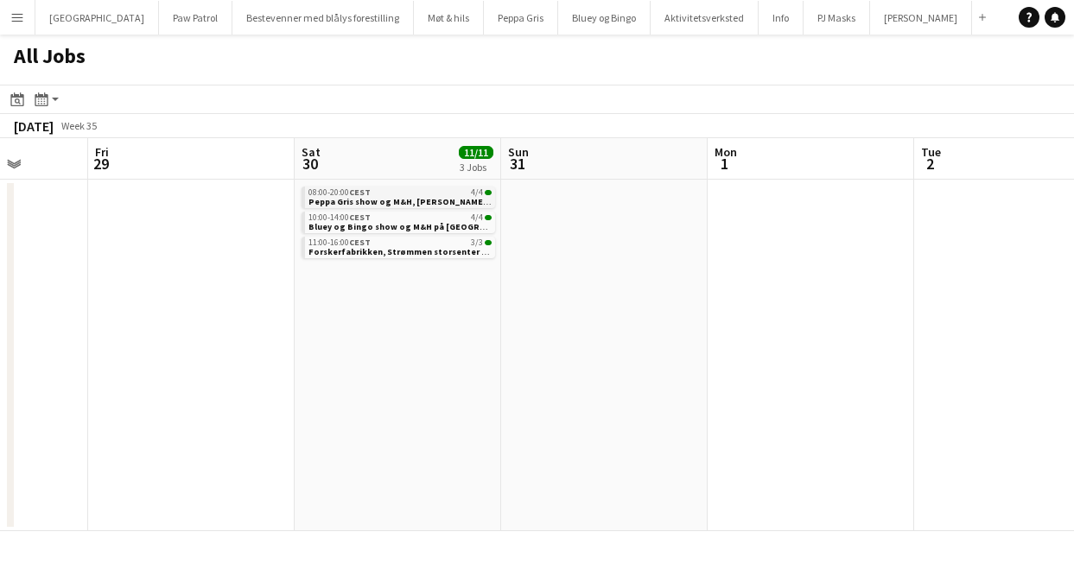
click at [378, 195] on link "08:00-20:00 CEST 4/4 Peppa Gris show og M&H, Sandnes lørdag 30. august" at bounding box center [399, 197] width 183 height 20
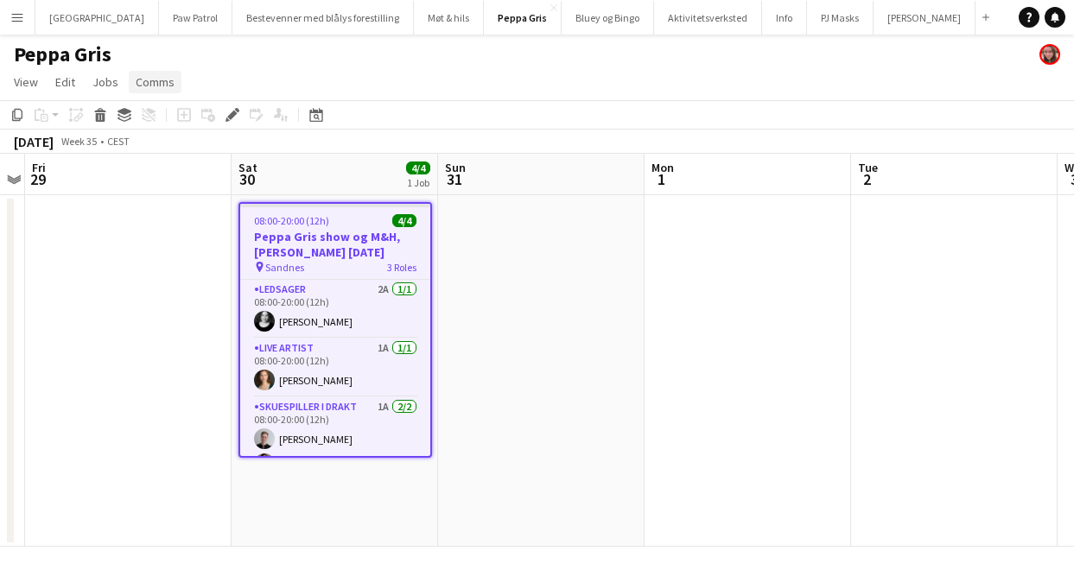
click at [160, 86] on span "Comms" at bounding box center [155, 82] width 39 height 16
click at [180, 160] on span "Create chat" at bounding box center [172, 156] width 60 height 16
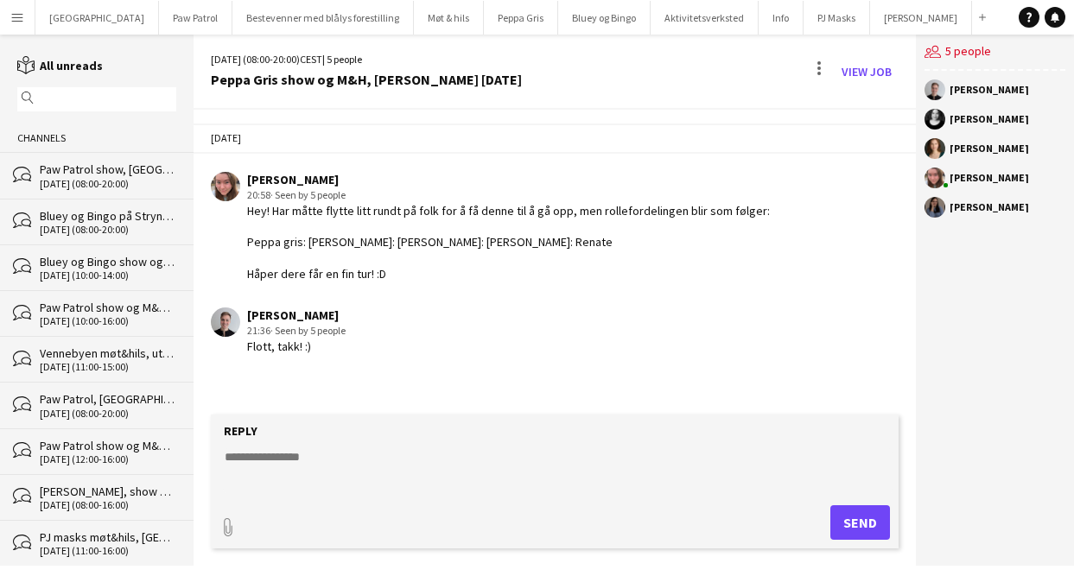
scroll to position [9, 0]
click at [324, 457] on textarea at bounding box center [558, 470] width 670 height 45
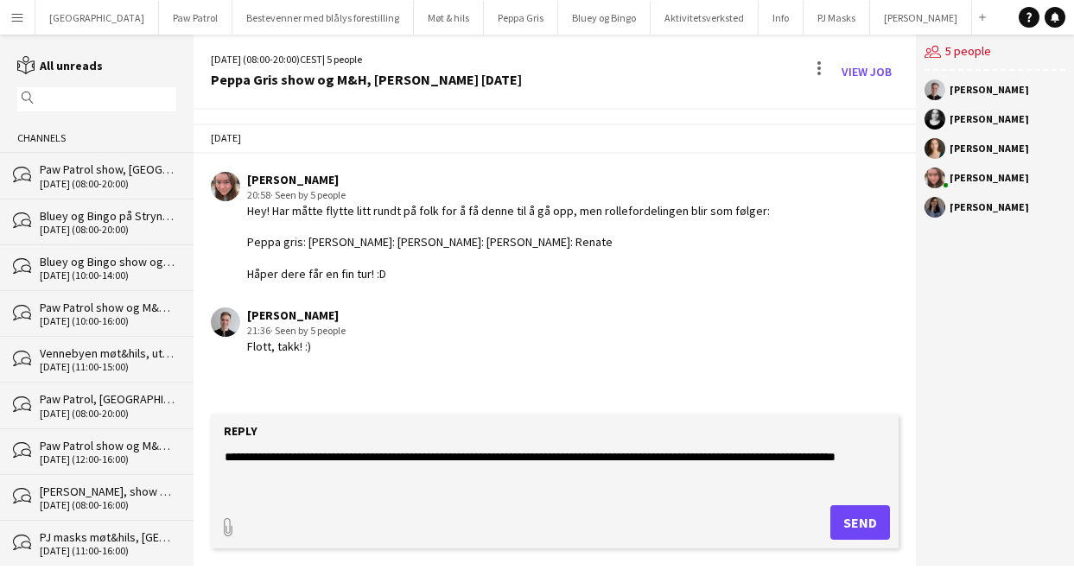
type textarea "**********"
click at [855, 529] on button "Send" at bounding box center [860, 522] width 60 height 35
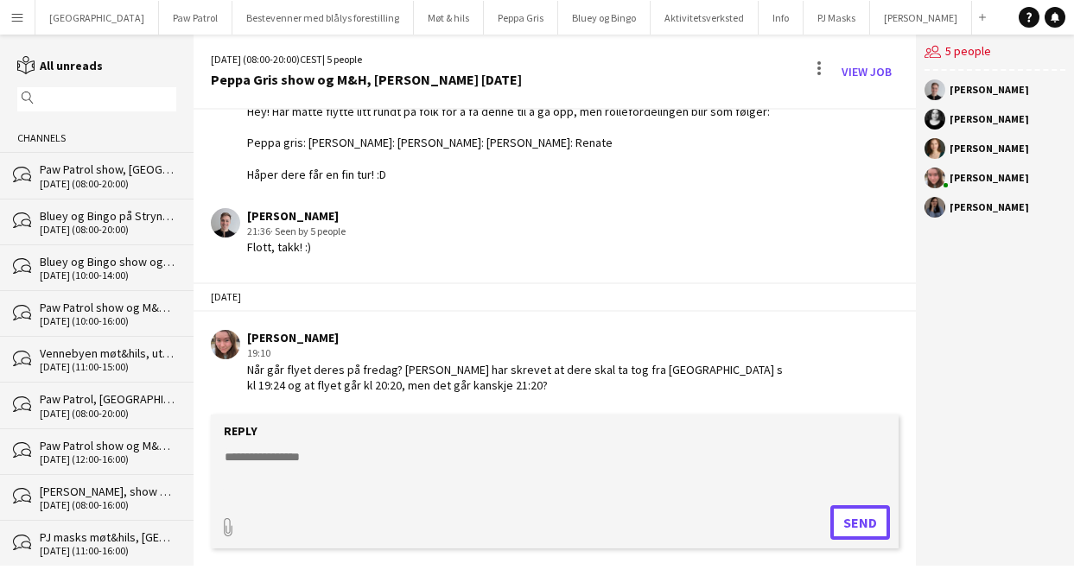
scroll to position [146, 0]
